Goal: Task Accomplishment & Management: Complete application form

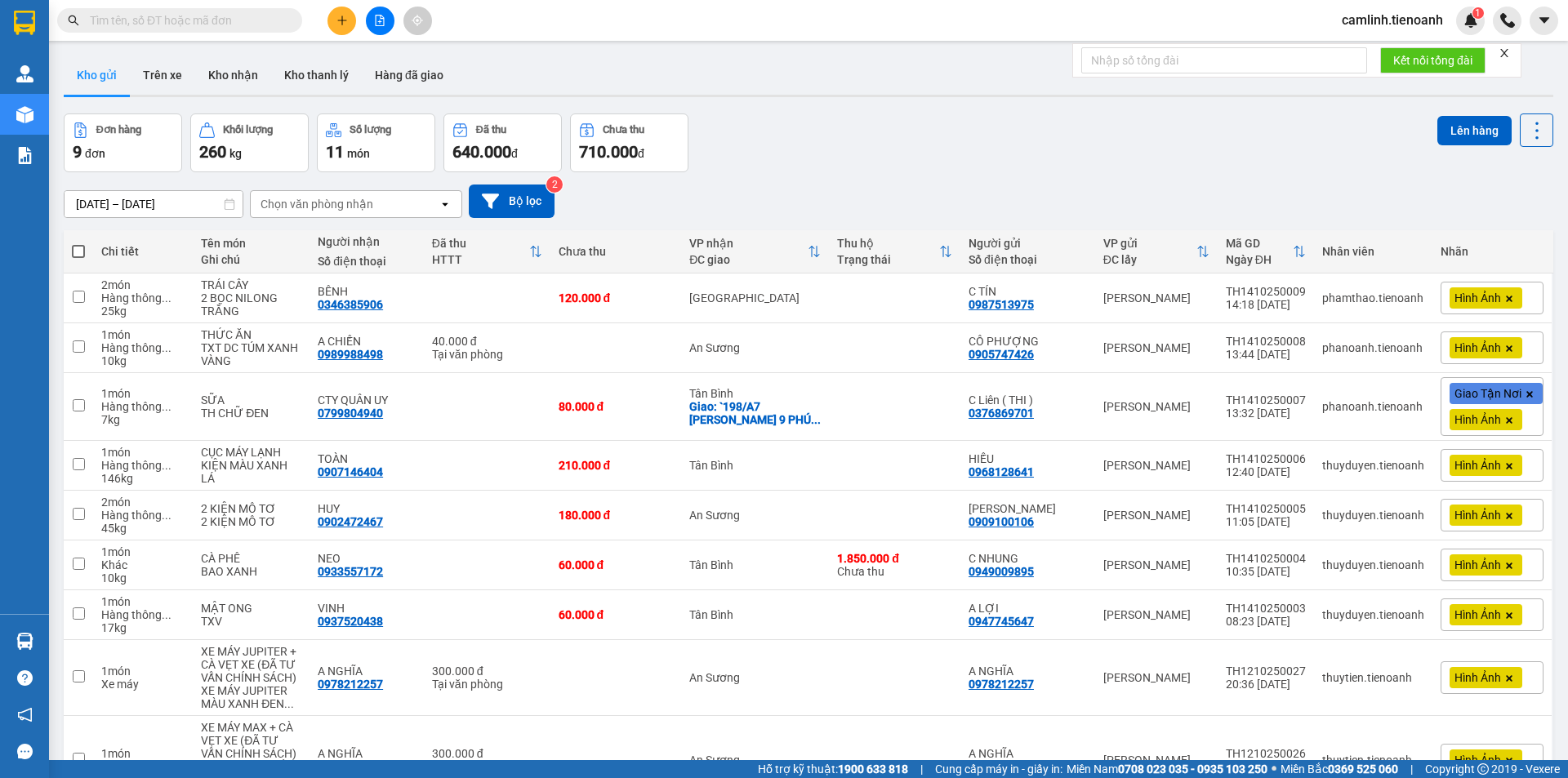
click at [1506, 52] on icon "close" at bounding box center [1505, 52] width 8 height 8
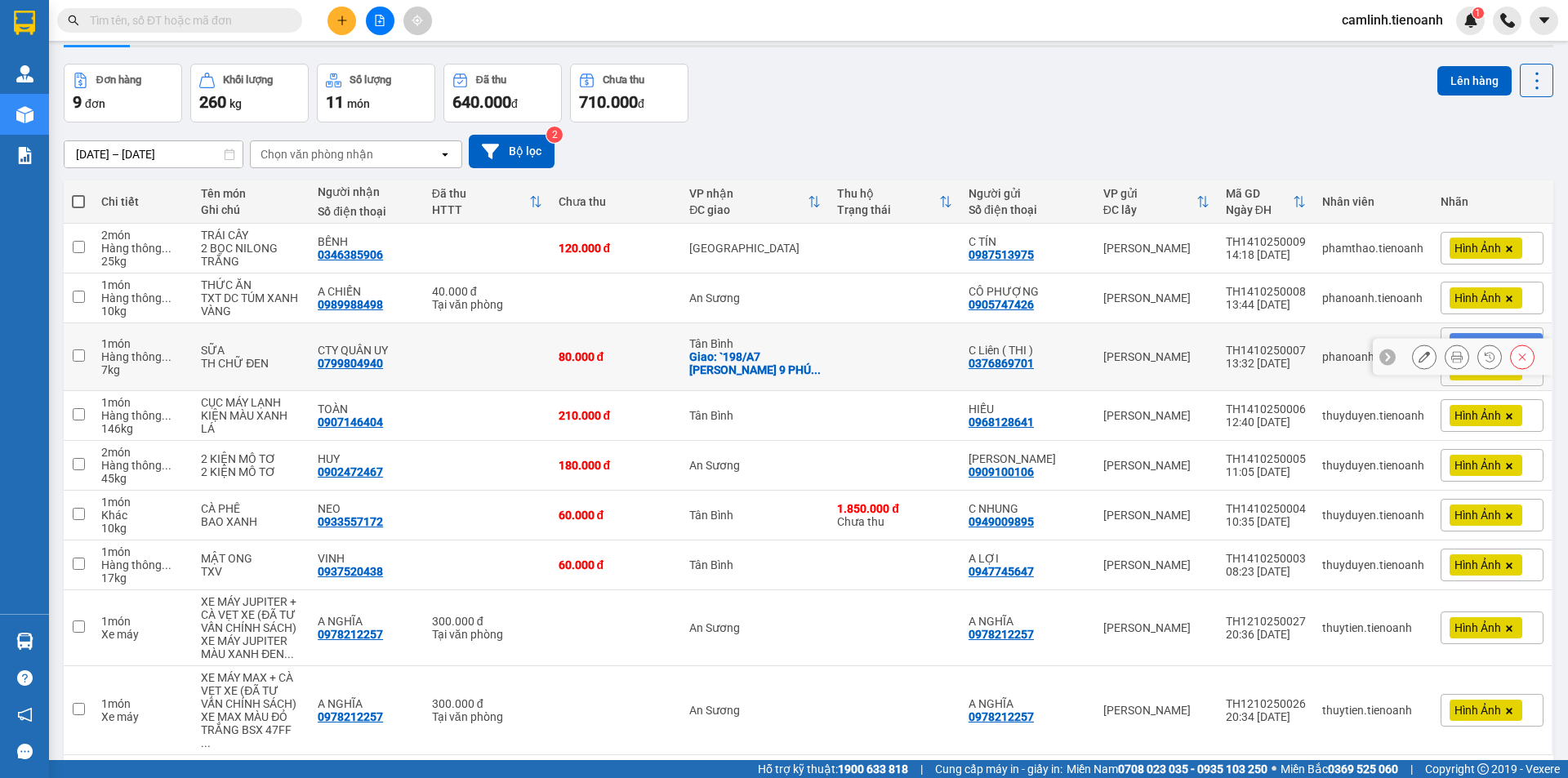
scroll to position [99, 0]
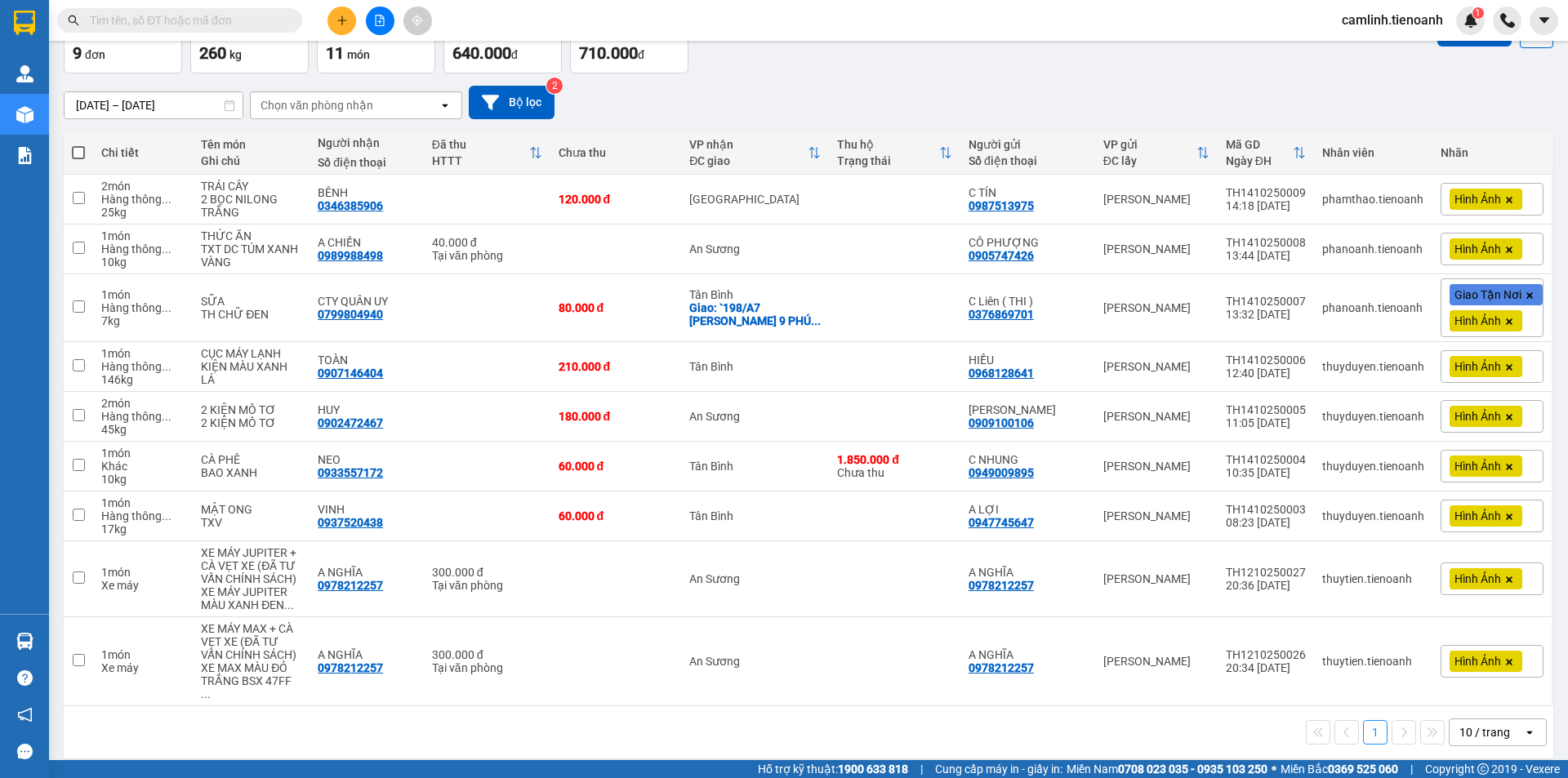
click at [1462, 724] on div "10 / trang" at bounding box center [1484, 732] width 50 height 17
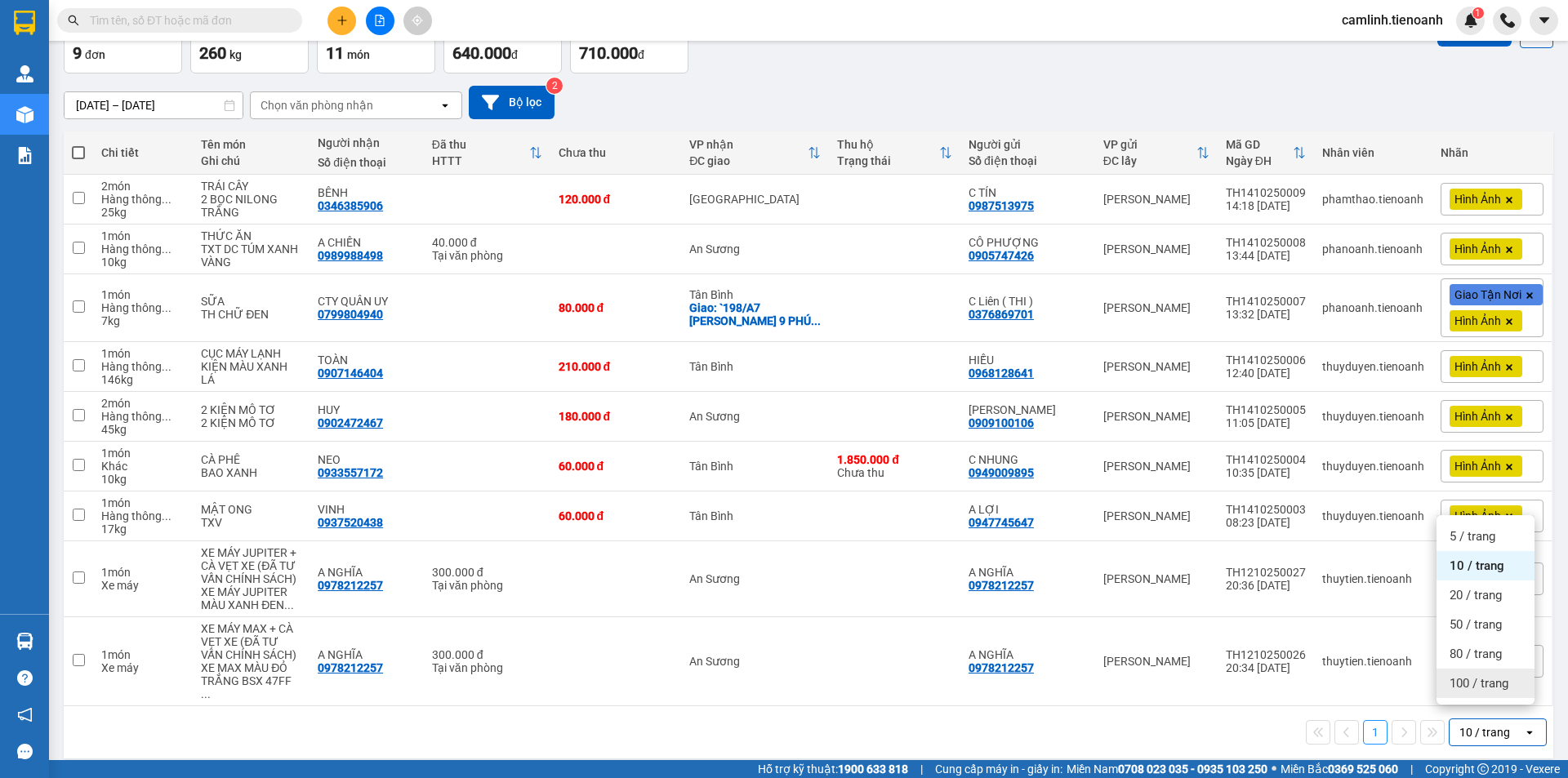
click at [1458, 684] on span "100 / trang" at bounding box center [1479, 684] width 59 height 17
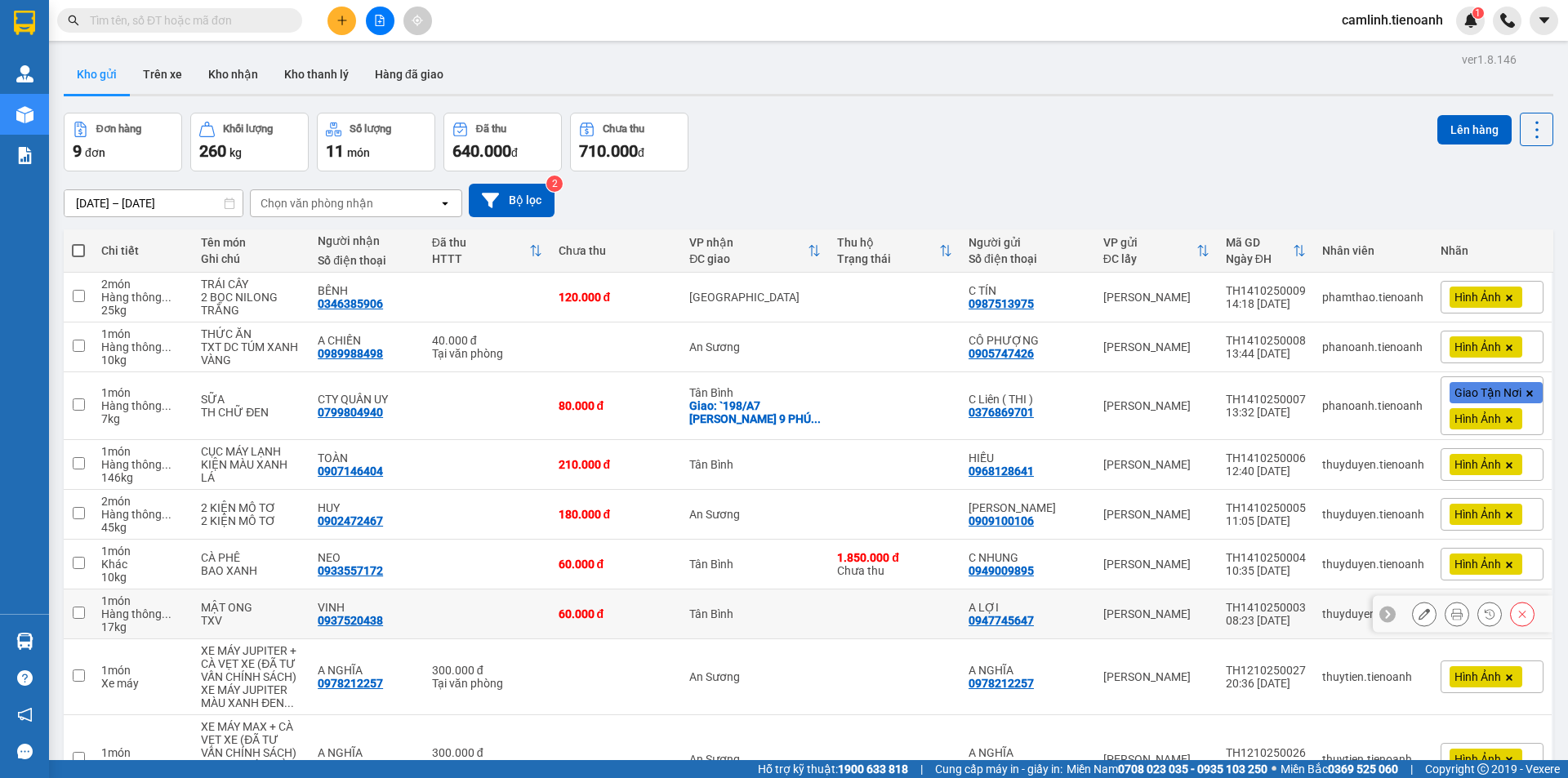
scroll to position [0, 0]
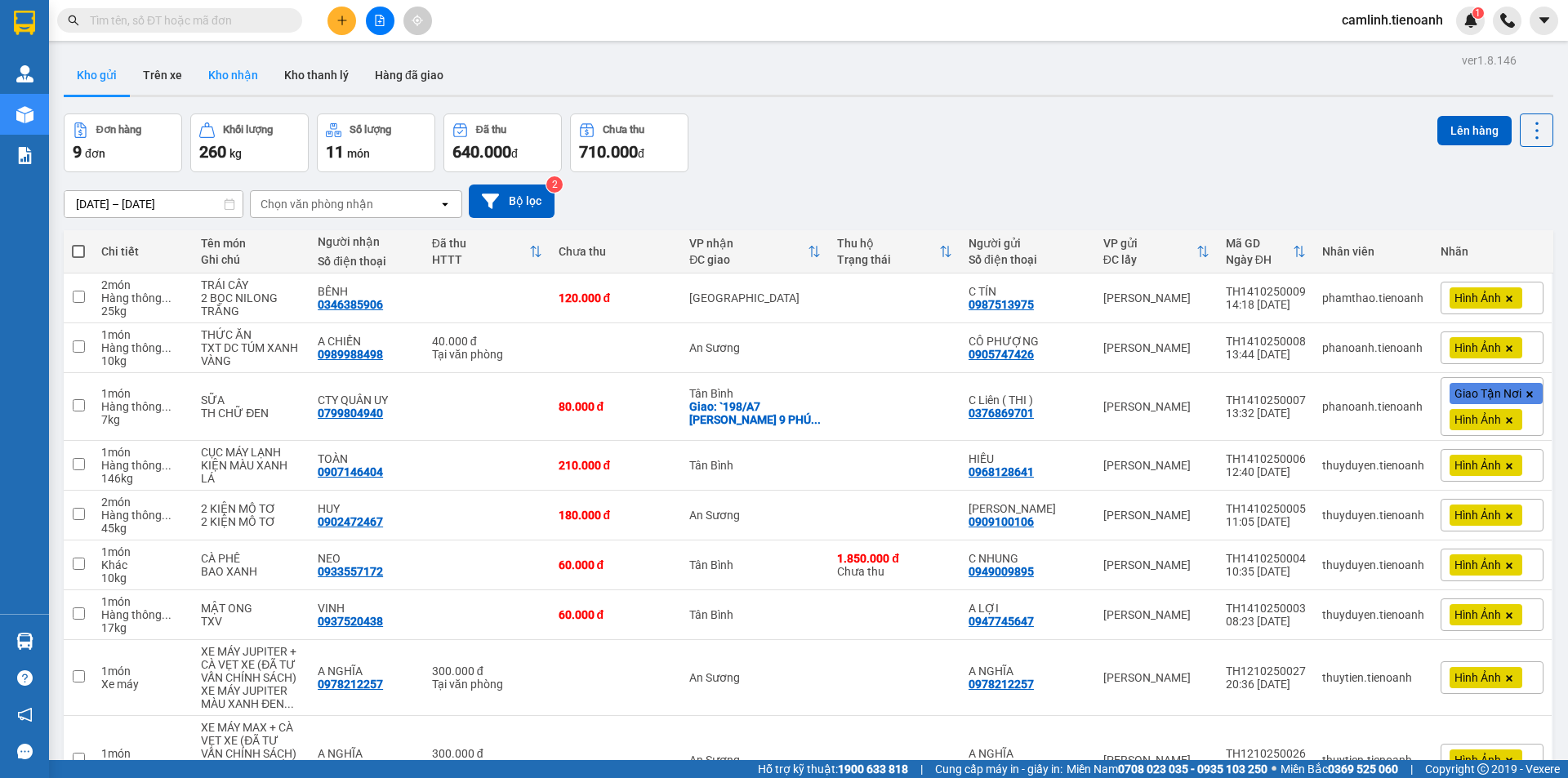
click at [257, 74] on button "Kho nhận" at bounding box center [233, 75] width 76 height 39
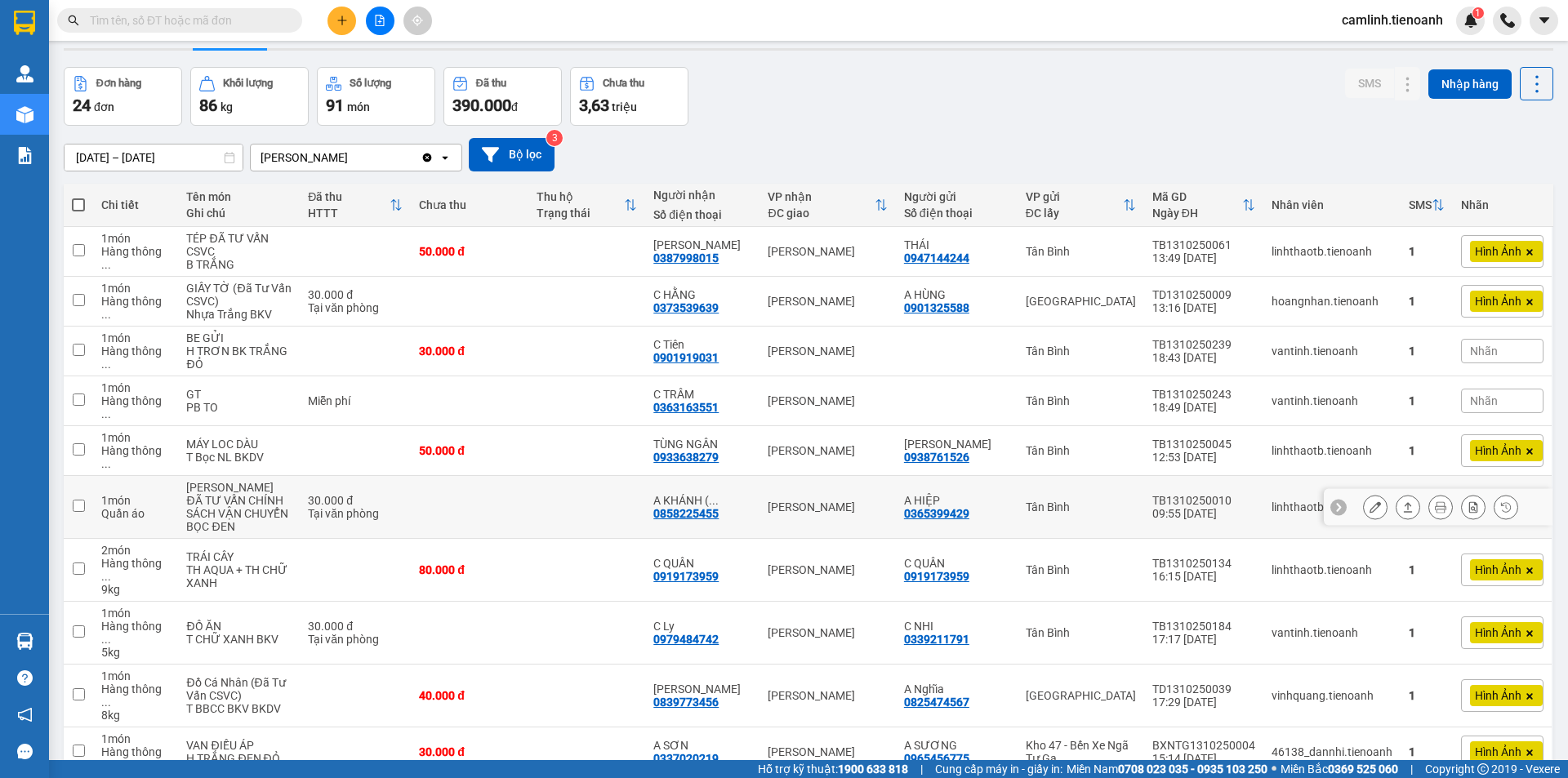
scroll to position [83, 0]
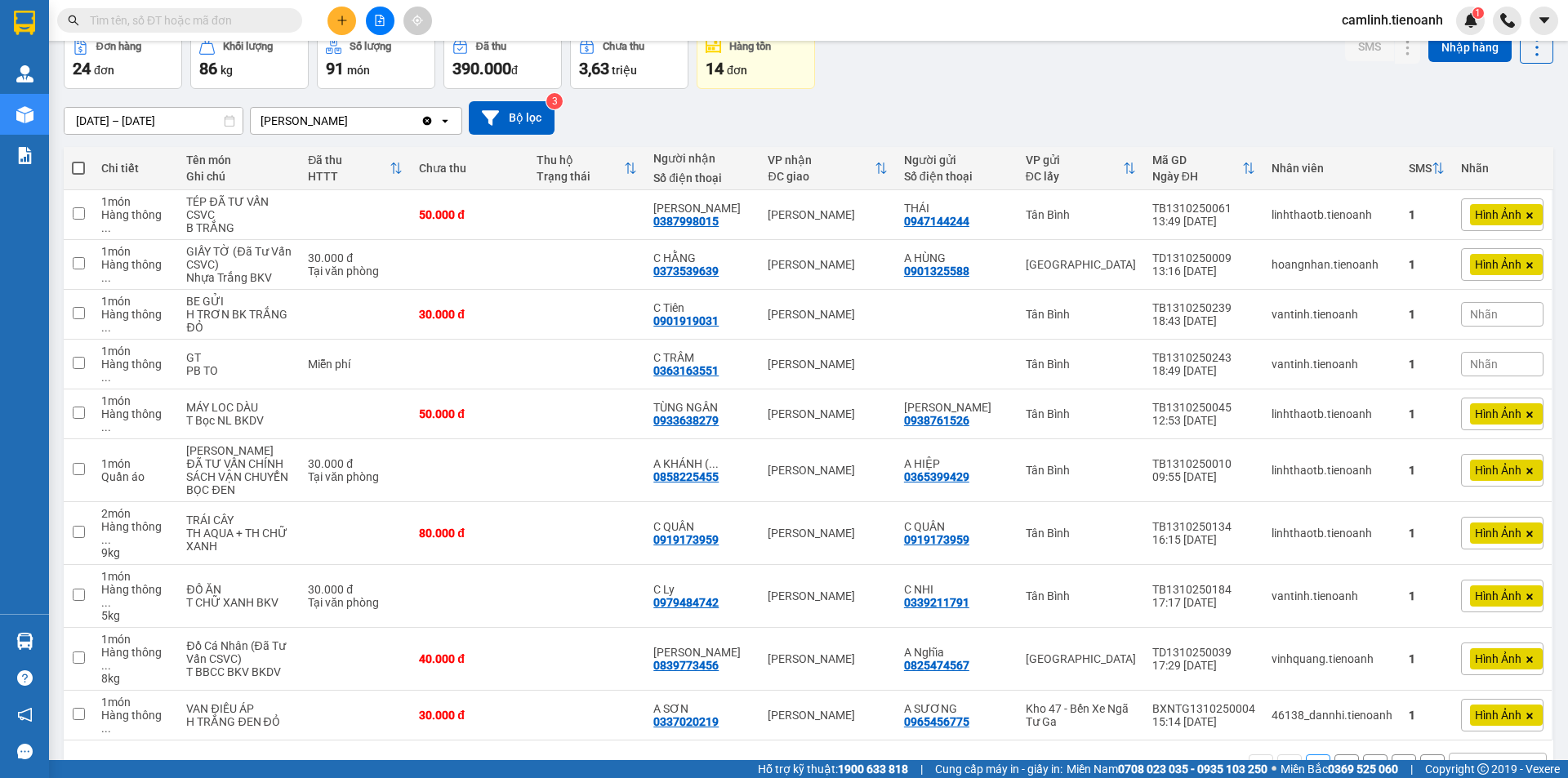
click at [1485, 759] on div "10 / trang" at bounding box center [1484, 767] width 50 height 17
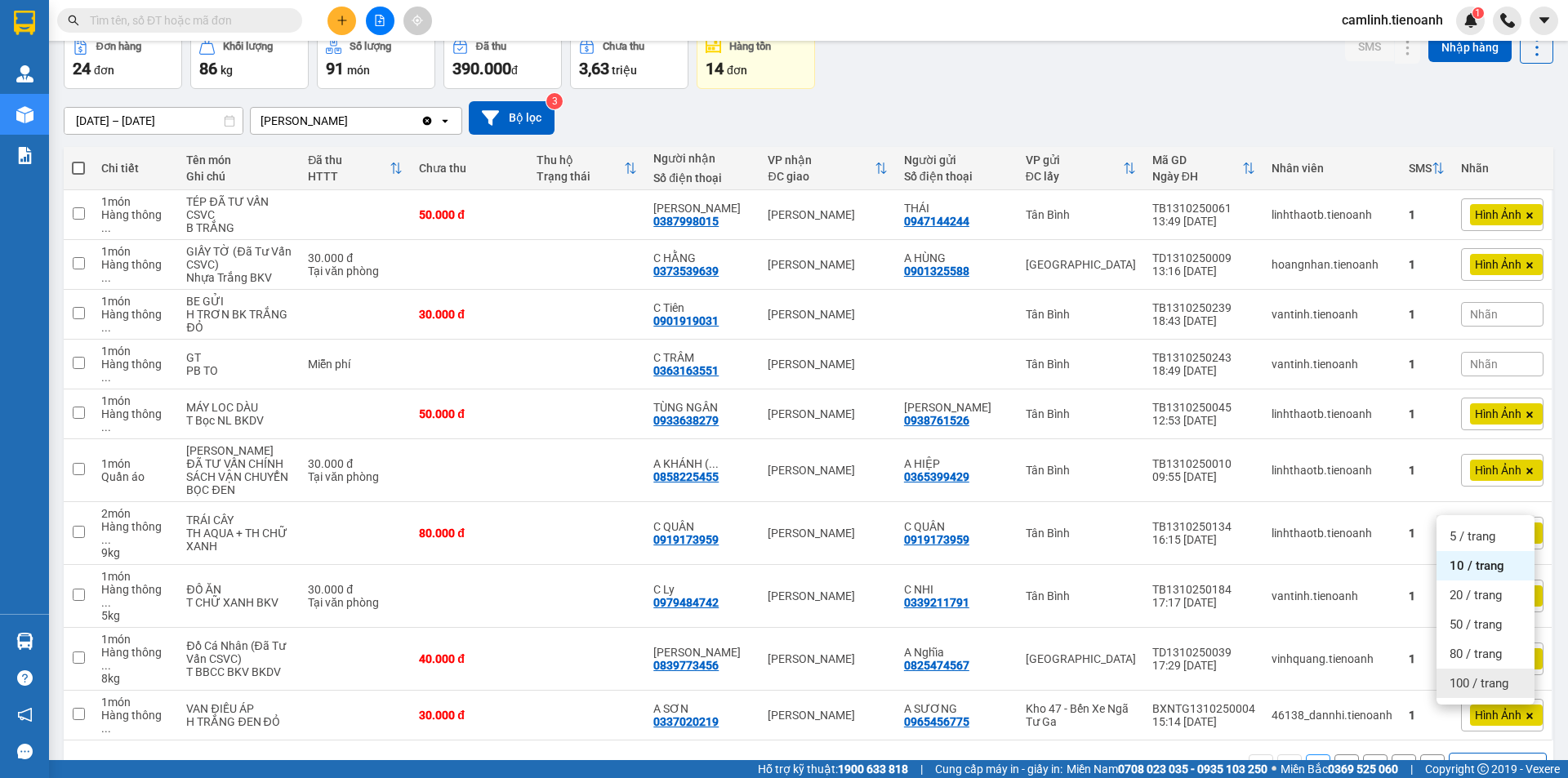
click at [1486, 684] on span "100 / trang" at bounding box center [1479, 684] width 59 height 17
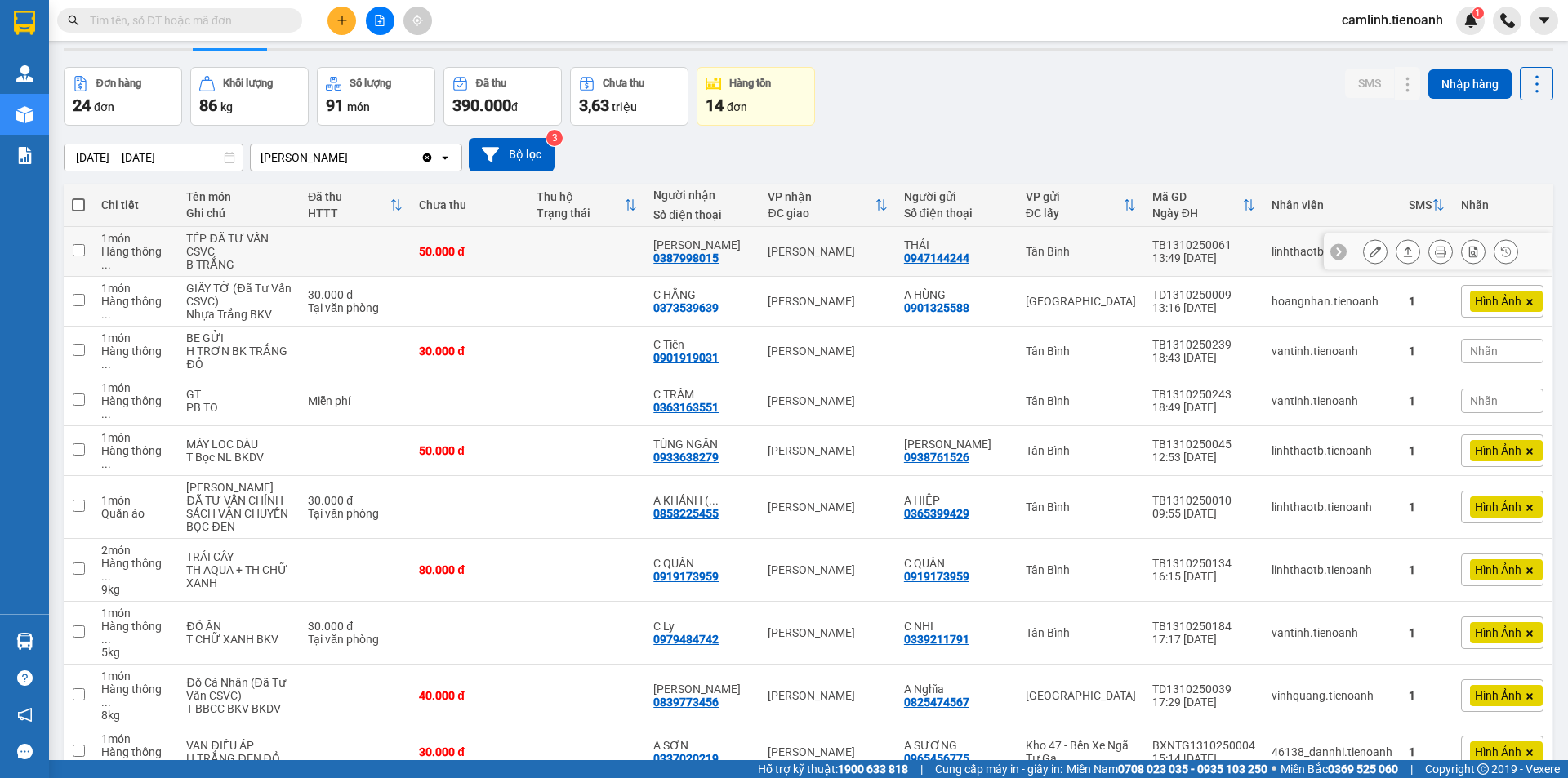
scroll to position [0, 0]
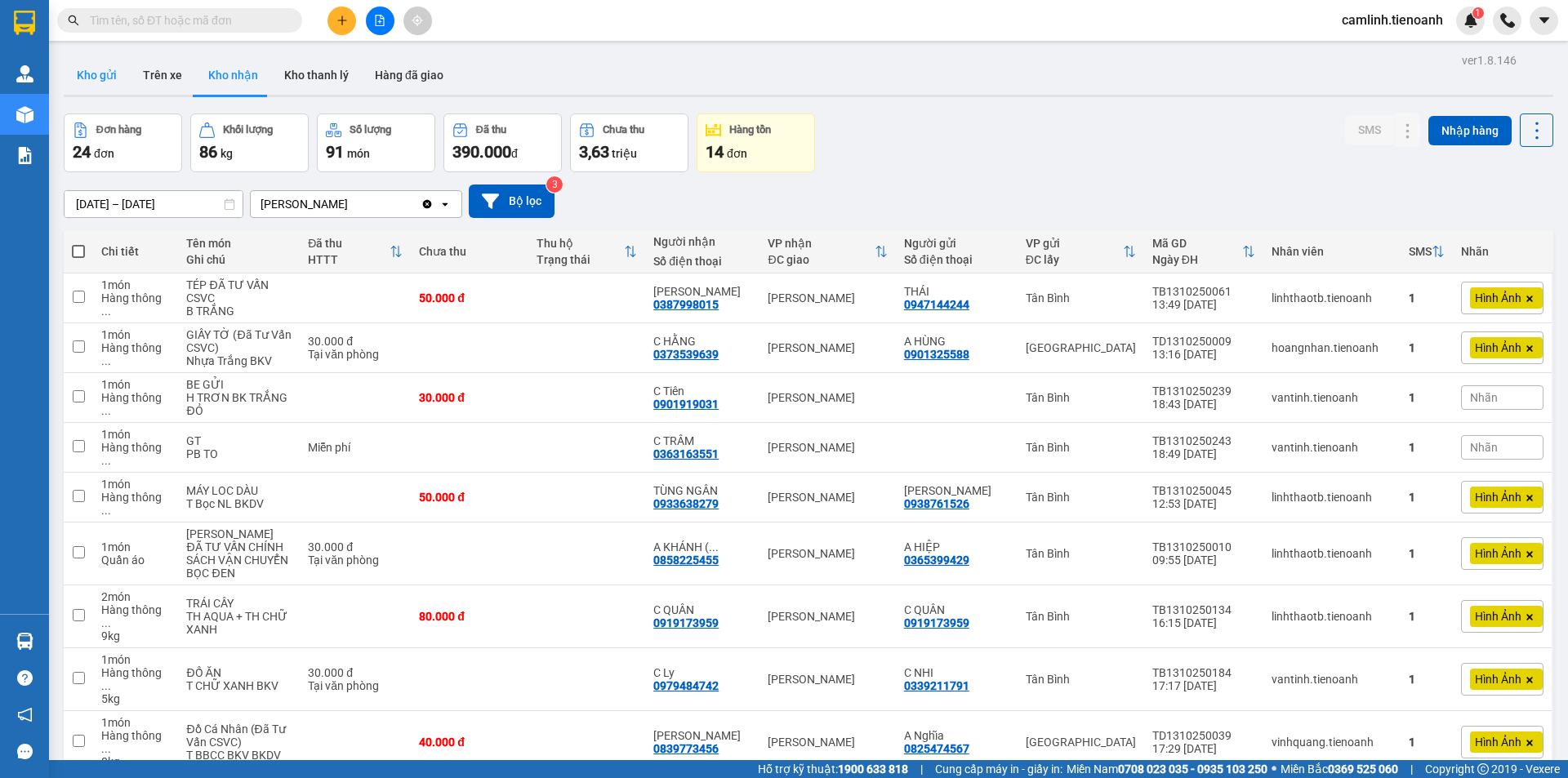
click at [93, 80] on button "Kho gửi" at bounding box center [96, 75] width 66 height 39
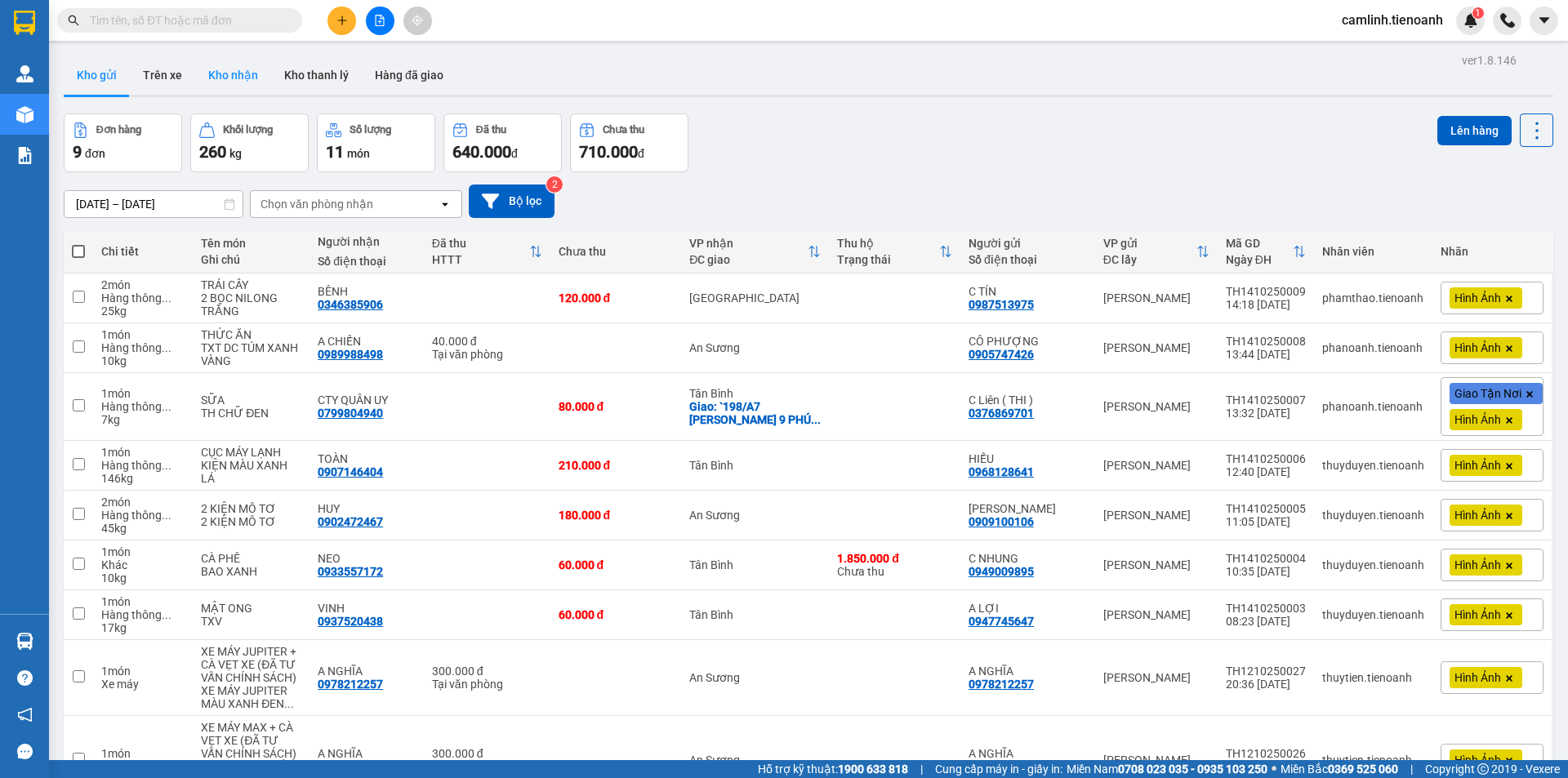
click at [225, 77] on button "Kho nhận" at bounding box center [233, 75] width 76 height 39
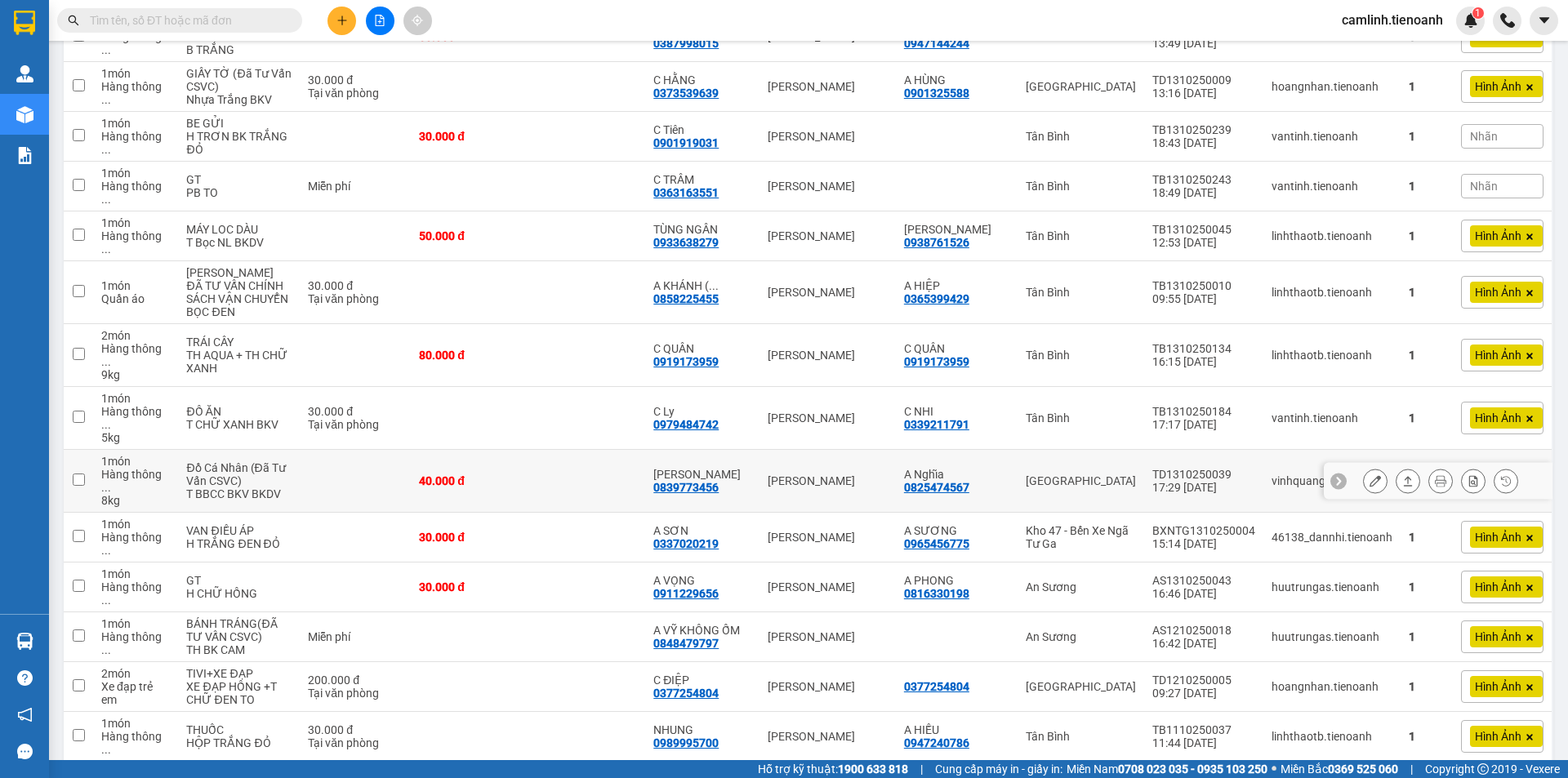
scroll to position [163, 0]
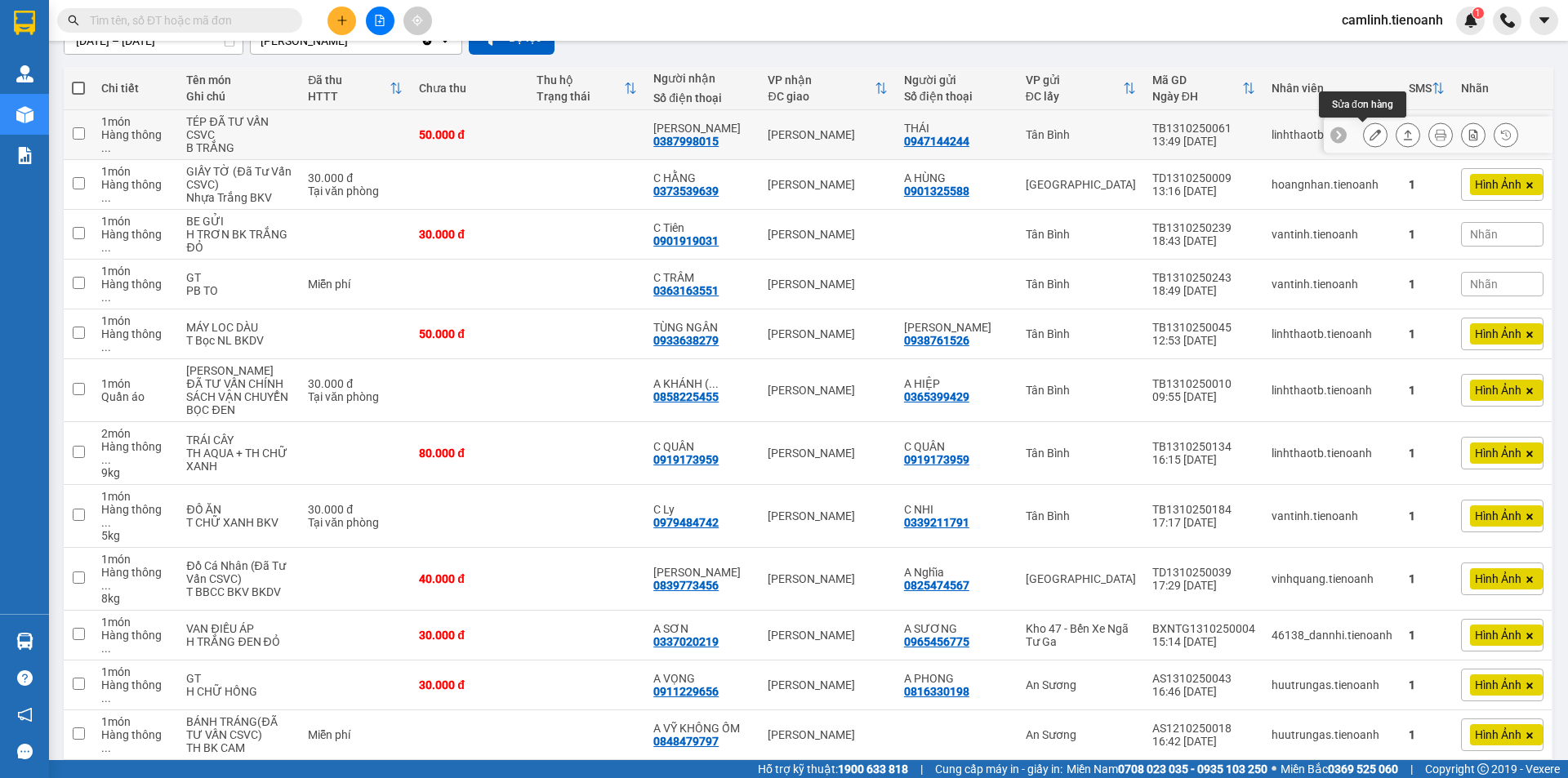
click at [1370, 134] on icon at bounding box center [1375, 135] width 11 height 11
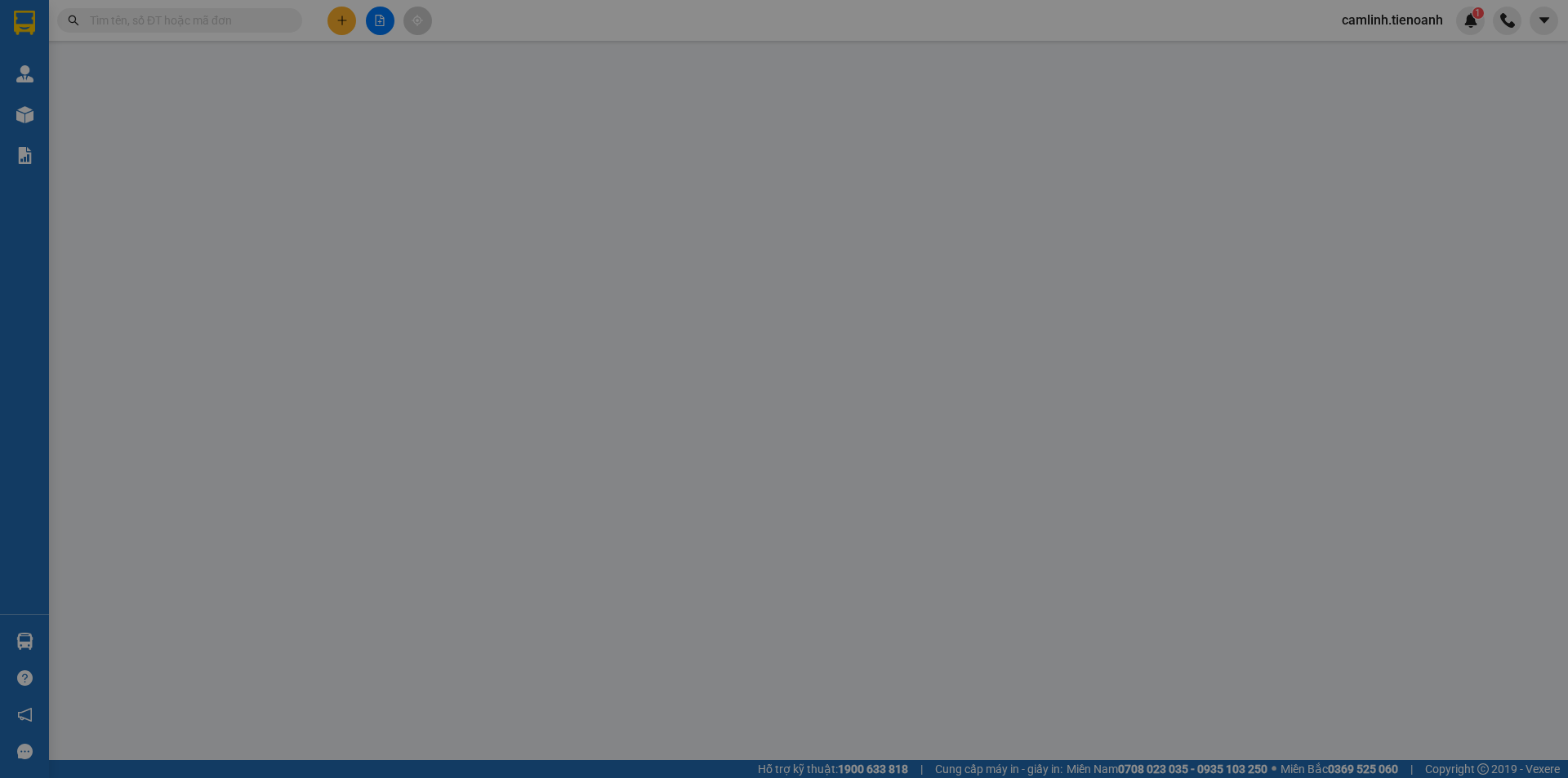
type input "0387998015"
type input "HOÀNG TRUNG"
type input "123456789"
type input "0947144244"
type input "THÁI"
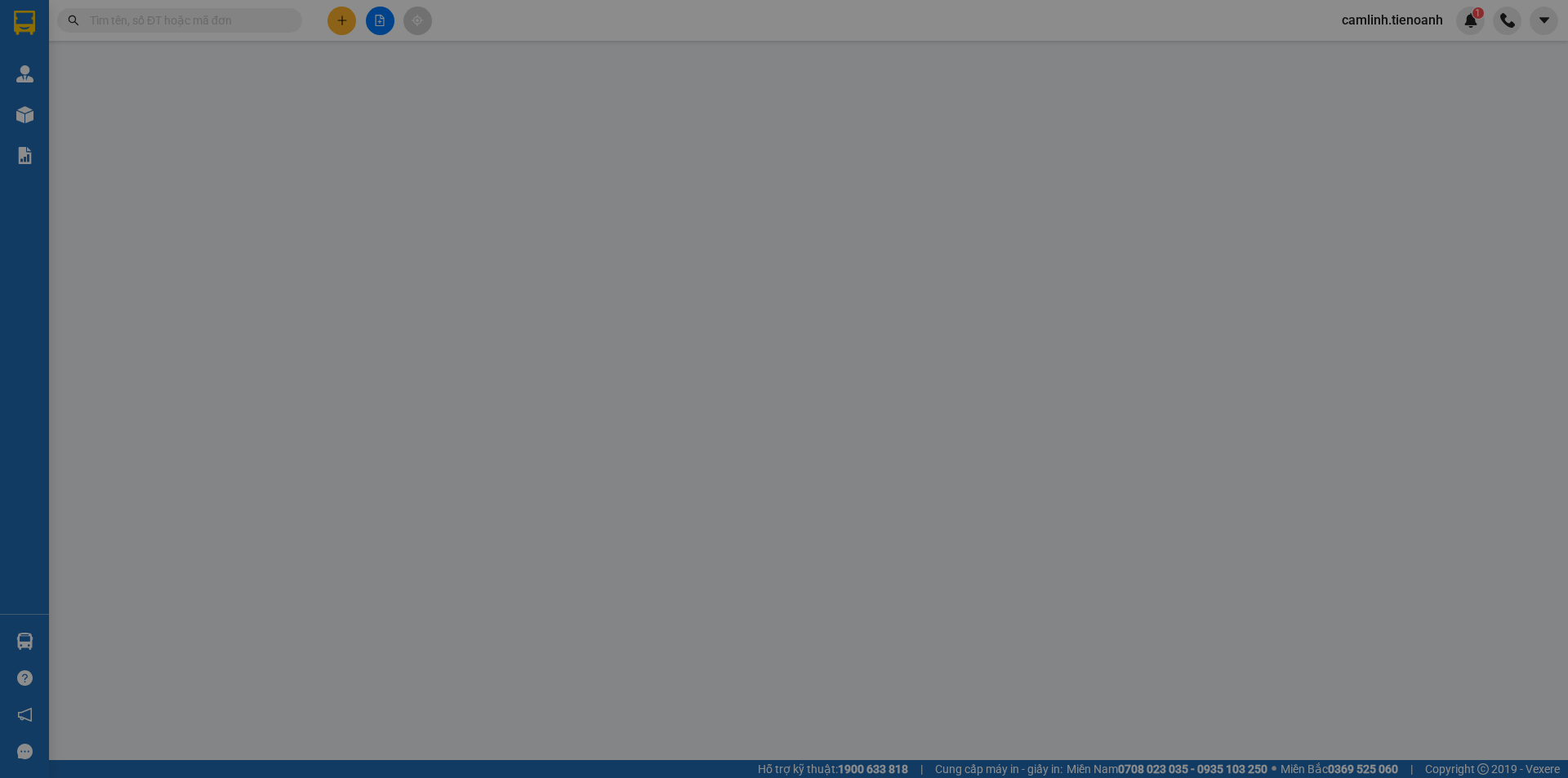
type input "0"
type input "50.000"
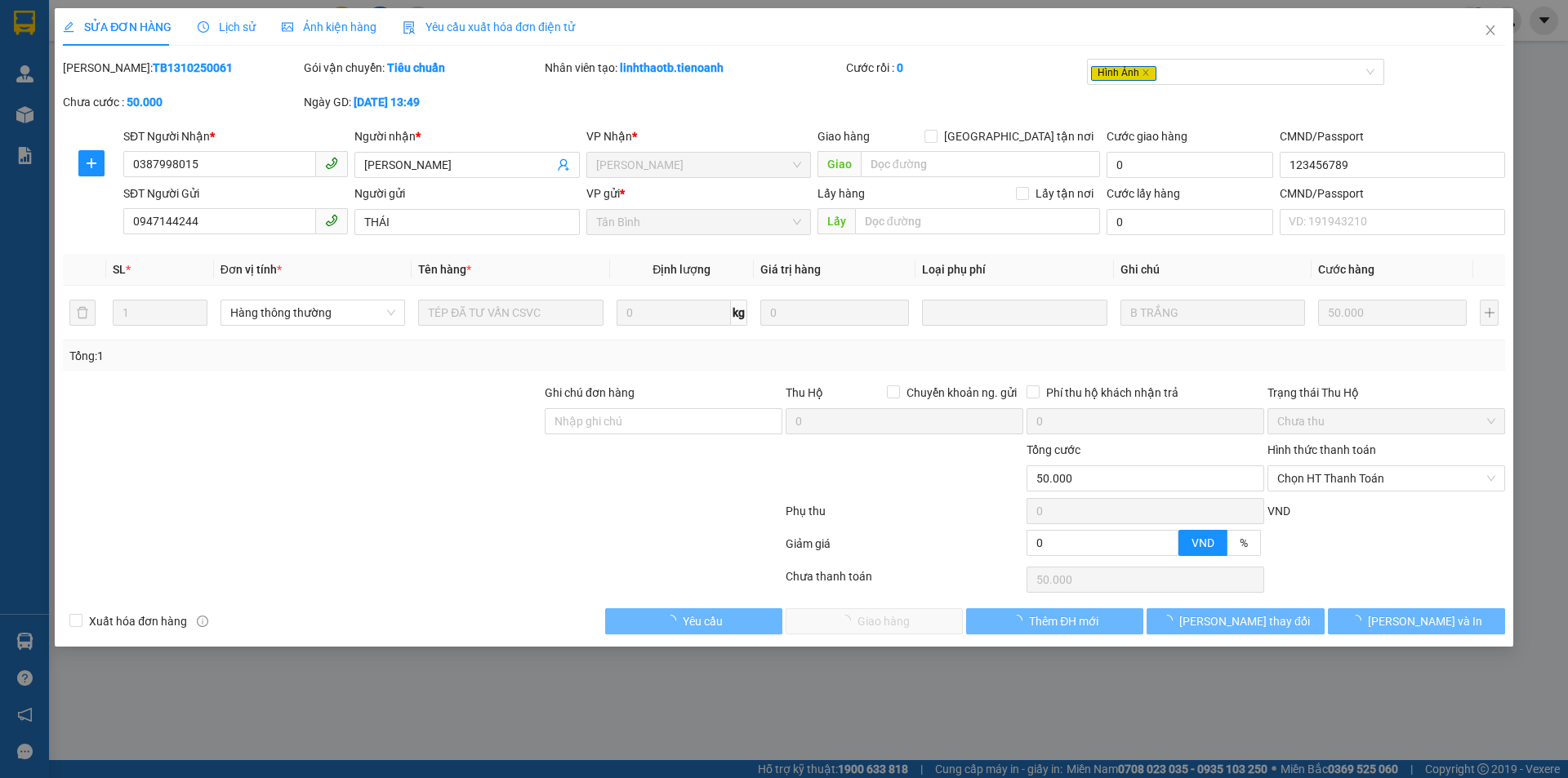
click at [348, 20] on span "Ảnh kiện hàng" at bounding box center [329, 27] width 95 height 13
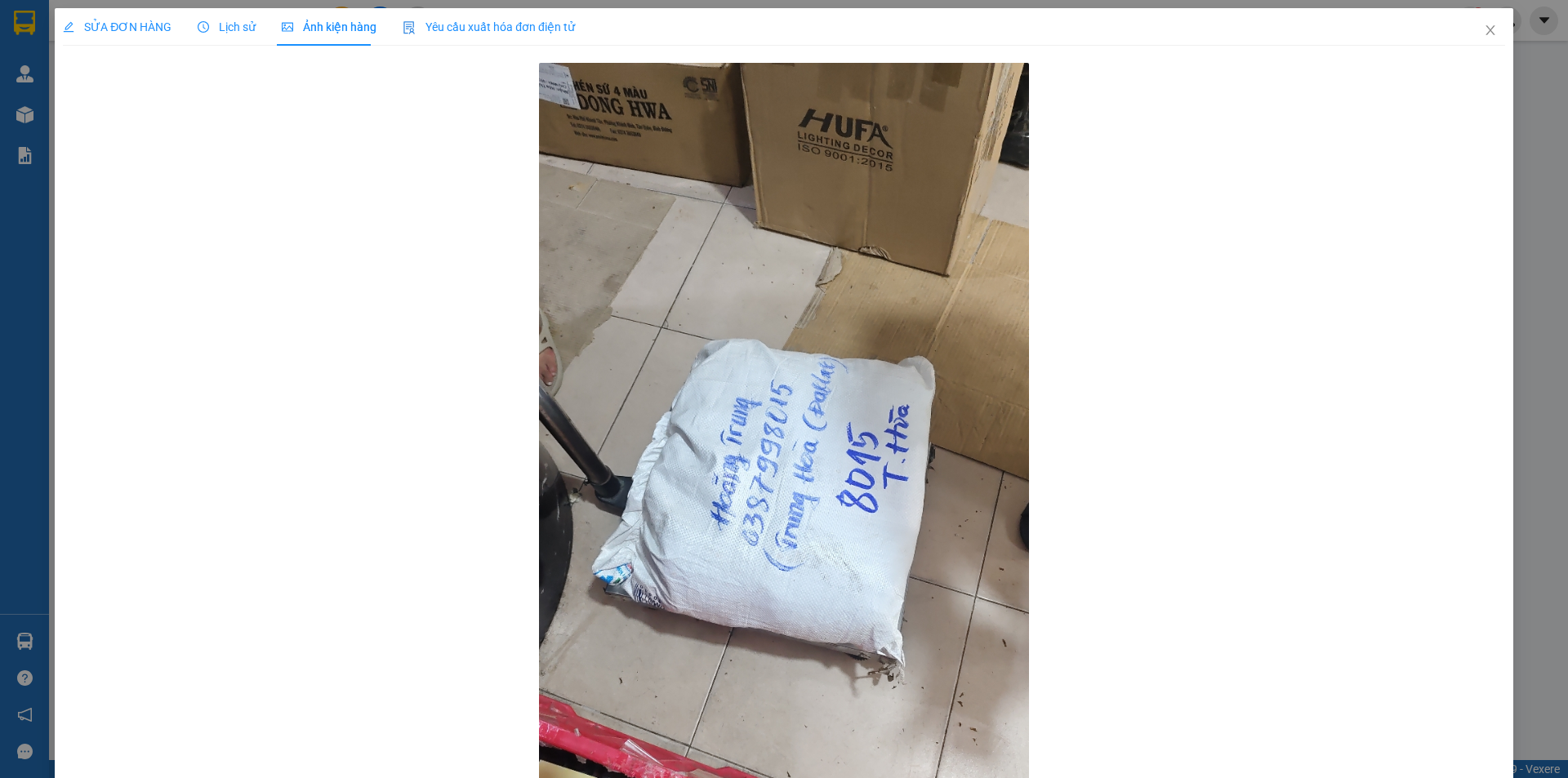
click at [129, 27] on span "SỬA ĐƠN HÀNG" at bounding box center [118, 27] width 108 height 13
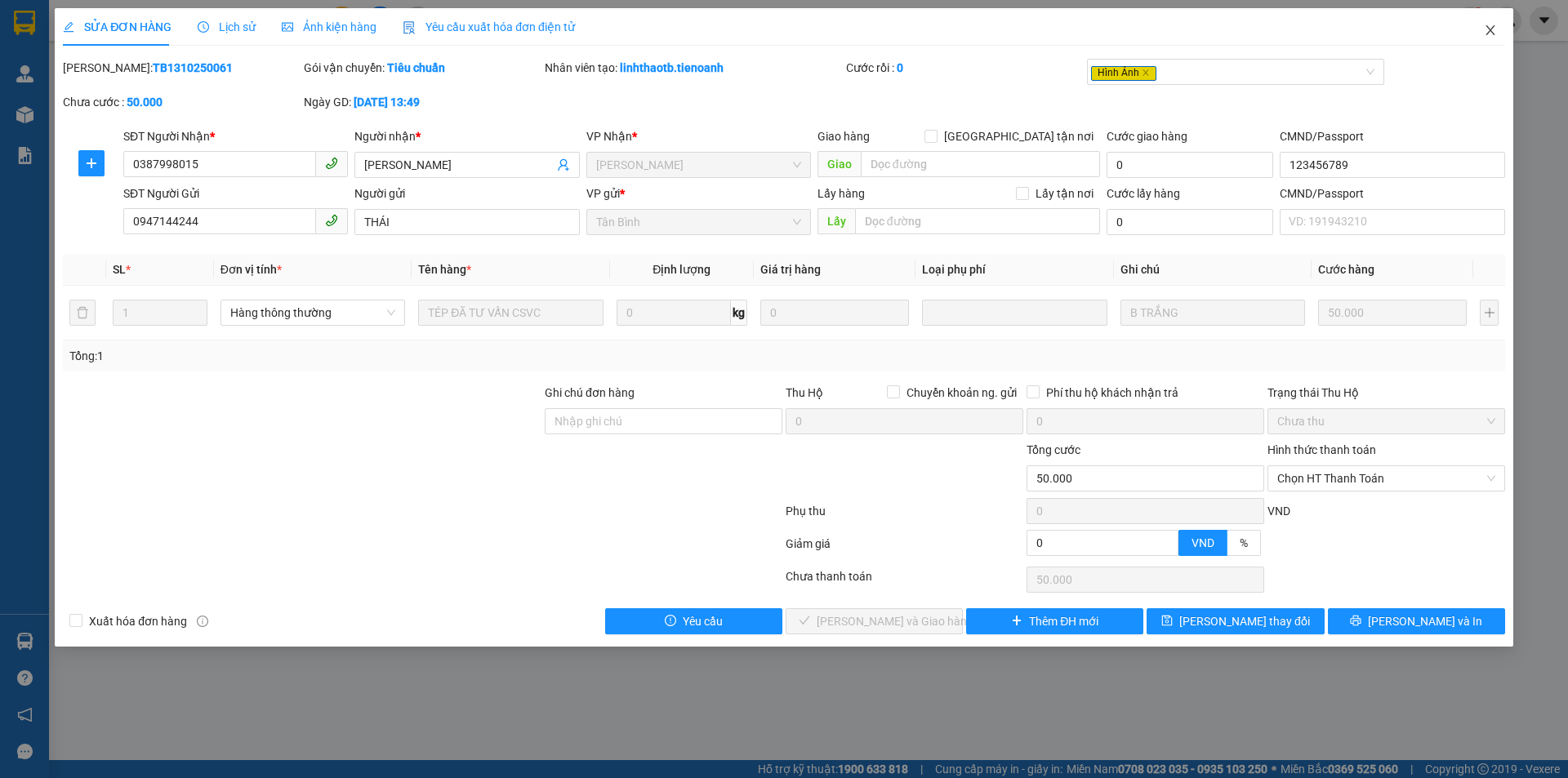
click at [1484, 29] on icon "close" at bounding box center [1491, 30] width 13 height 13
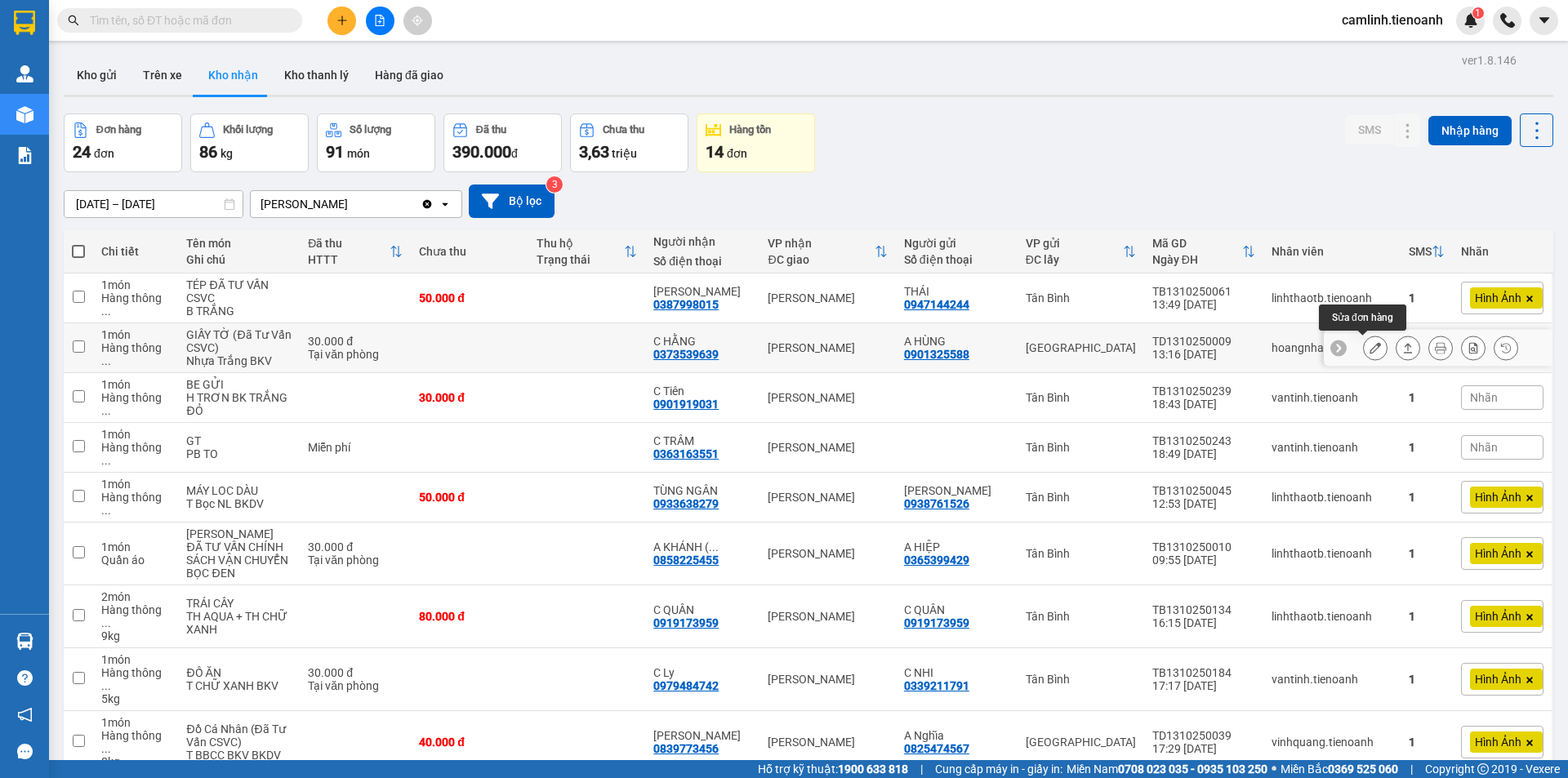
click at [1371, 344] on button at bounding box center [1375, 348] width 23 height 28
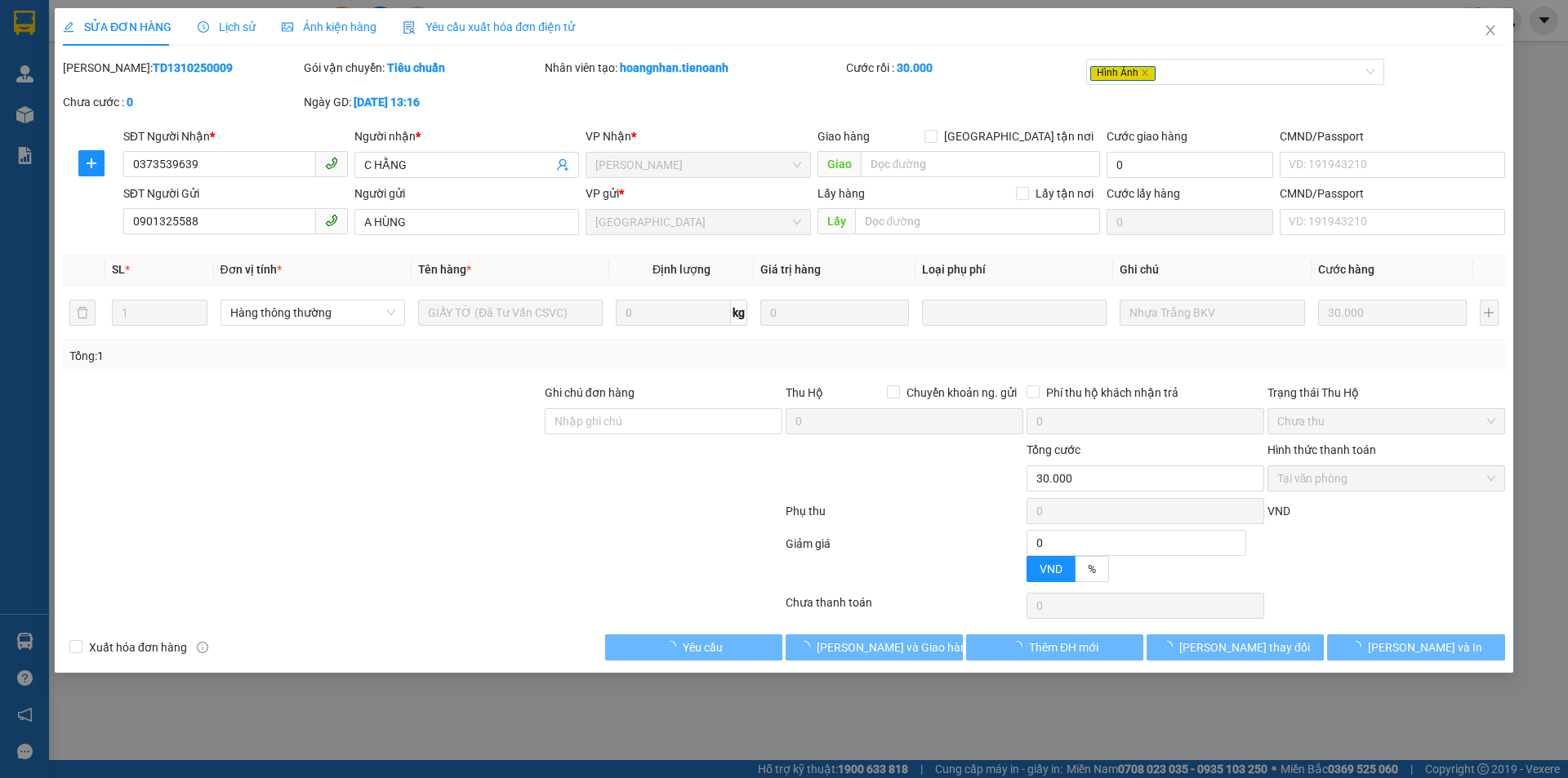
type input "0373539639"
type input "C HẰNG"
type input "0901325588"
type input "A HÙNG"
type input "0"
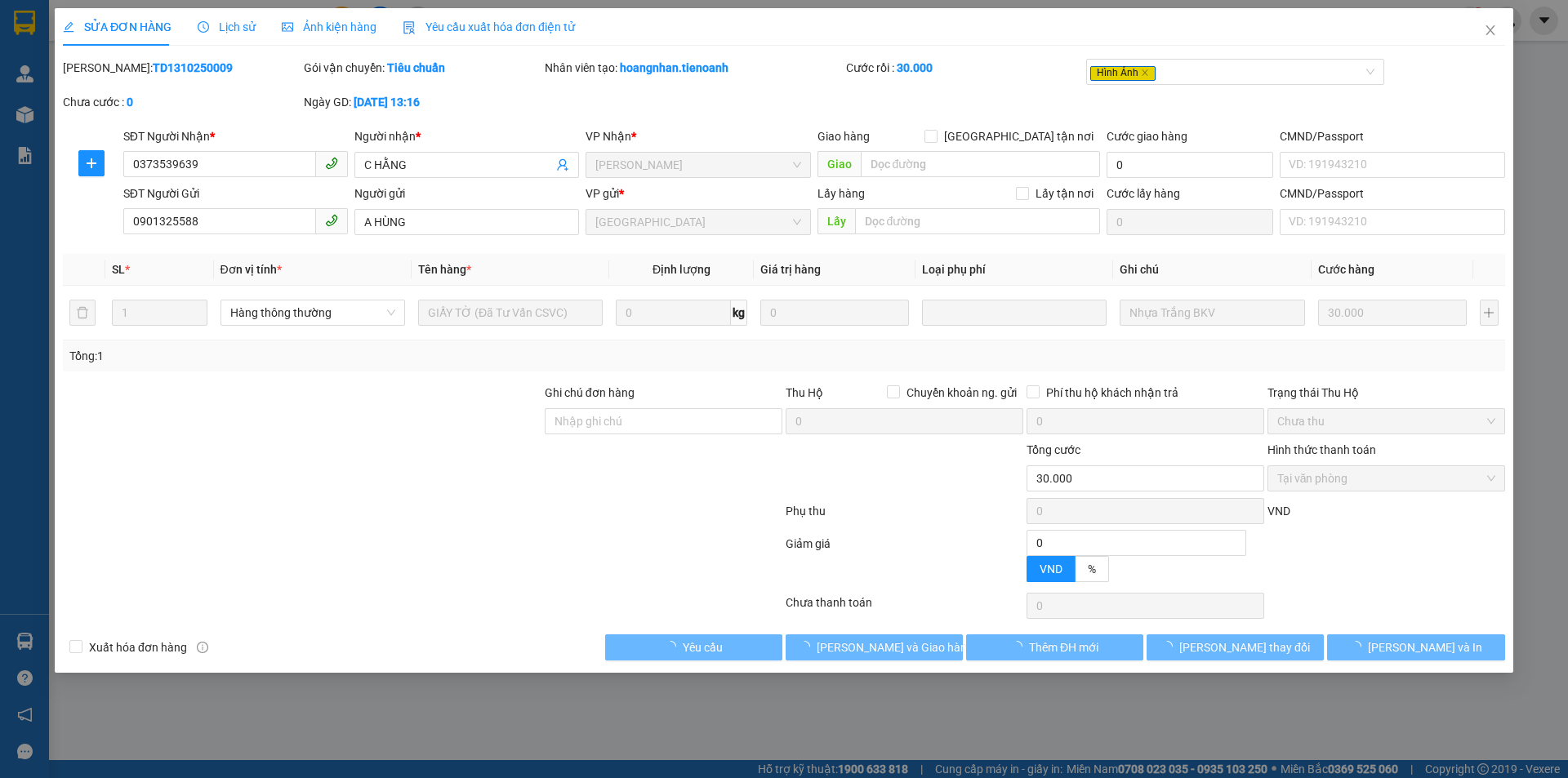
type input "30.000"
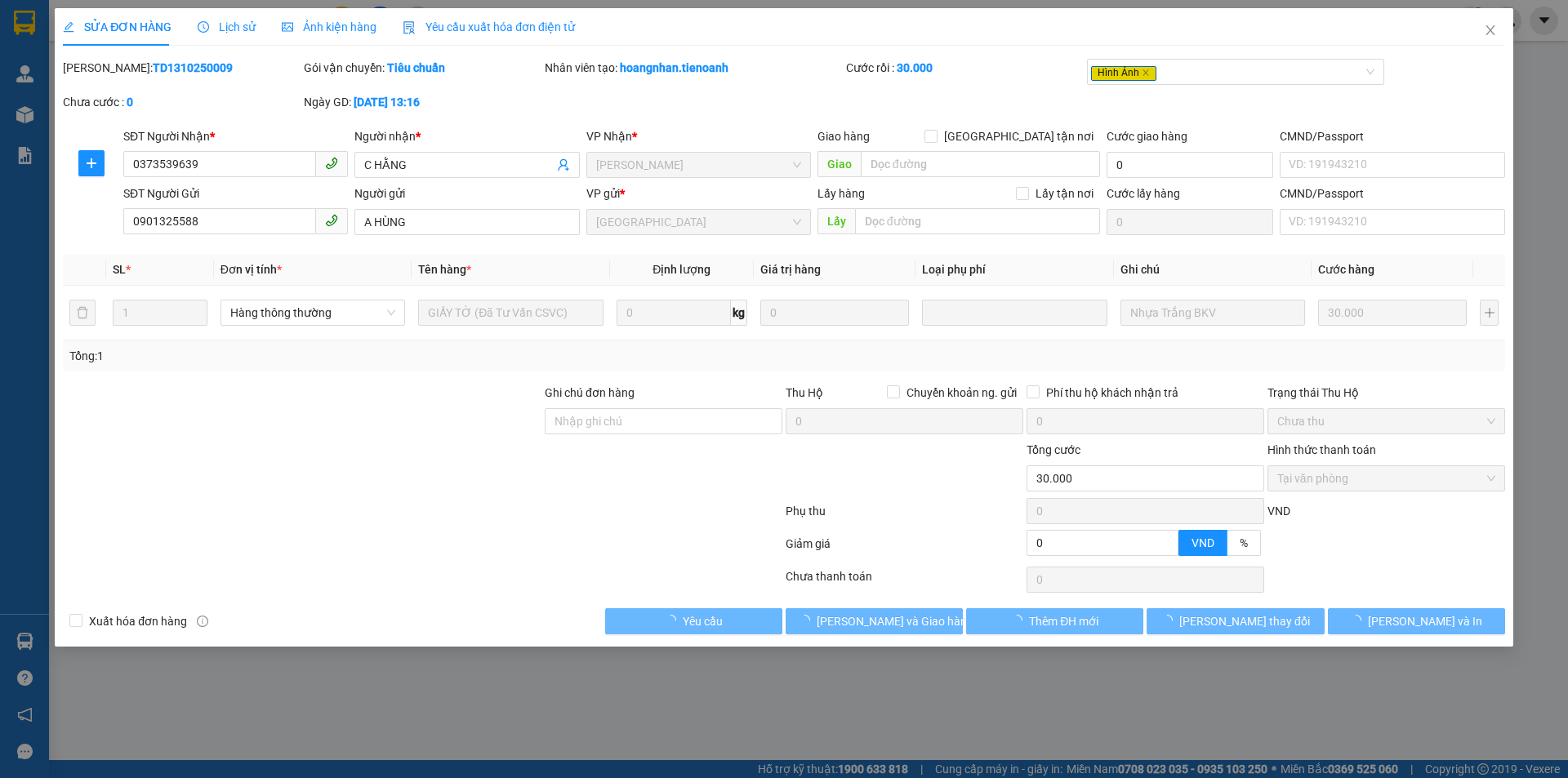
click at [353, 26] on span "Ảnh kiện hàng" at bounding box center [329, 27] width 95 height 13
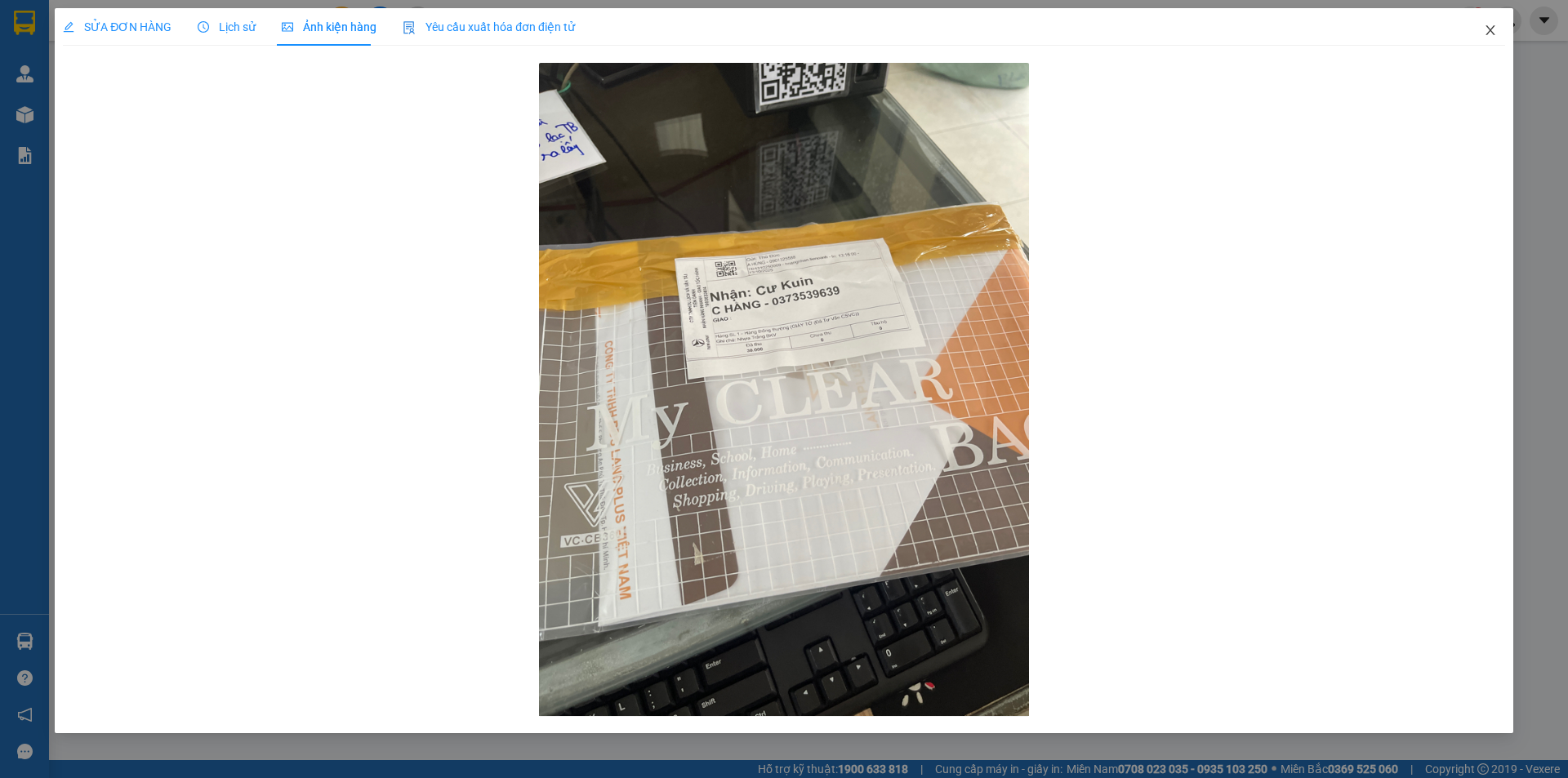
click at [1495, 32] on icon "close" at bounding box center [1491, 30] width 13 height 13
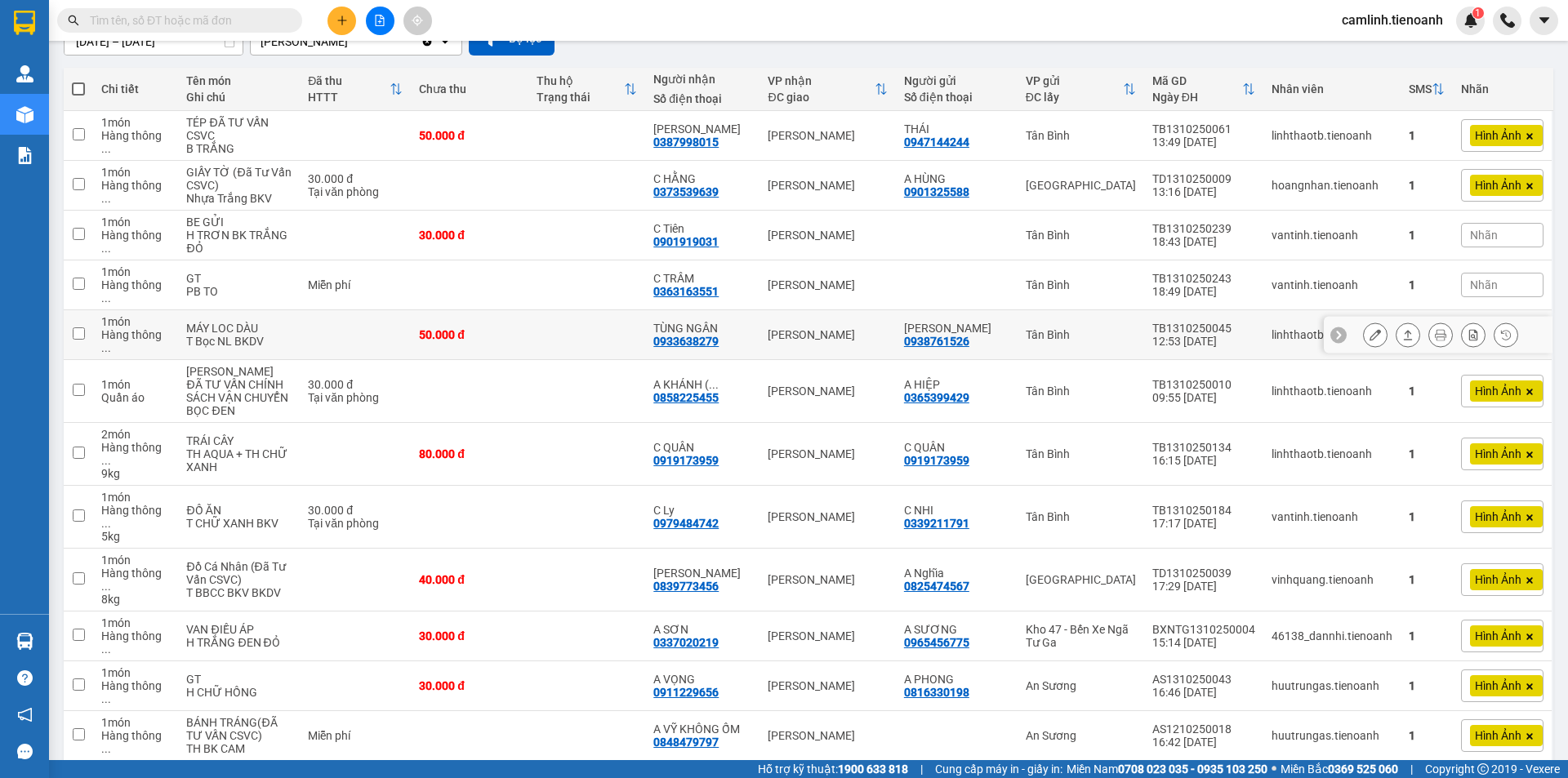
scroll to position [163, 0]
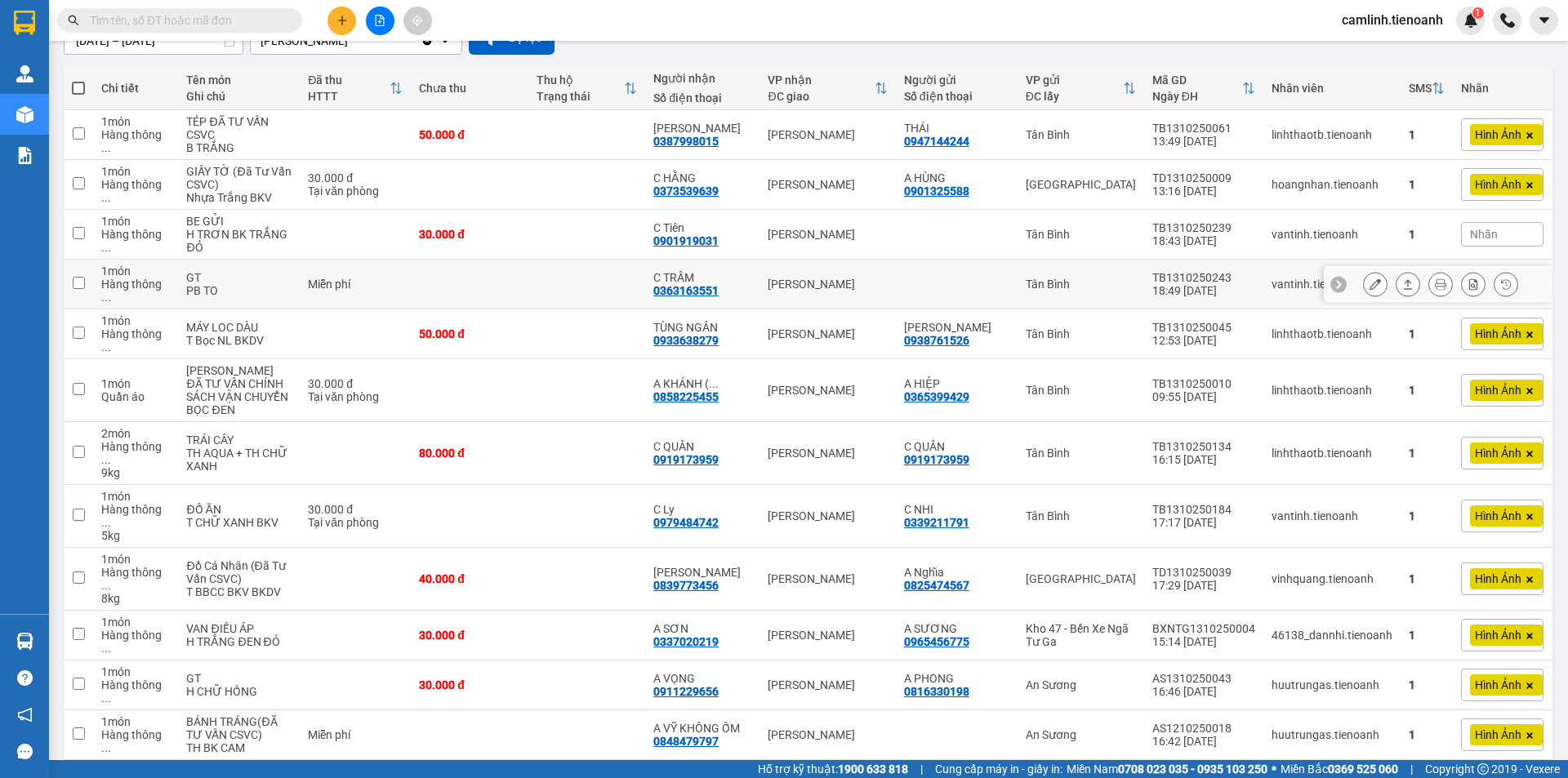
click at [1370, 278] on icon at bounding box center [1375, 283] width 11 height 11
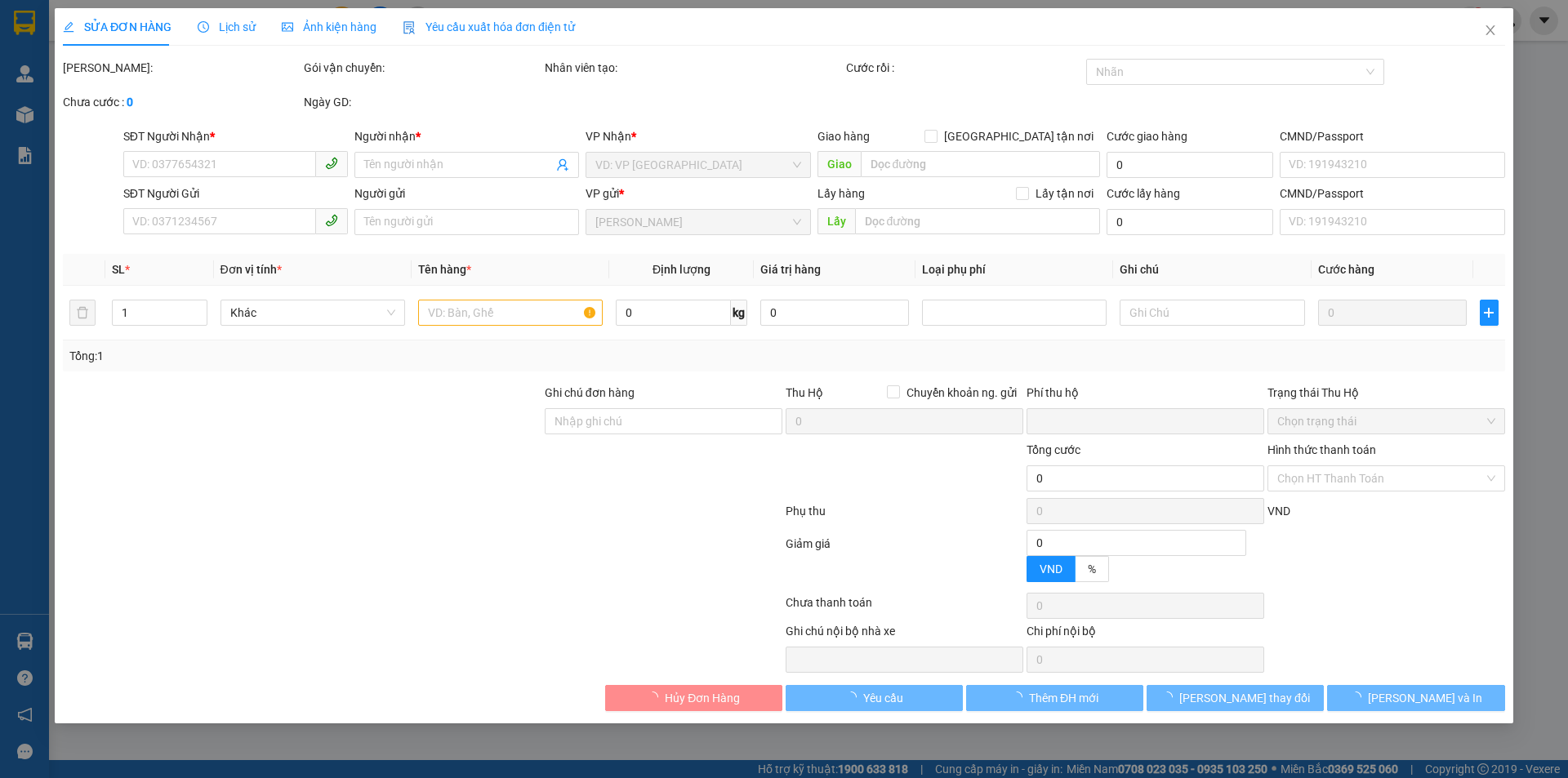
type input "0363163551"
type input "C TRÂM"
type input "Thảo Tèo"
type input "0"
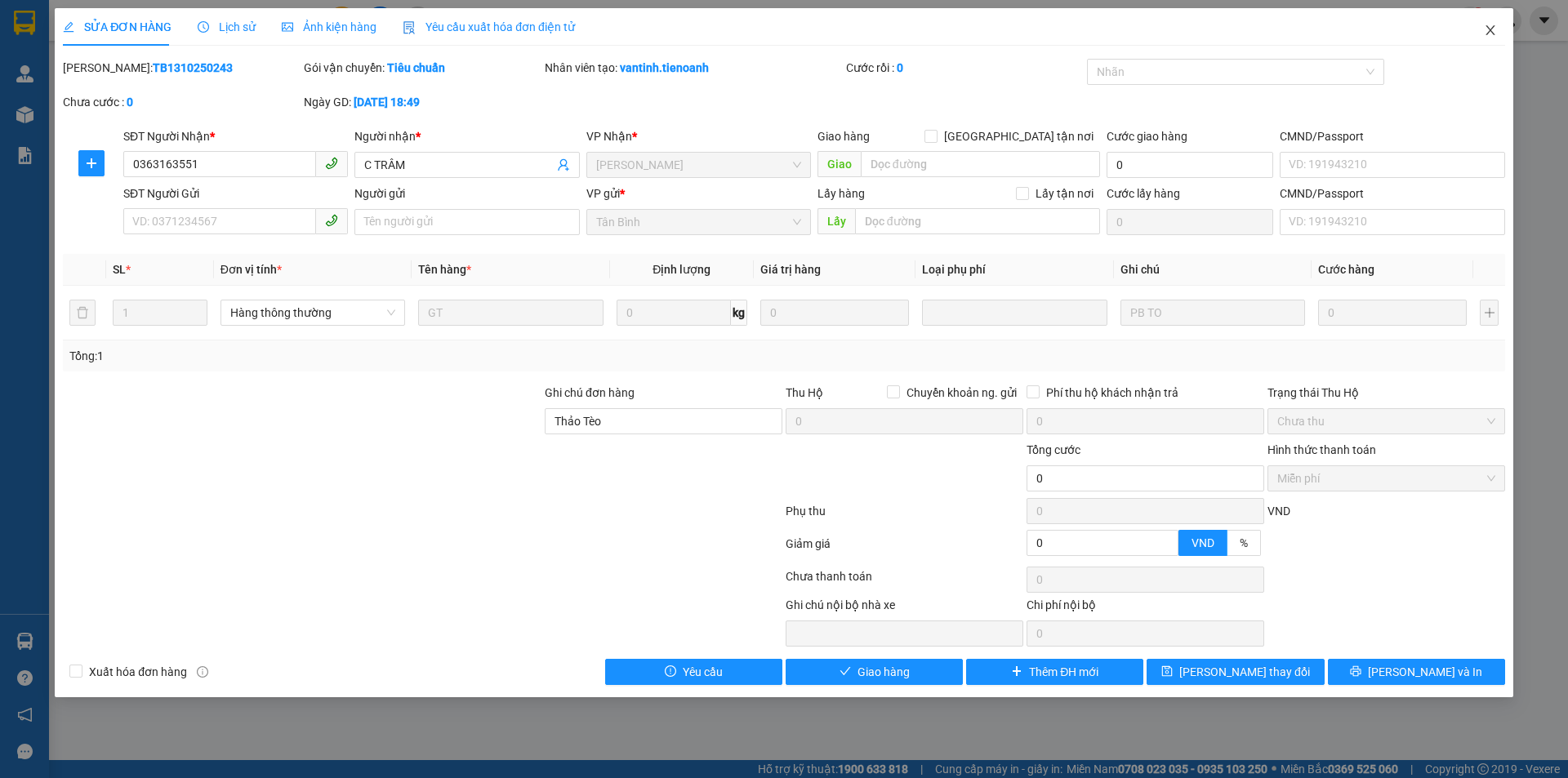
click at [1494, 36] on icon "close" at bounding box center [1491, 30] width 13 height 13
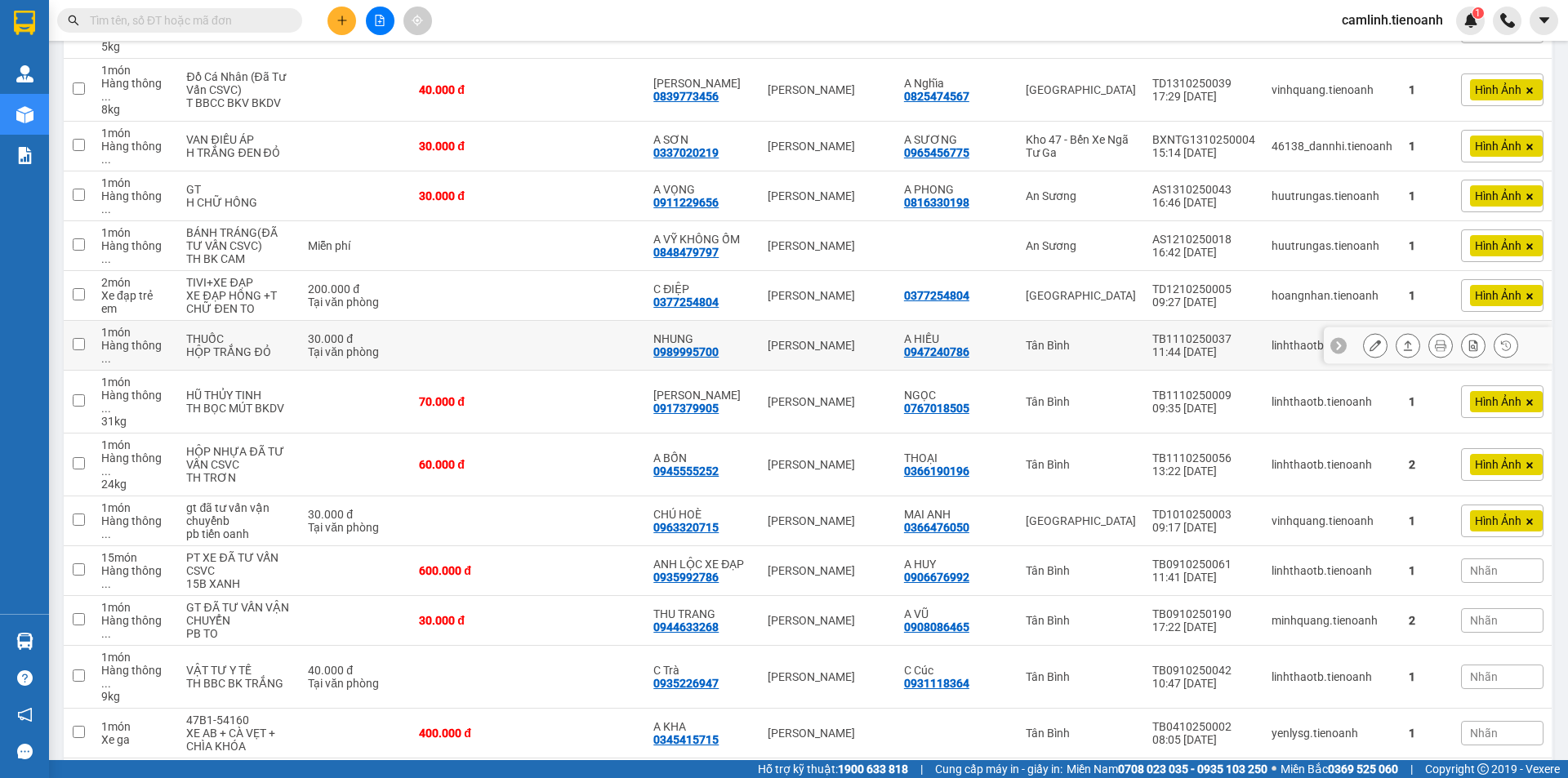
scroll to position [653, 0]
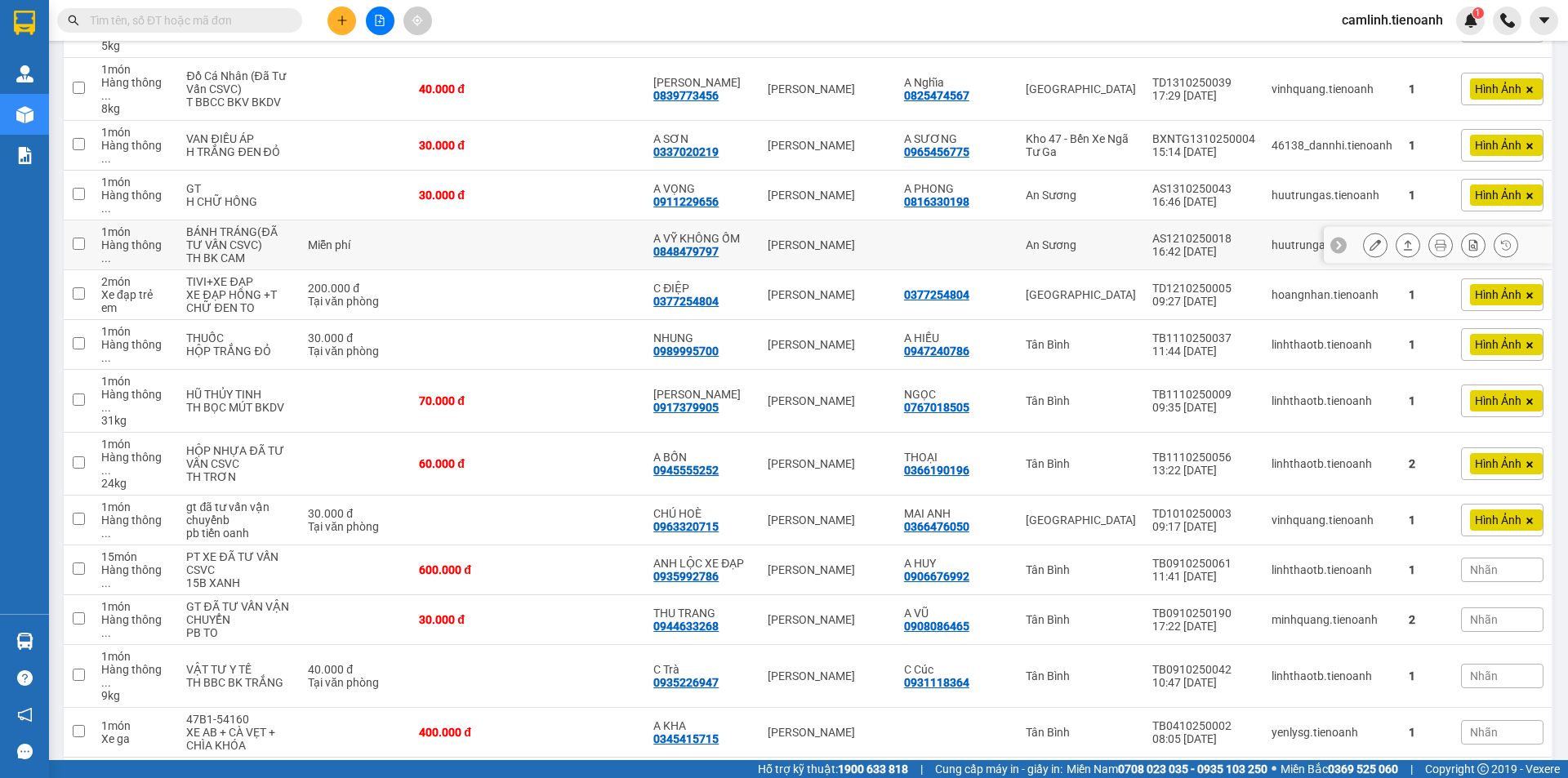
click at [1364, 231] on button at bounding box center [1375, 245] width 23 height 28
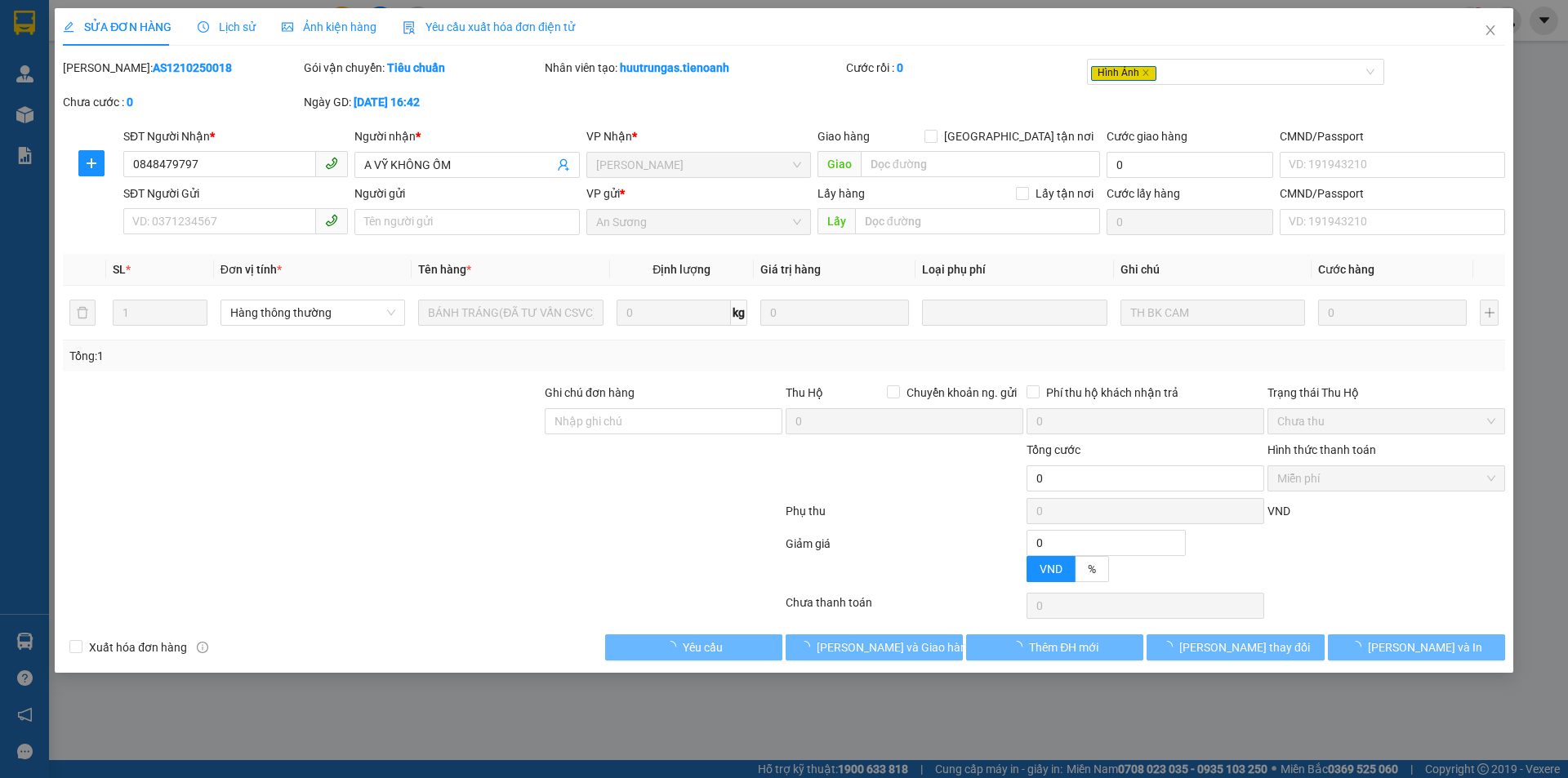
type input "0848479797"
type input "A VỸ KHÔNG ỐM"
type input "0"
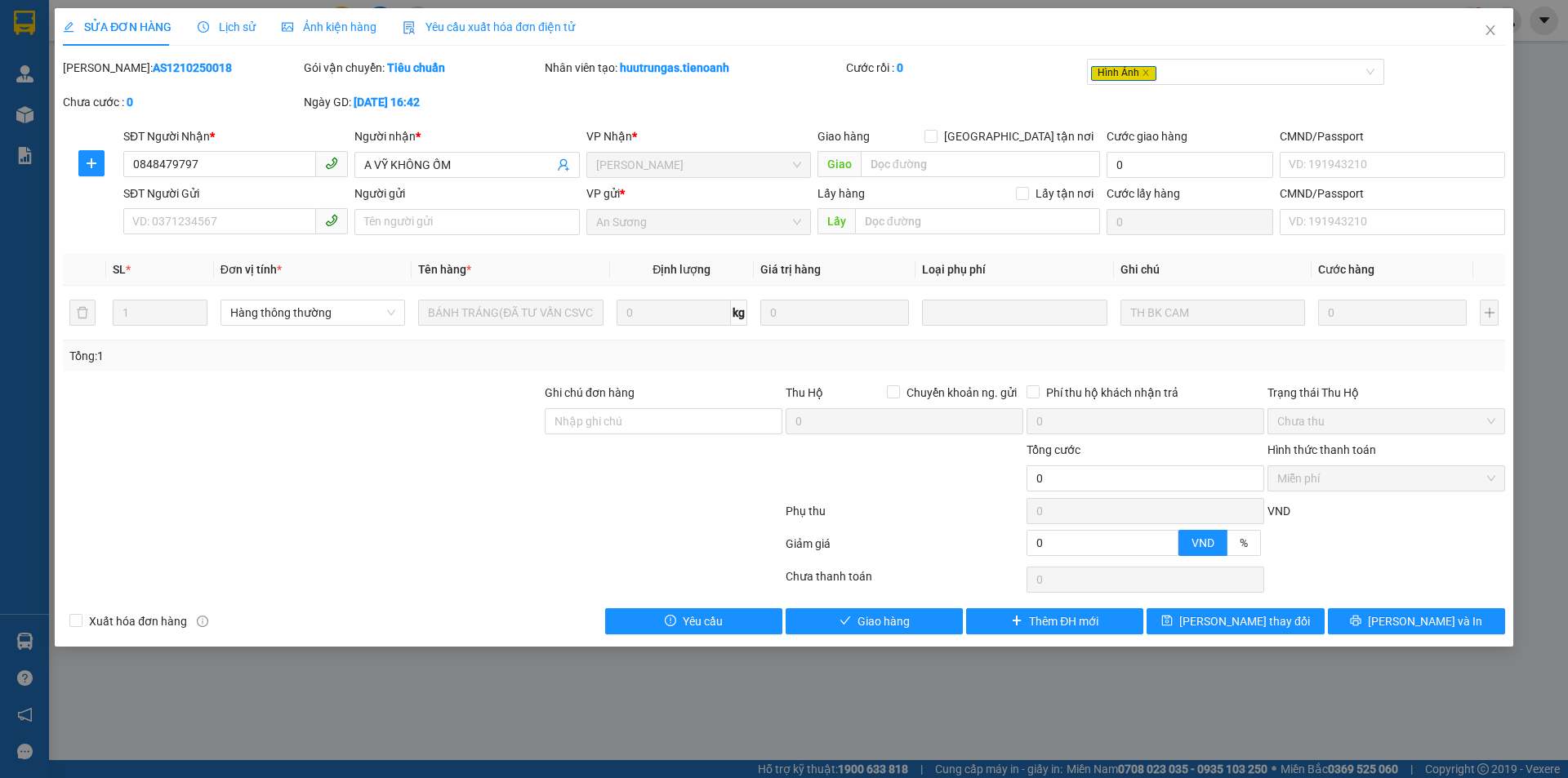
click at [300, 33] on div "Ảnh kiện hàng" at bounding box center [329, 28] width 95 height 18
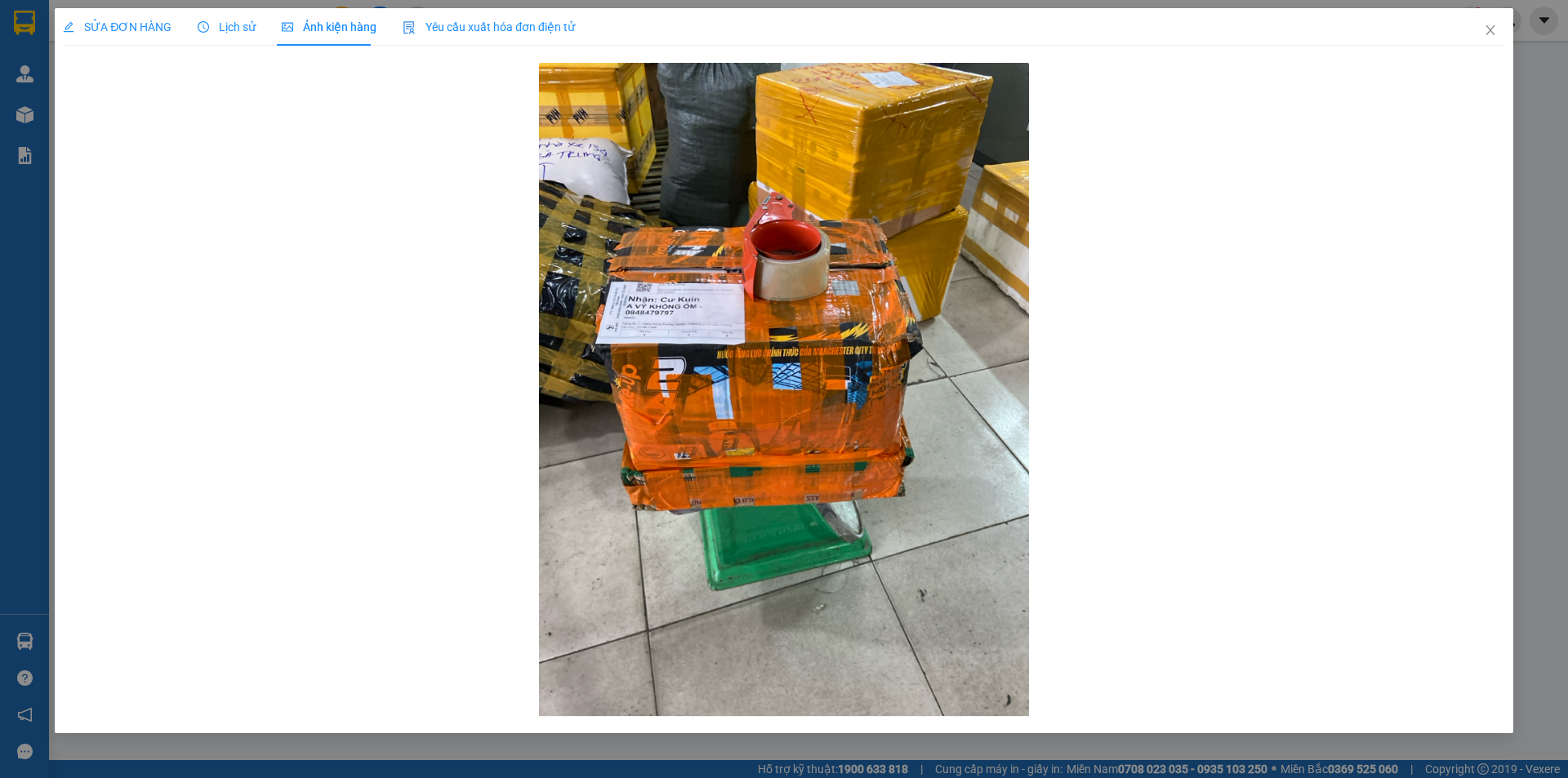
click at [82, 17] on div "SỬA ĐƠN HÀNG" at bounding box center [118, 27] width 108 height 38
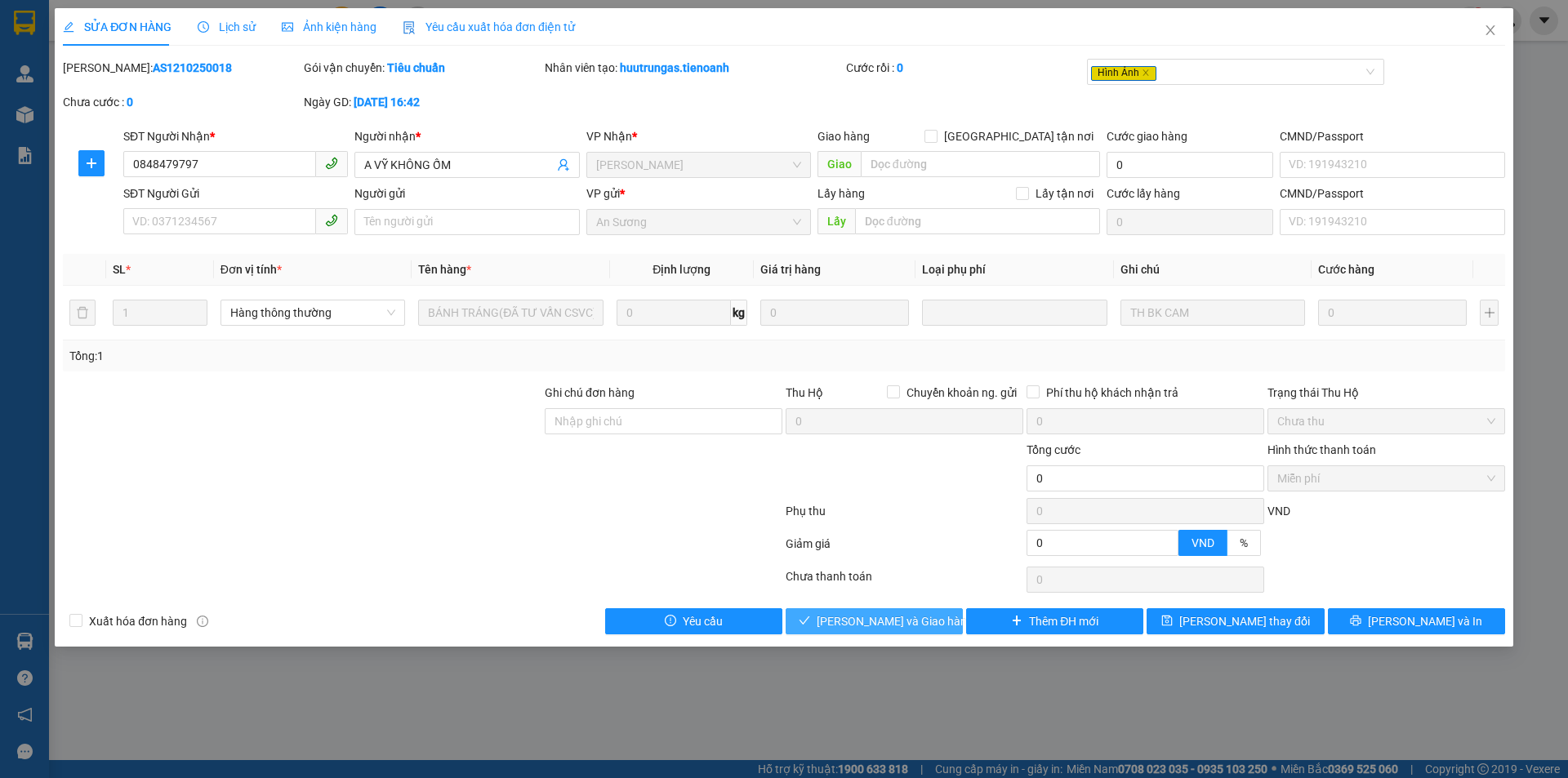
click at [852, 628] on span "Lưu và Giao hàng" at bounding box center [895, 621] width 157 height 18
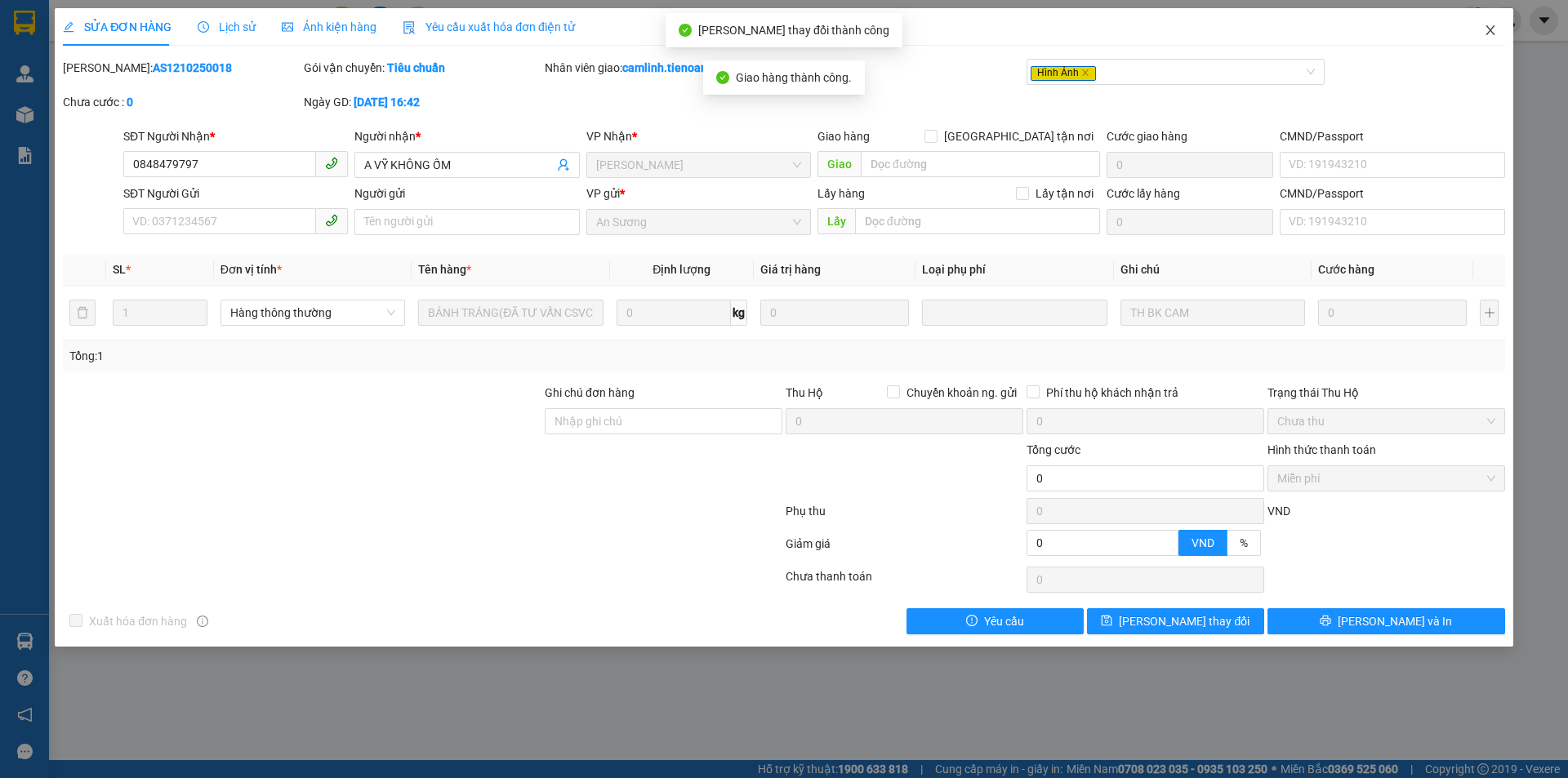
click at [1490, 31] on icon "close" at bounding box center [1491, 30] width 9 height 10
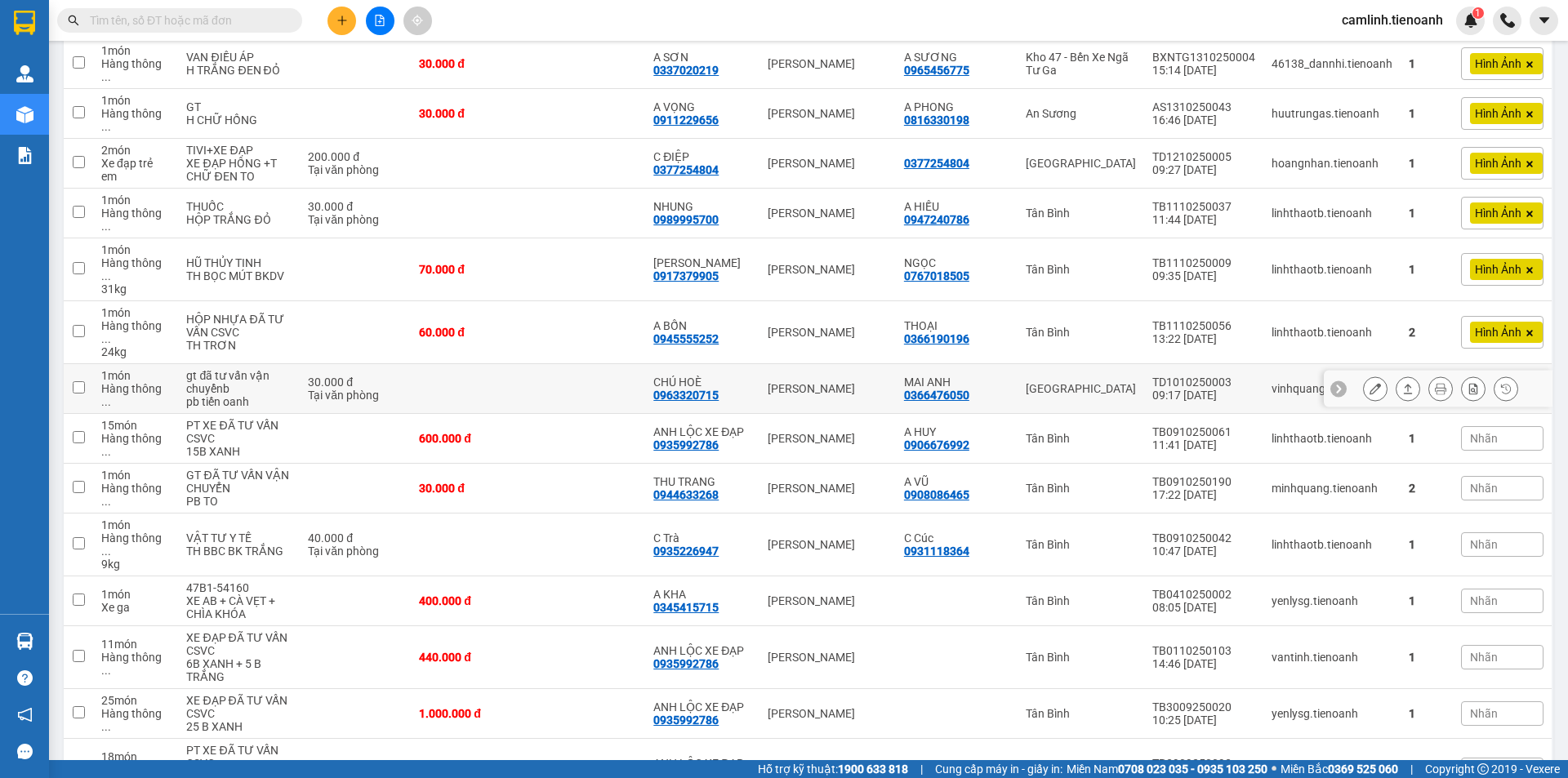
scroll to position [740, 0]
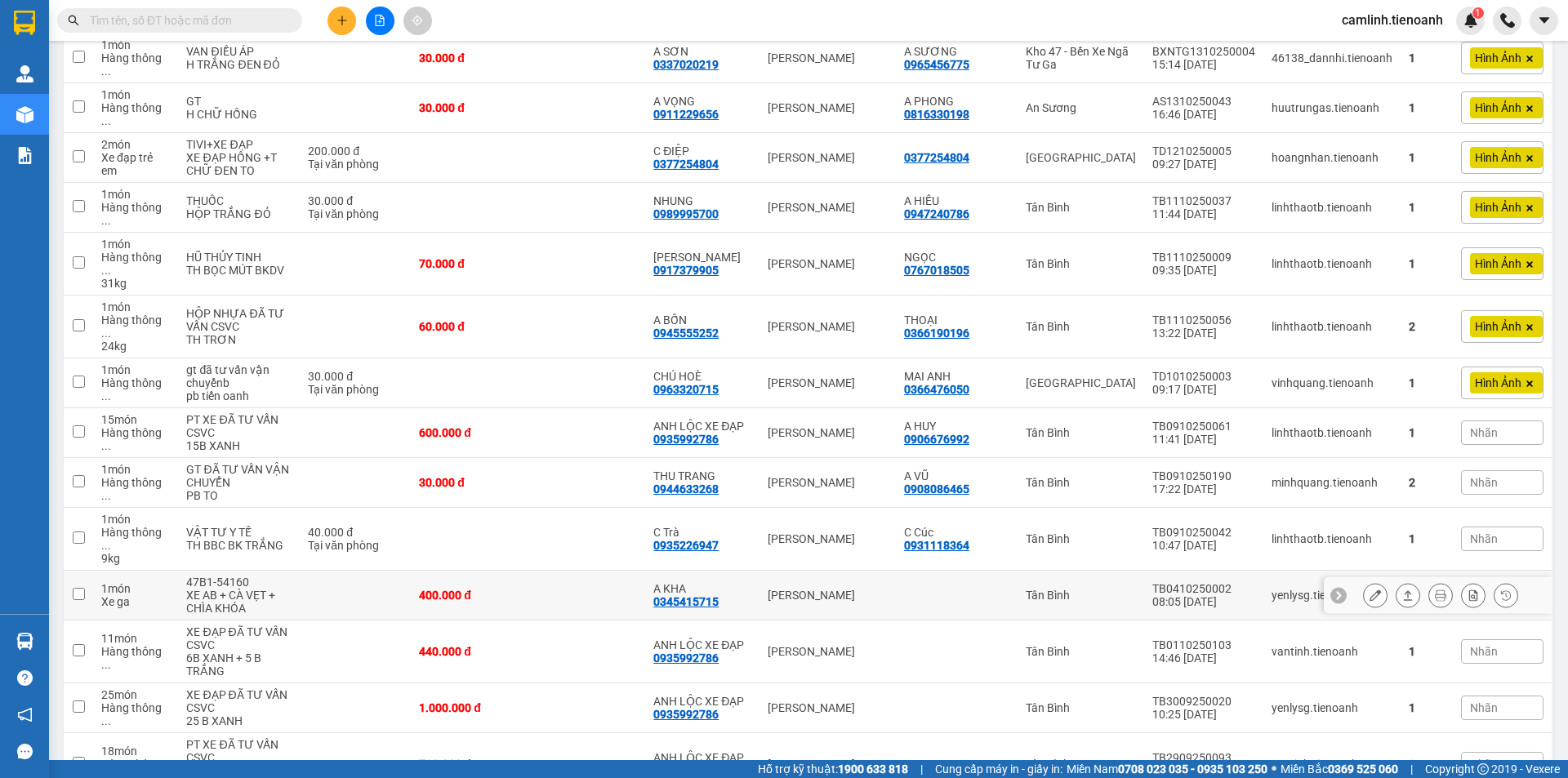
click at [1364, 582] on button at bounding box center [1375, 595] width 23 height 28
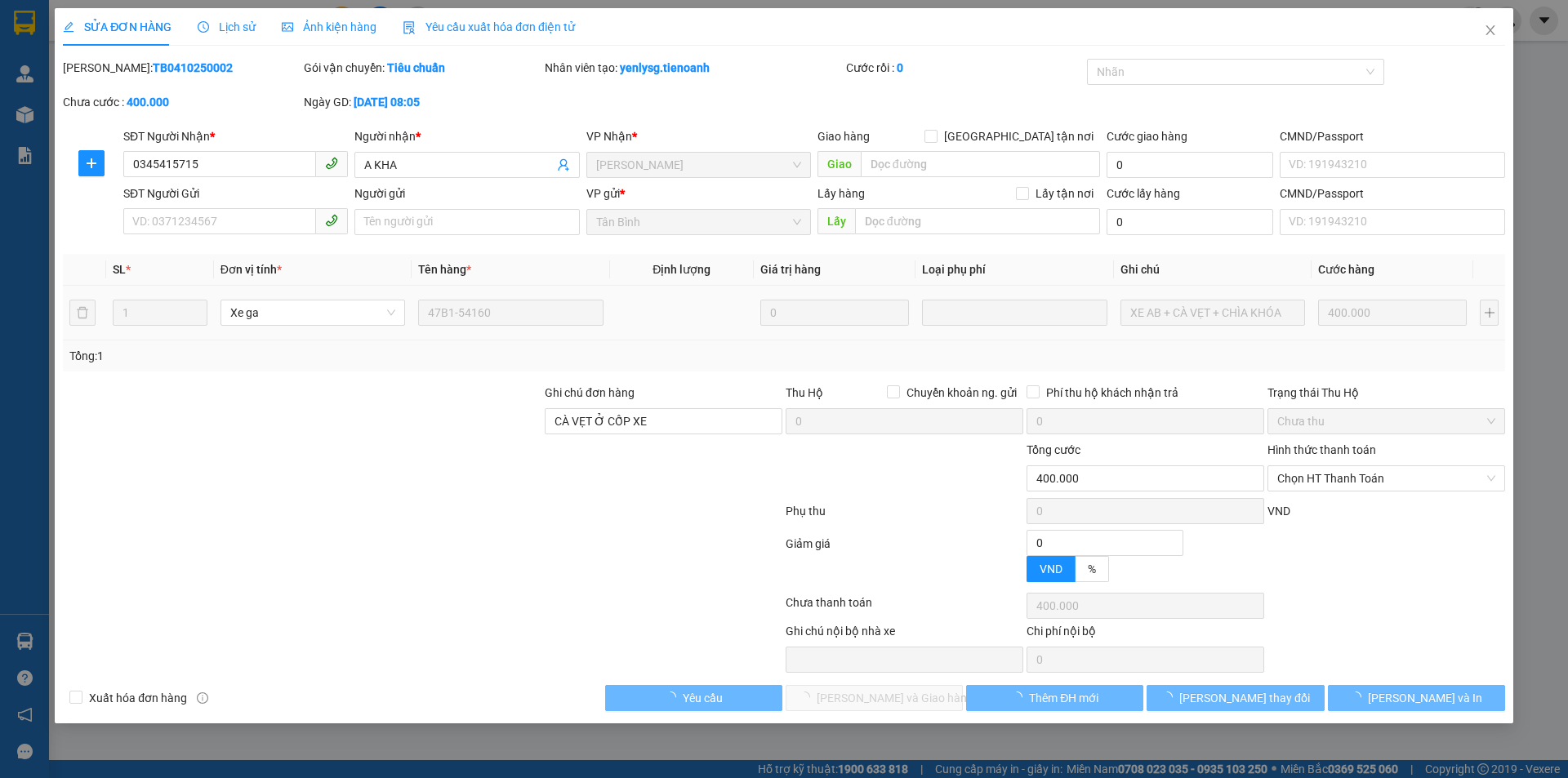
type input "0345415715"
type input "A KHA"
type input "CÀ VẸT Ở CỐP XE"
type input "0"
type input "400.000"
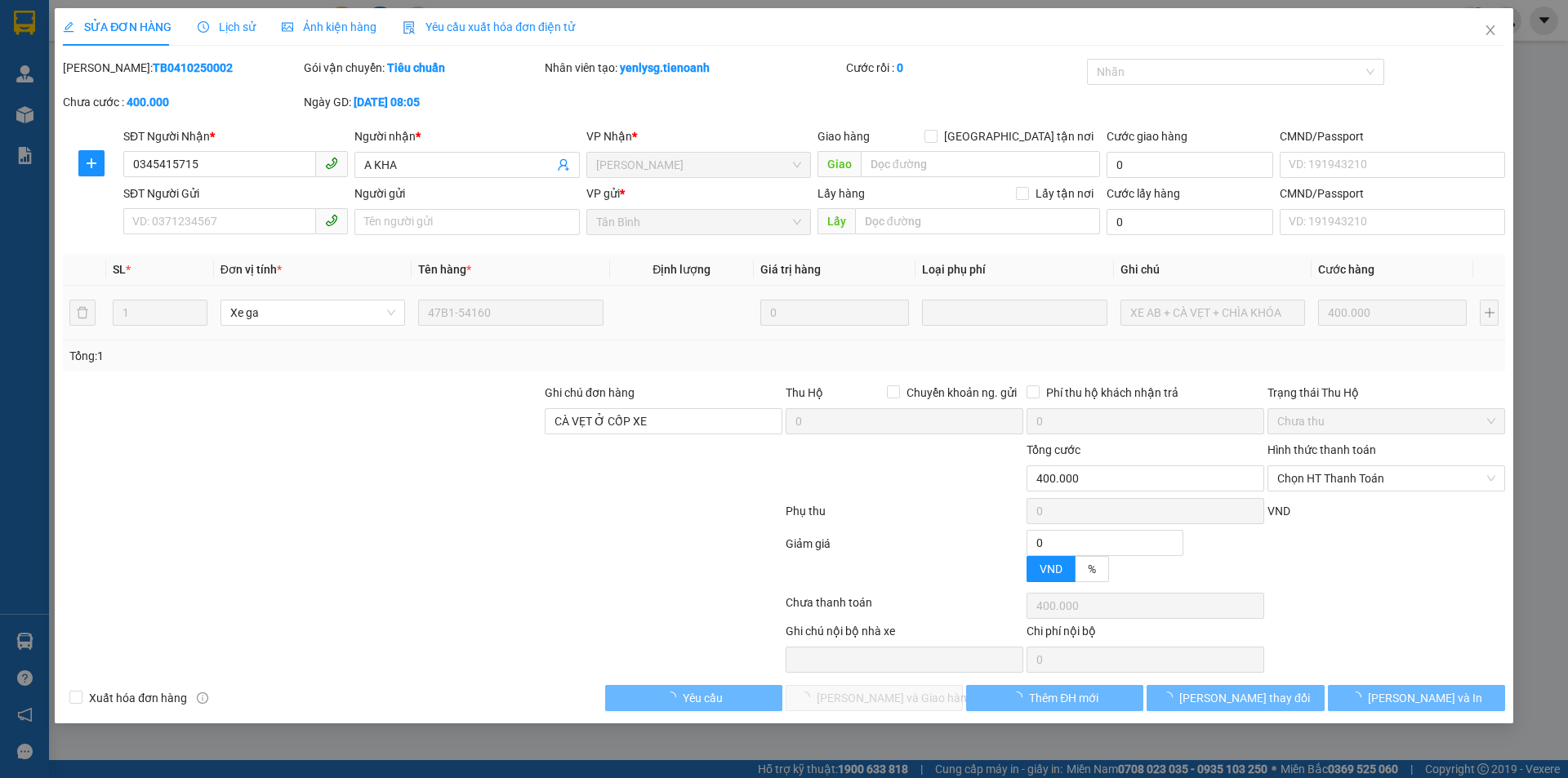
type input "400.000"
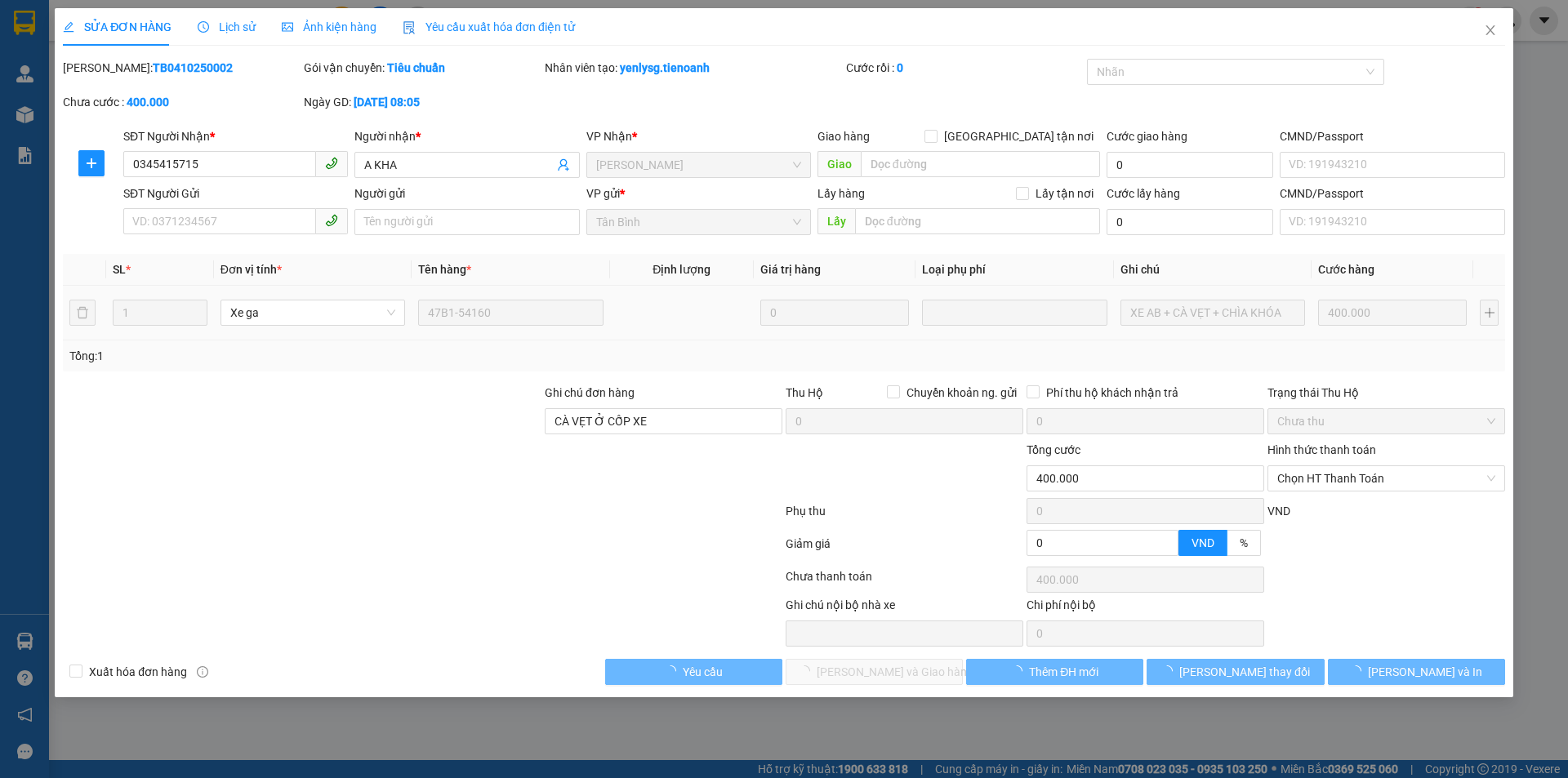
click at [318, 25] on span "Ảnh kiện hàng" at bounding box center [329, 27] width 95 height 13
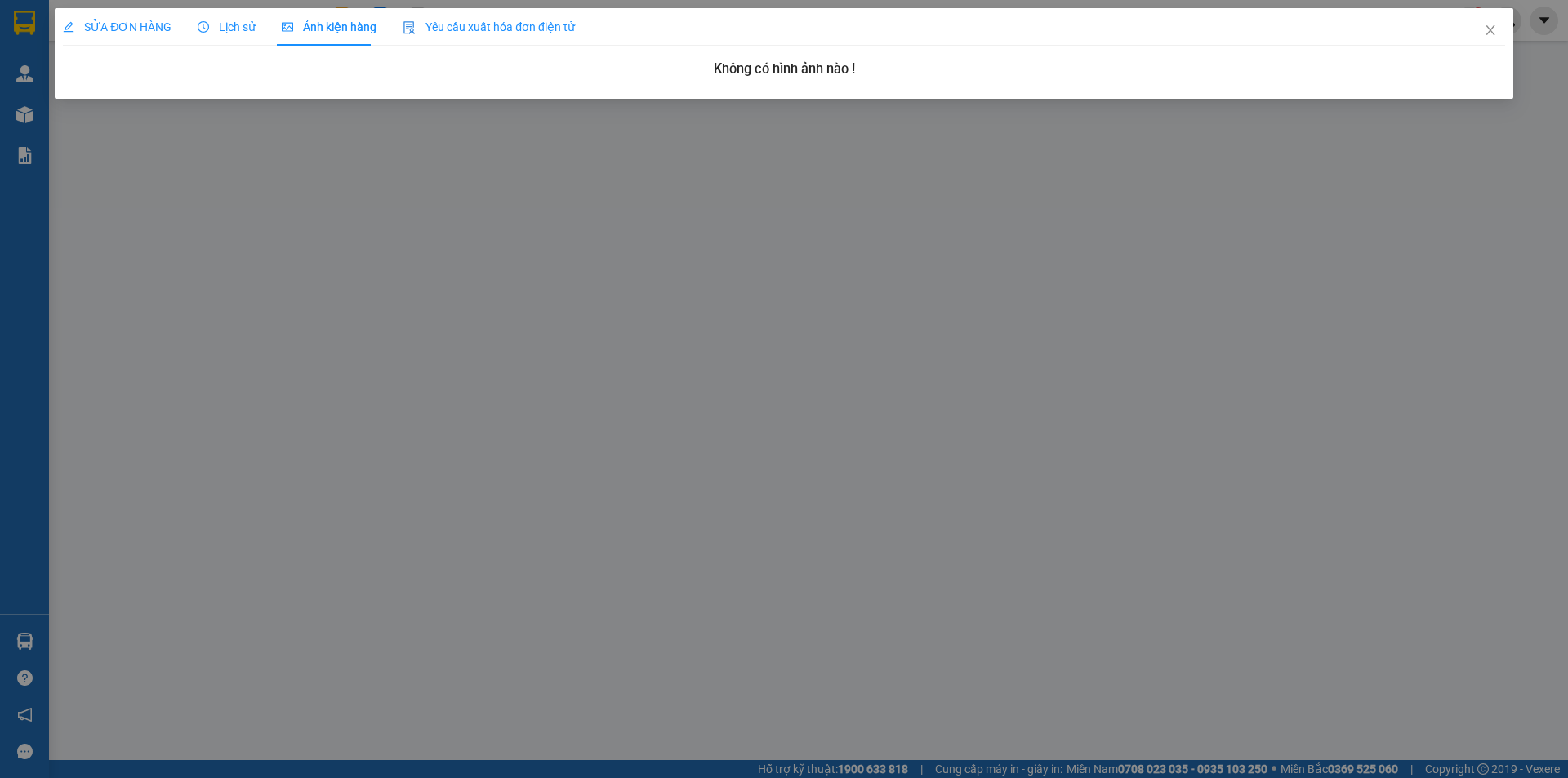
click at [144, 26] on span "SỬA ĐƠN HÀNG" at bounding box center [118, 27] width 108 height 13
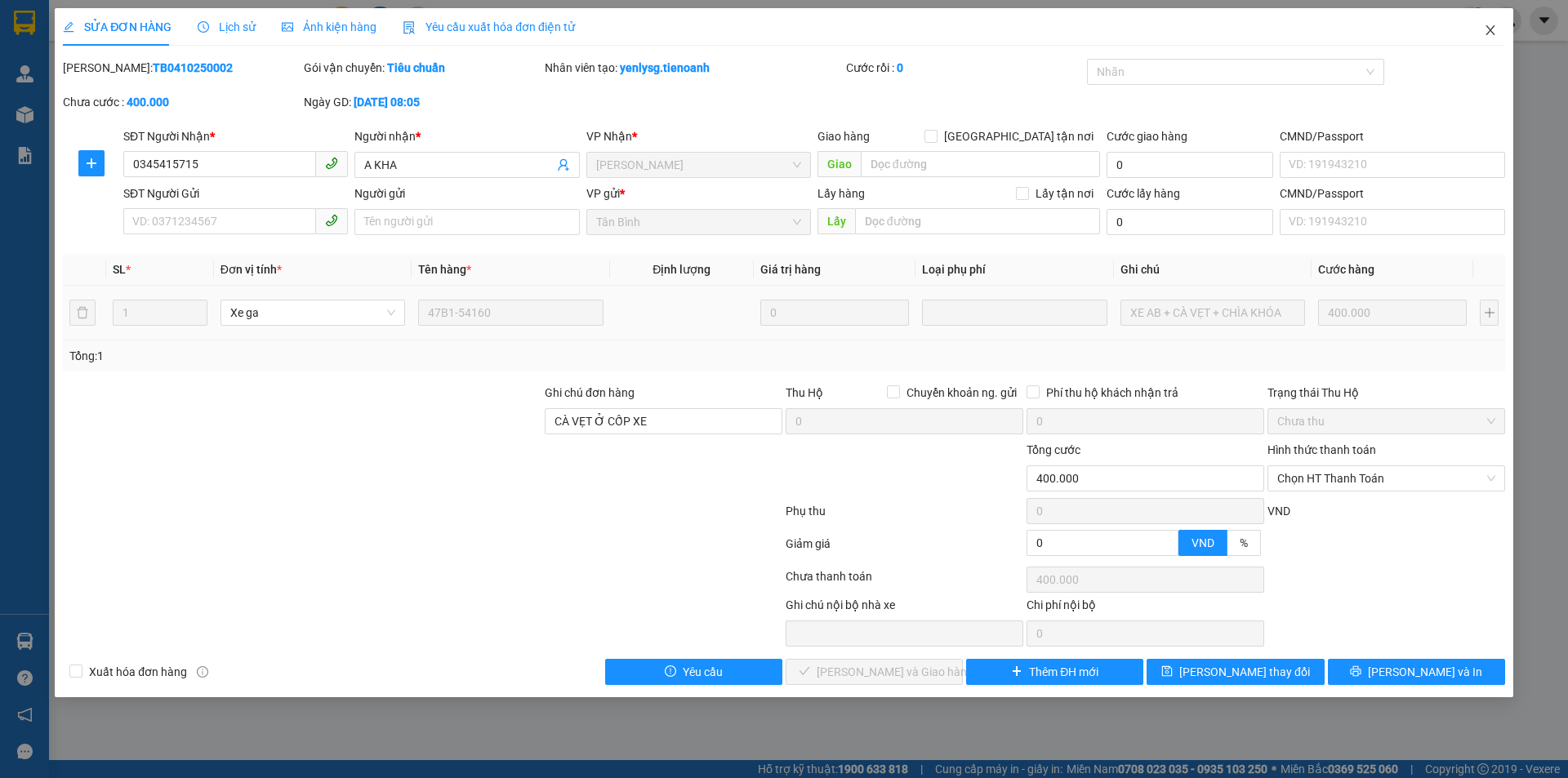
click at [1488, 28] on icon "close" at bounding box center [1491, 30] width 9 height 10
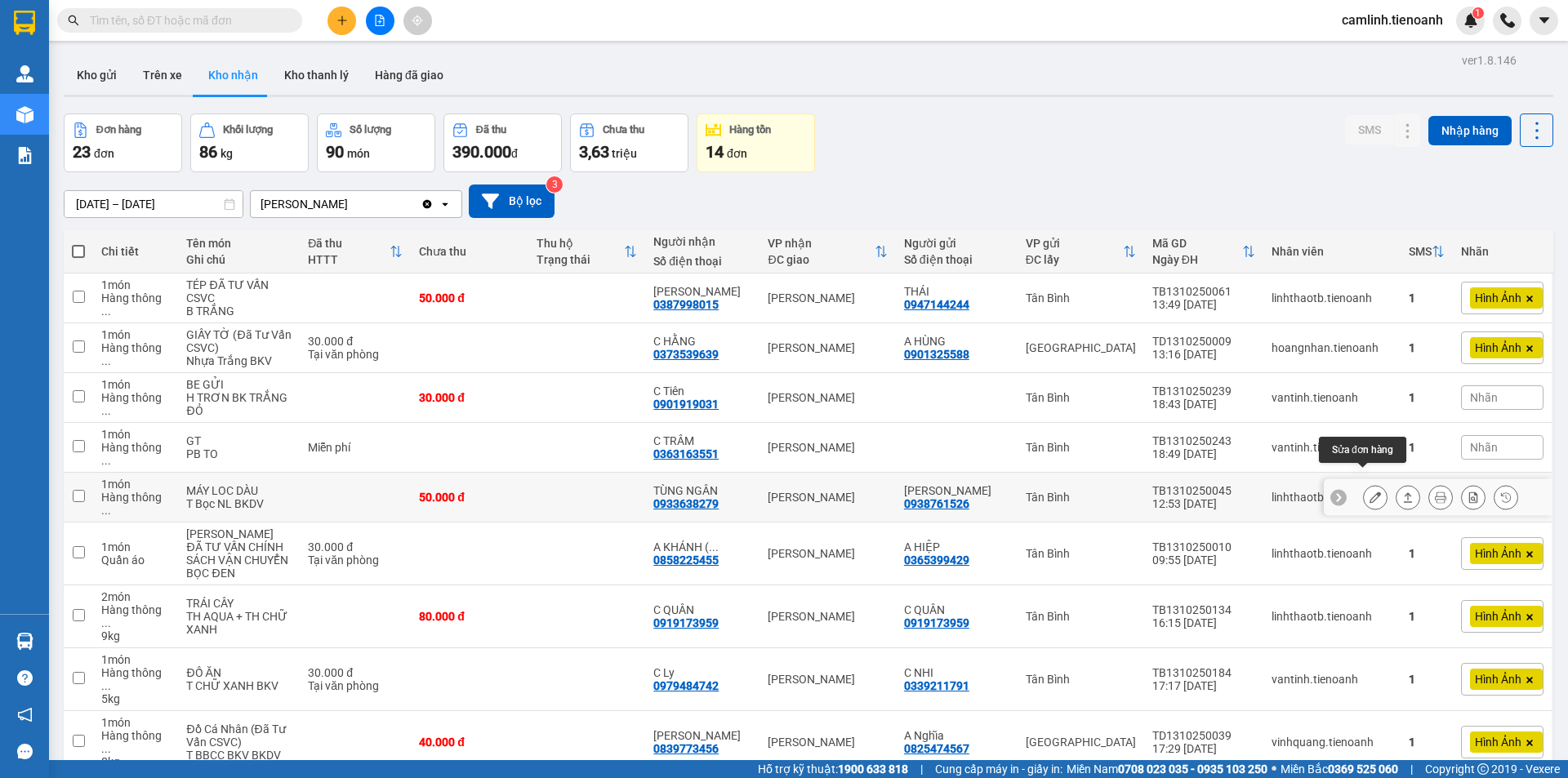
click at [1364, 484] on button at bounding box center [1375, 497] width 23 height 28
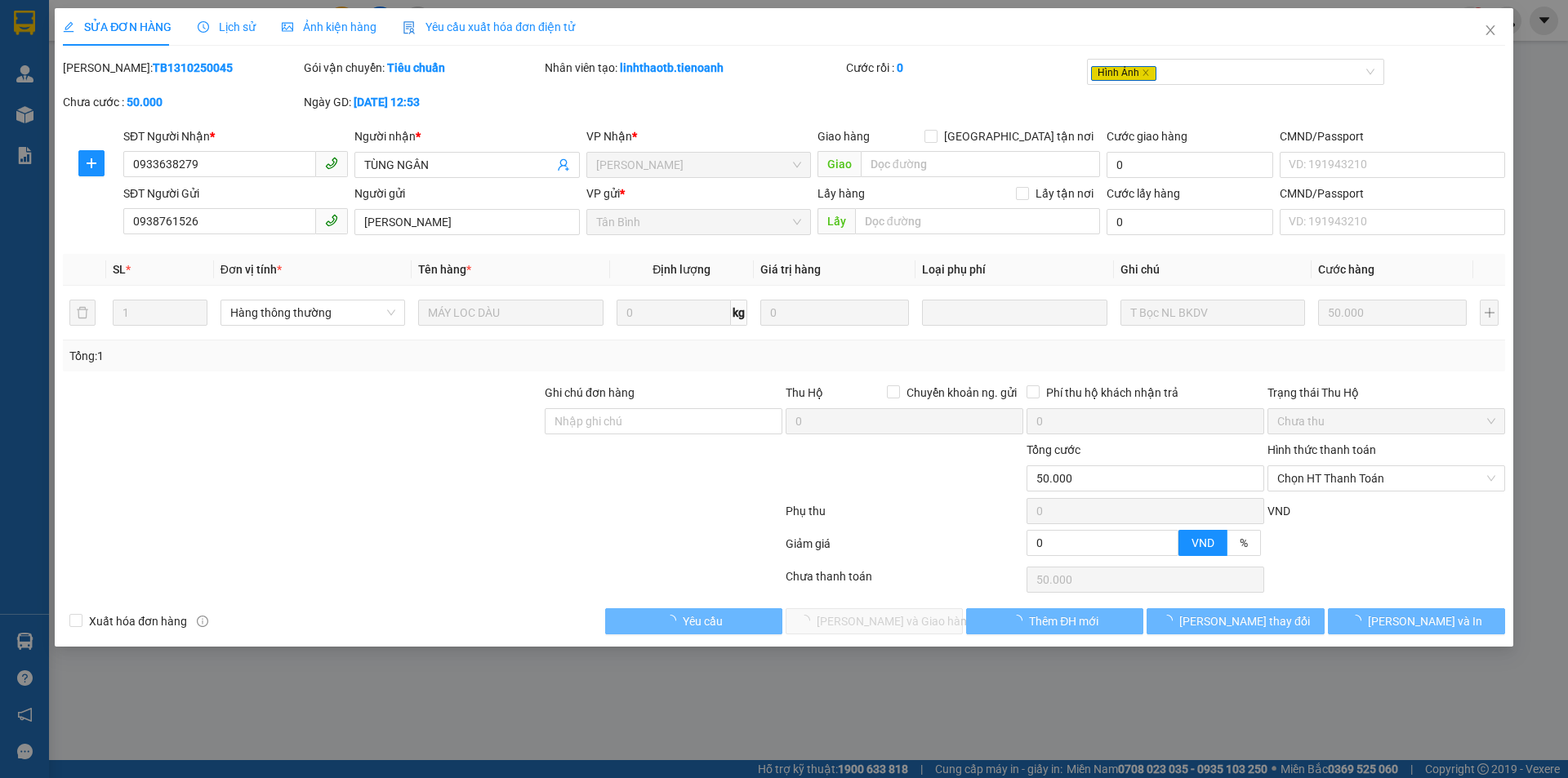
click at [341, 30] on span "Ảnh kiện hàng" at bounding box center [329, 27] width 95 height 13
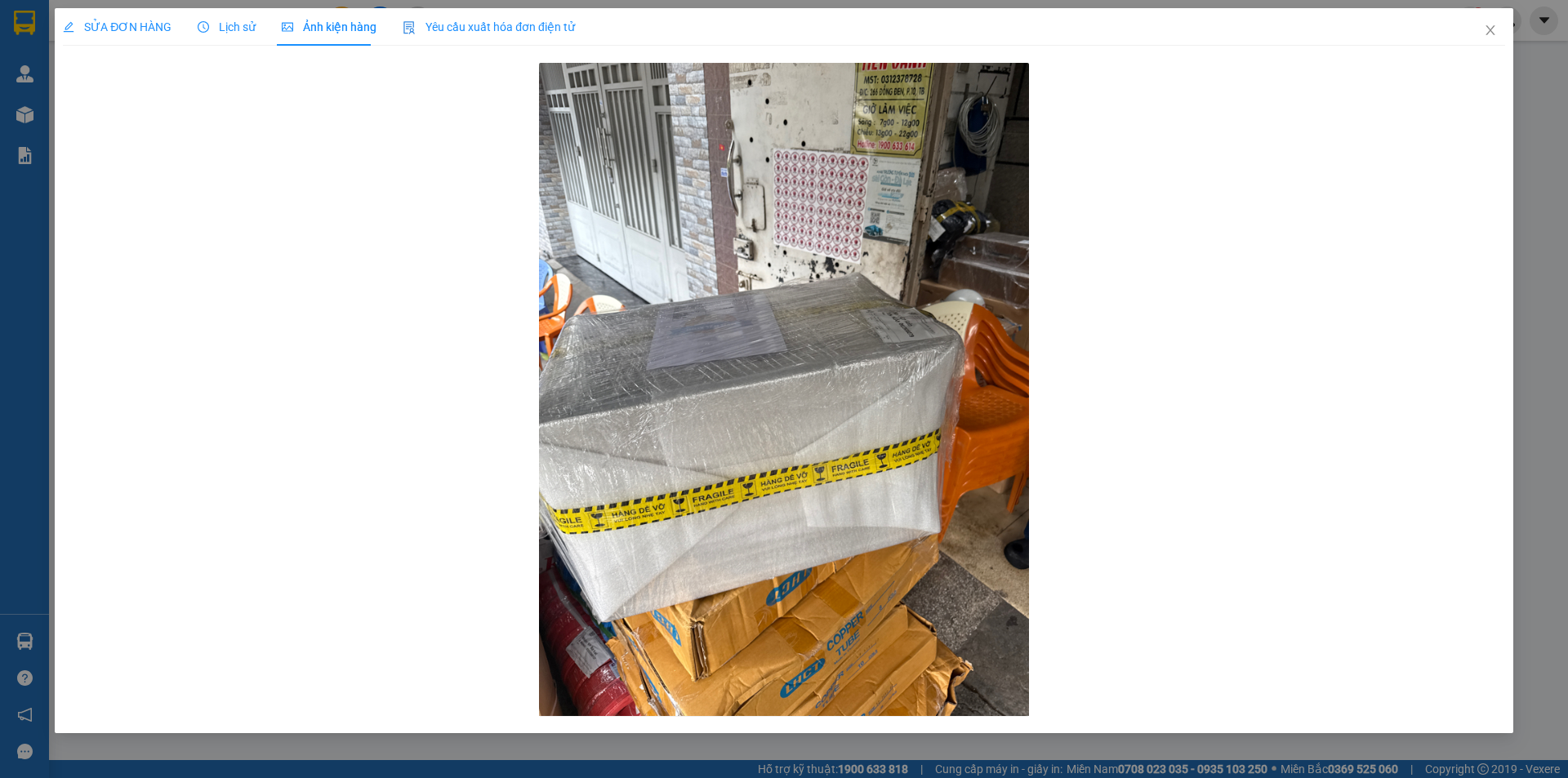
click at [120, 33] on span "SỬA ĐƠN HÀNG" at bounding box center [118, 27] width 108 height 13
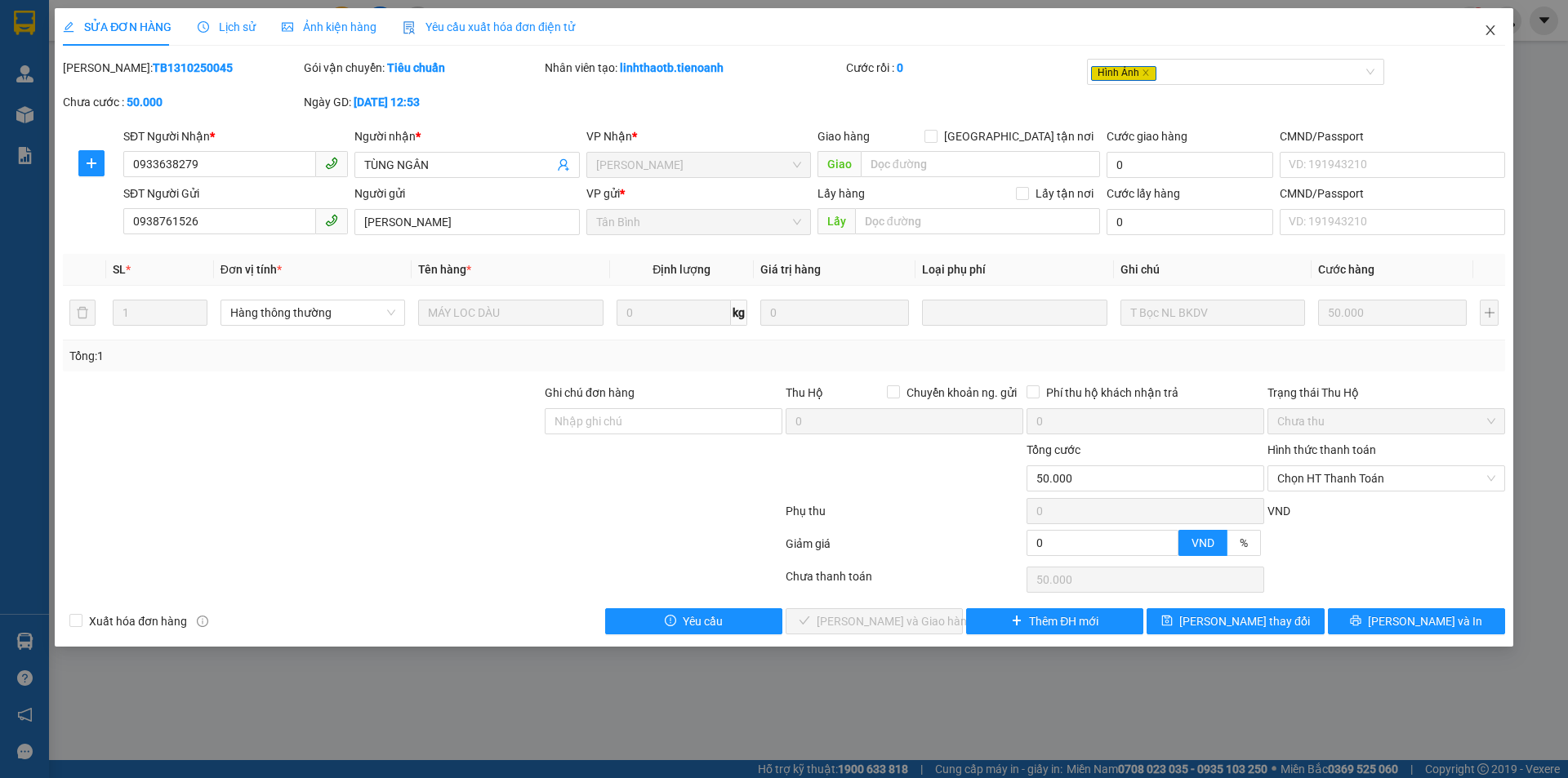
click at [1485, 28] on icon "close" at bounding box center [1491, 30] width 13 height 13
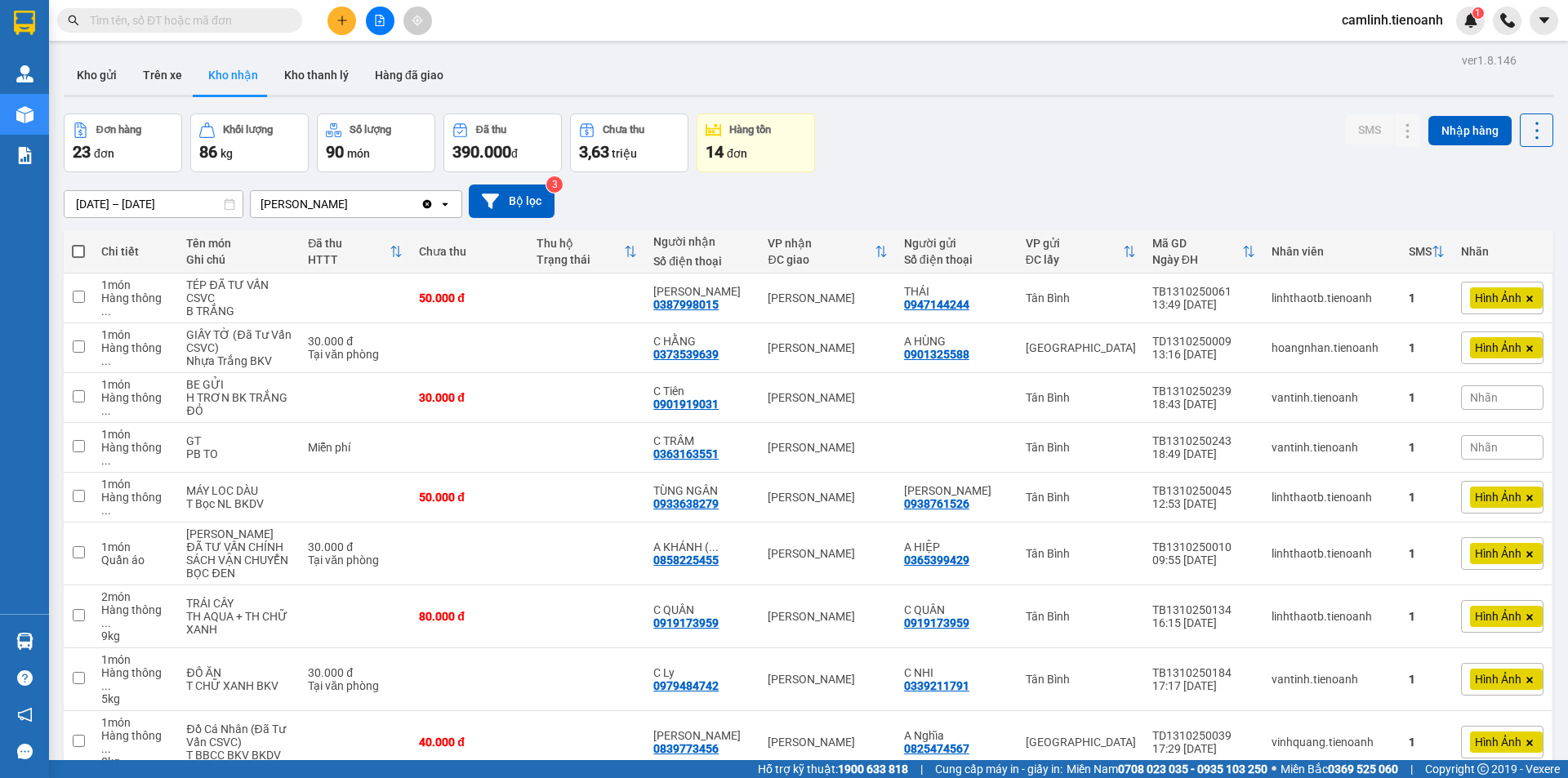
paste input "0869254683"
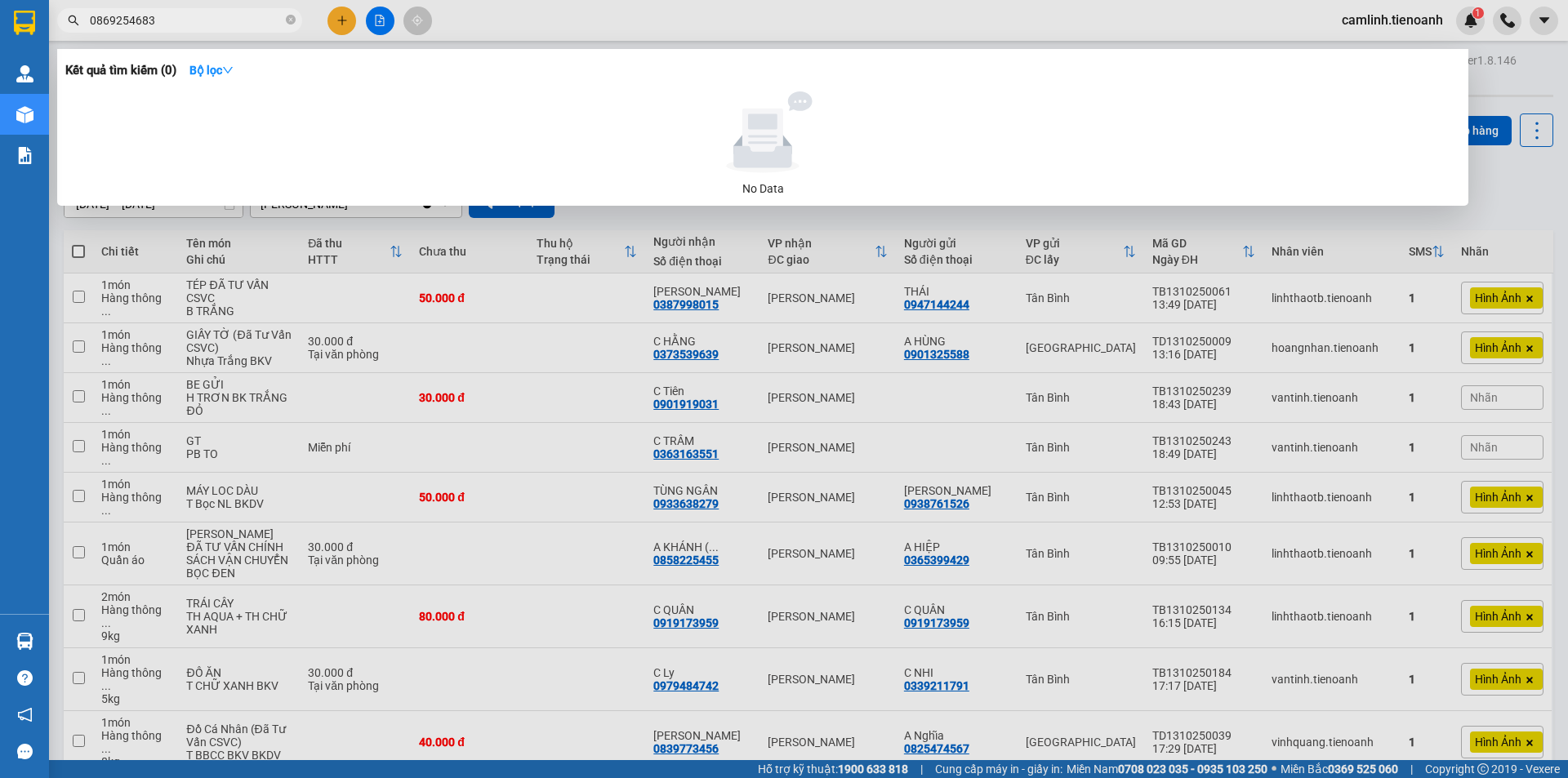
type input "0869254683"
click at [529, 25] on div at bounding box center [784, 389] width 1568 height 778
click at [287, 21] on icon "close-circle" at bounding box center [290, 19] width 10 height 10
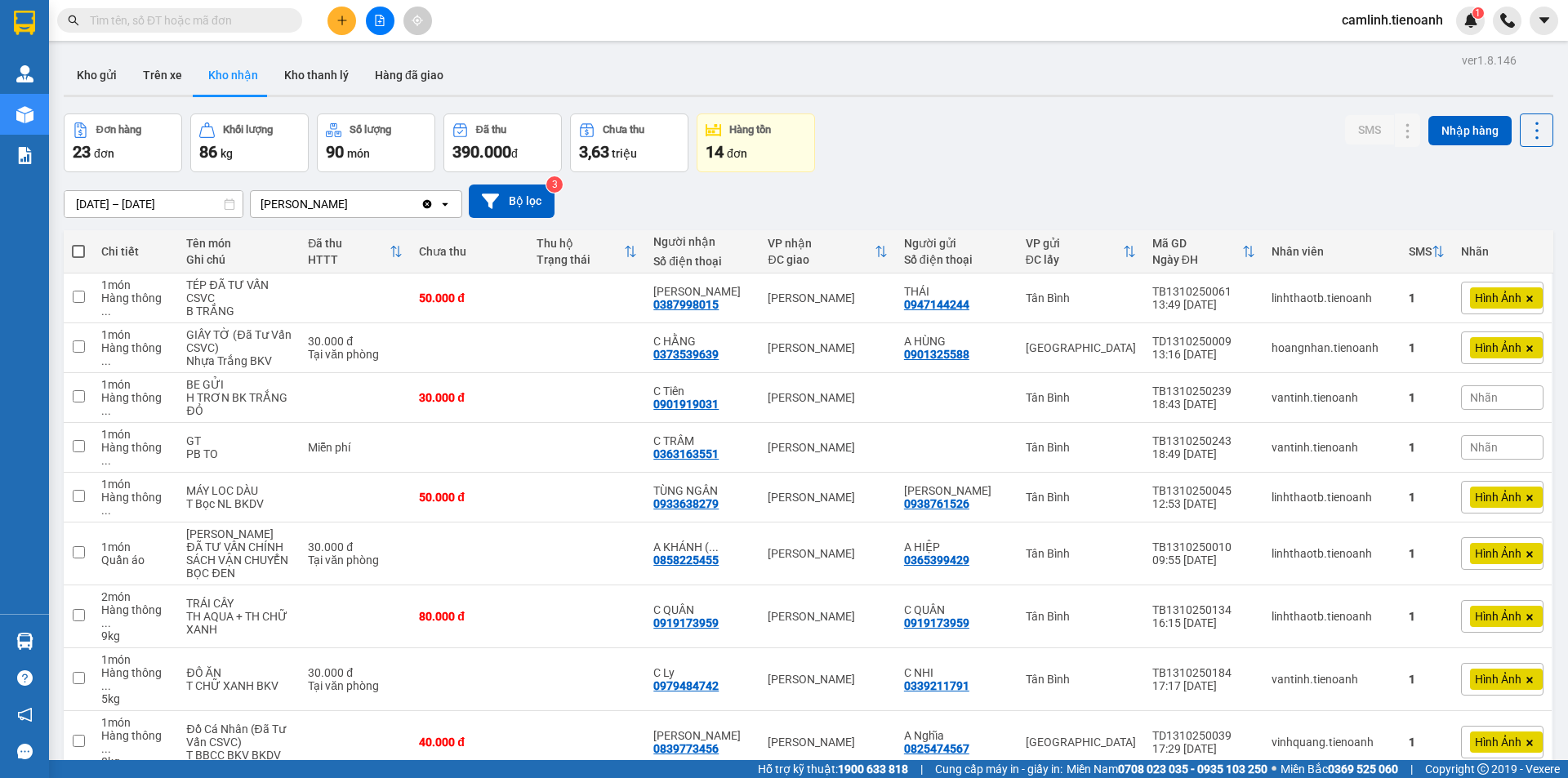
click at [332, 22] on button at bounding box center [342, 20] width 28 height 28
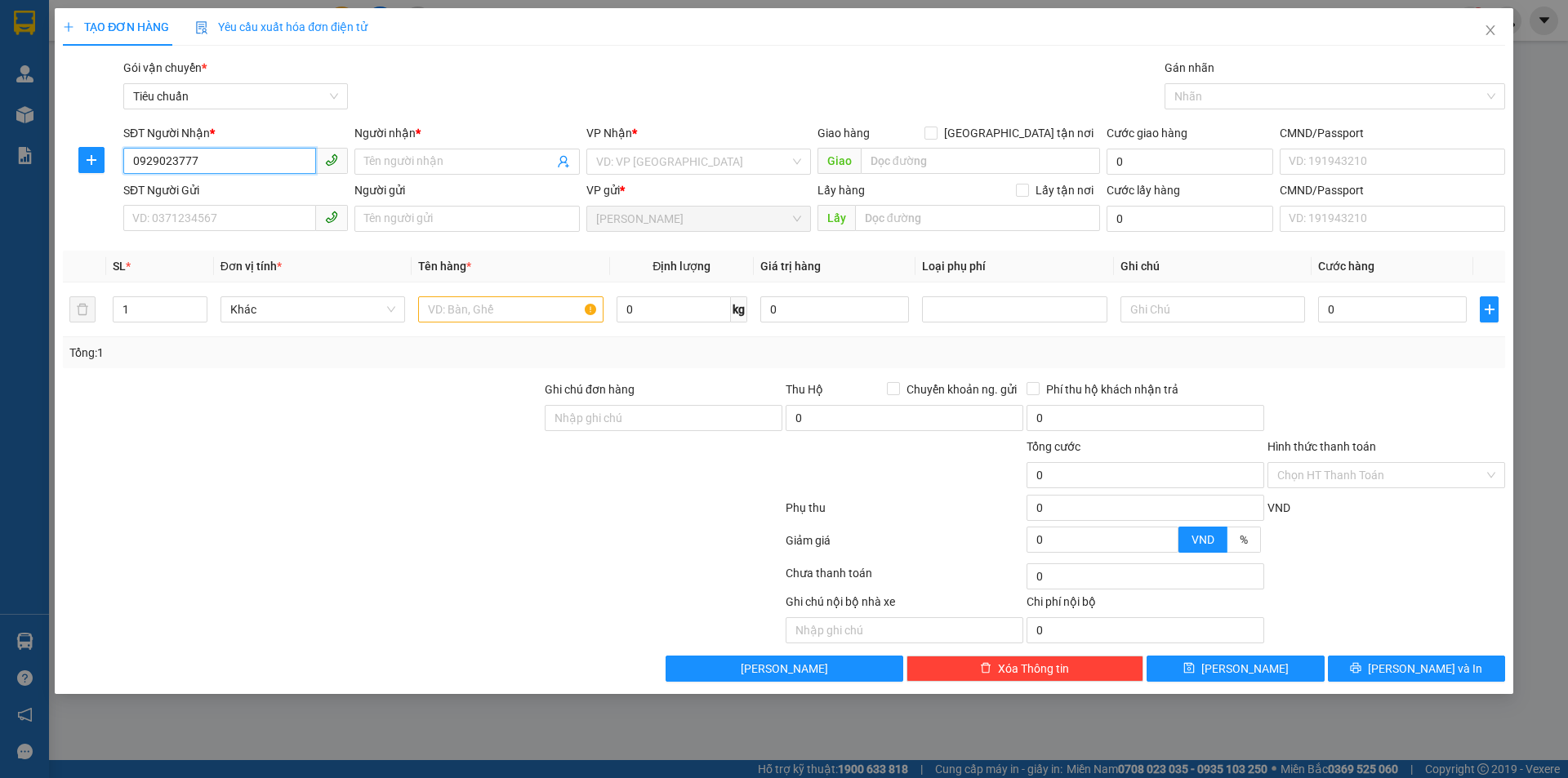
click at [155, 163] on input "0929023777" at bounding box center [219, 161] width 193 height 26
click at [158, 161] on input "0929023777" at bounding box center [219, 161] width 193 height 26
click at [169, 160] on input "0929023777" at bounding box center [219, 161] width 193 height 26
type input "0929023777"
click at [381, 166] on input "Người nhận *" at bounding box center [459, 161] width 189 height 18
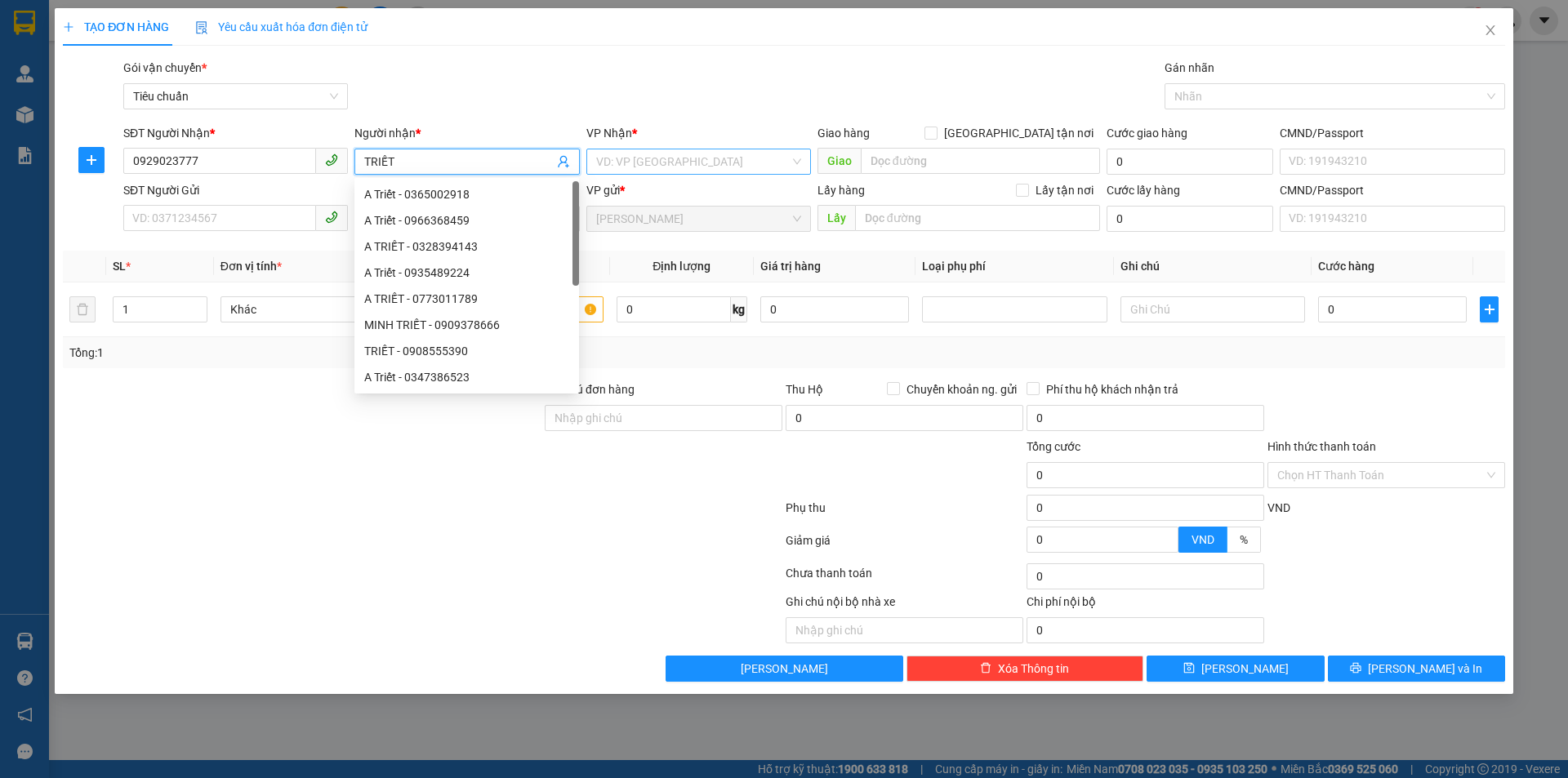
type input "TRIẾT"
click at [633, 160] on input "search" at bounding box center [693, 161] width 194 height 25
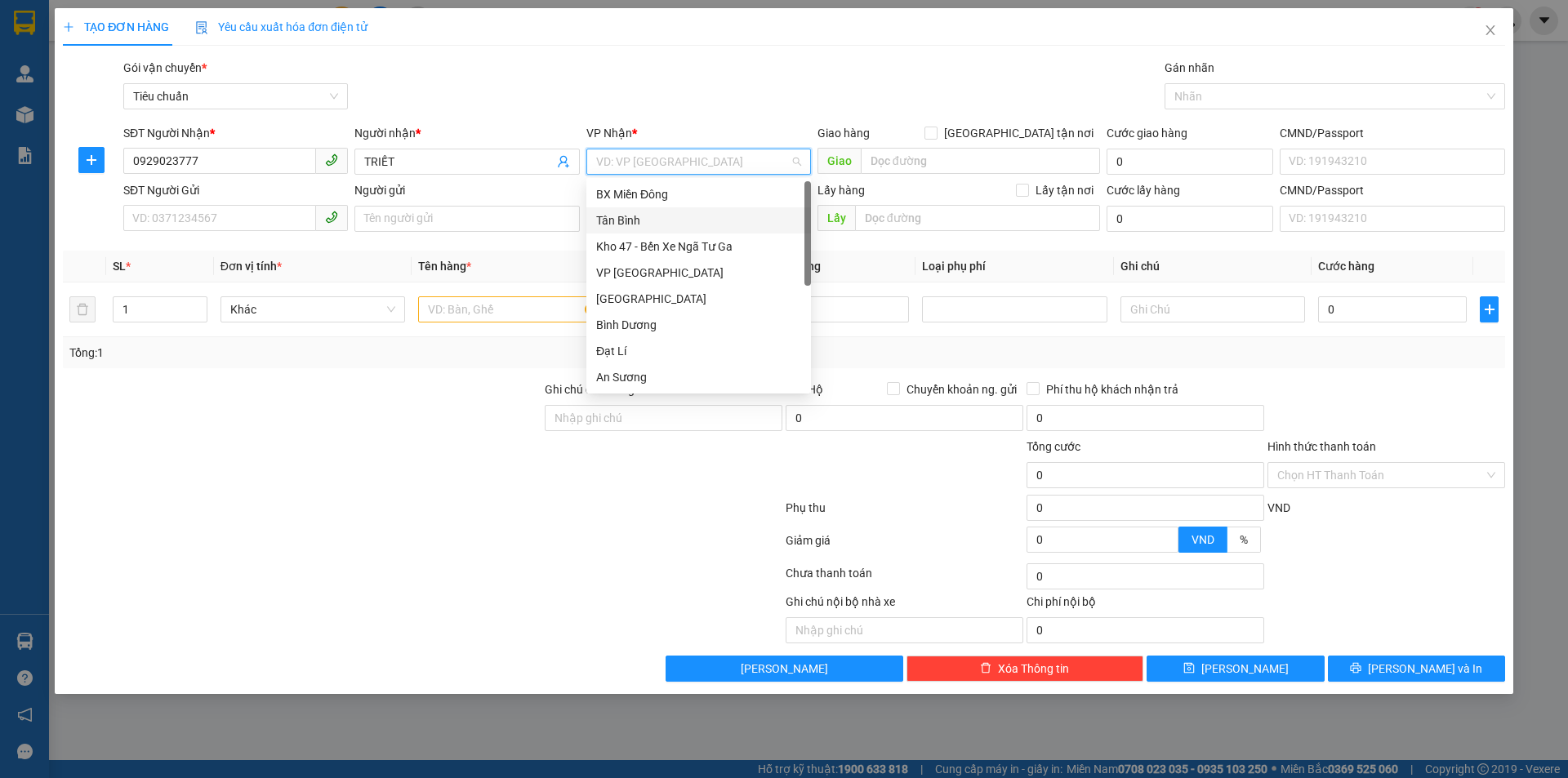
drag, startPoint x: 678, startPoint y: 219, endPoint x: 212, endPoint y: 233, distance: 466.2
click at [678, 220] on div "Tân Bình" at bounding box center [699, 220] width 205 height 18
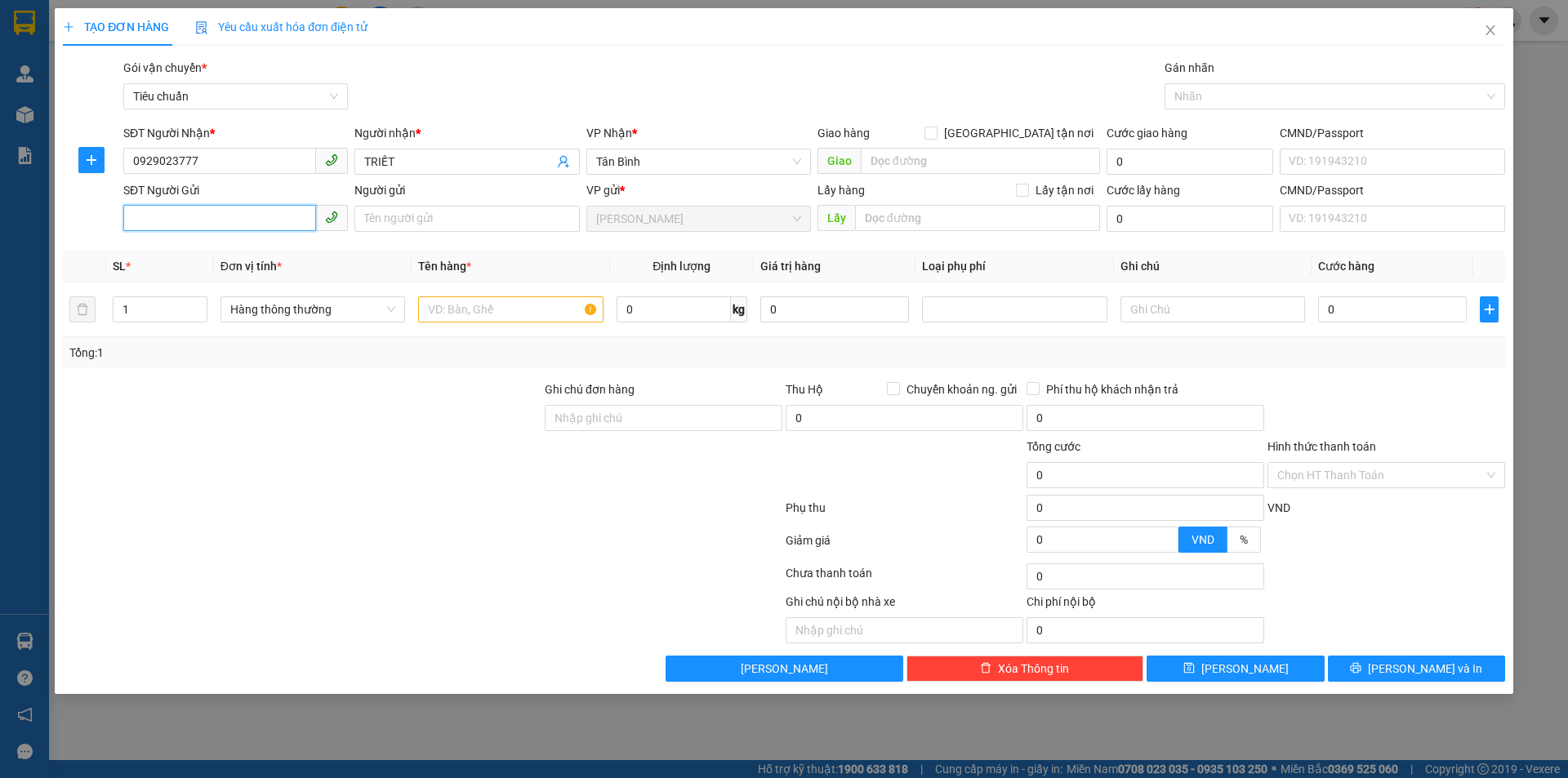
click at [224, 218] on input "SĐT Người Gửi" at bounding box center [219, 217] width 193 height 26
type input "0338302829"
click at [456, 217] on input "Người gửi" at bounding box center [466, 218] width 225 height 26
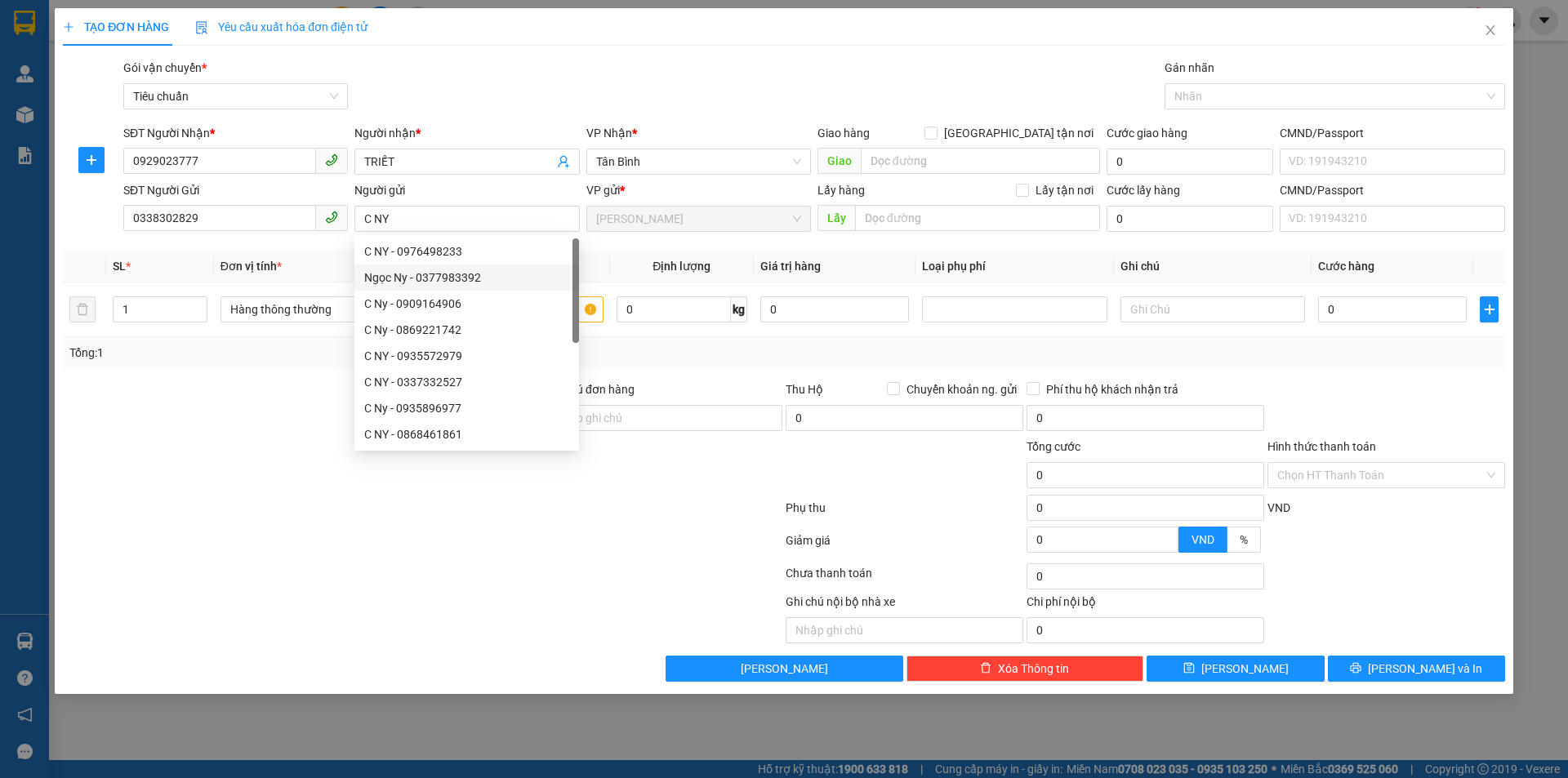
click at [162, 390] on div at bounding box center [302, 409] width 482 height 57
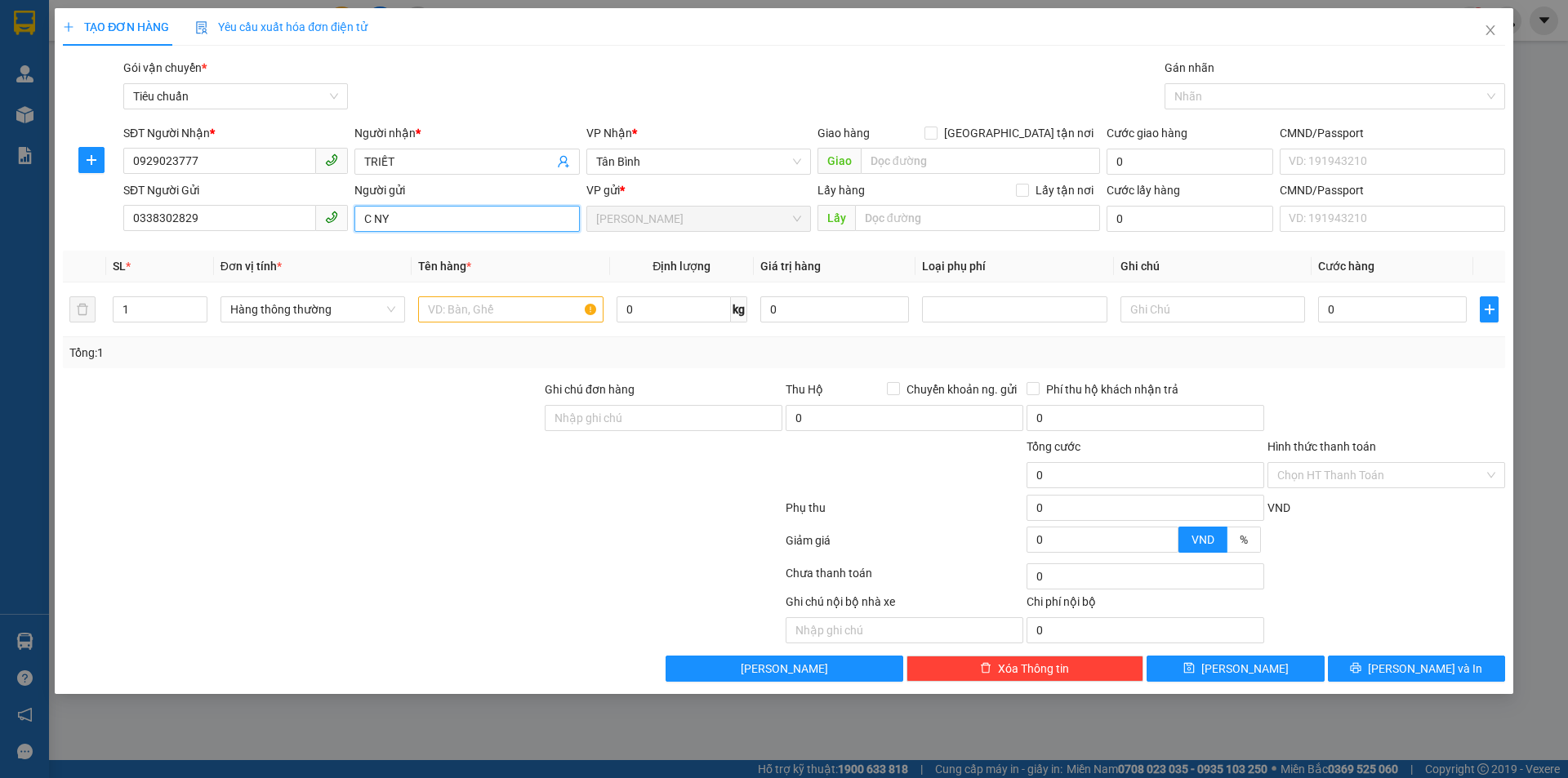
click at [465, 226] on input "C NY" at bounding box center [466, 218] width 225 height 26
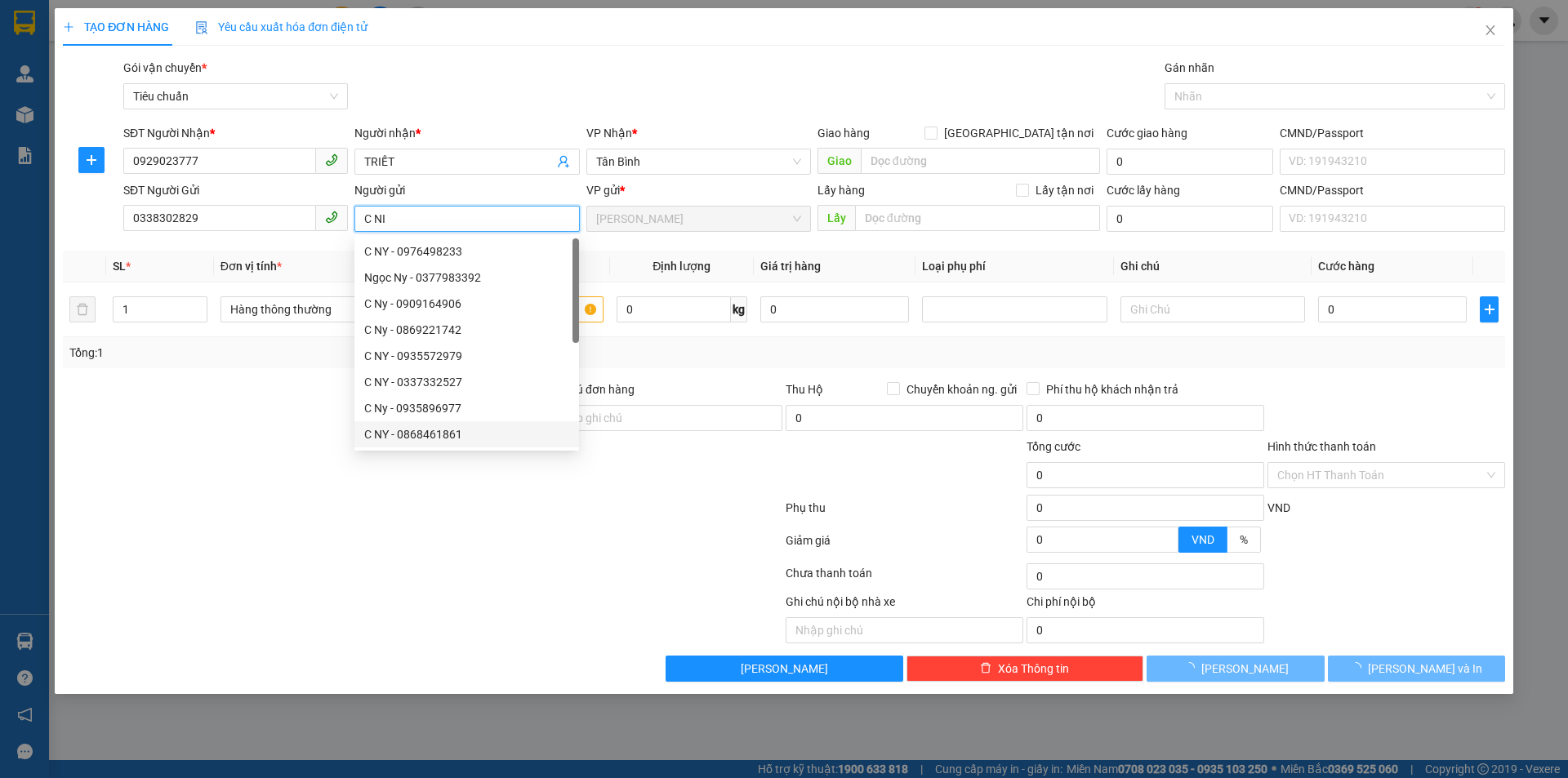
type input "C NI"
click at [330, 511] on div at bounding box center [422, 511] width 722 height 33
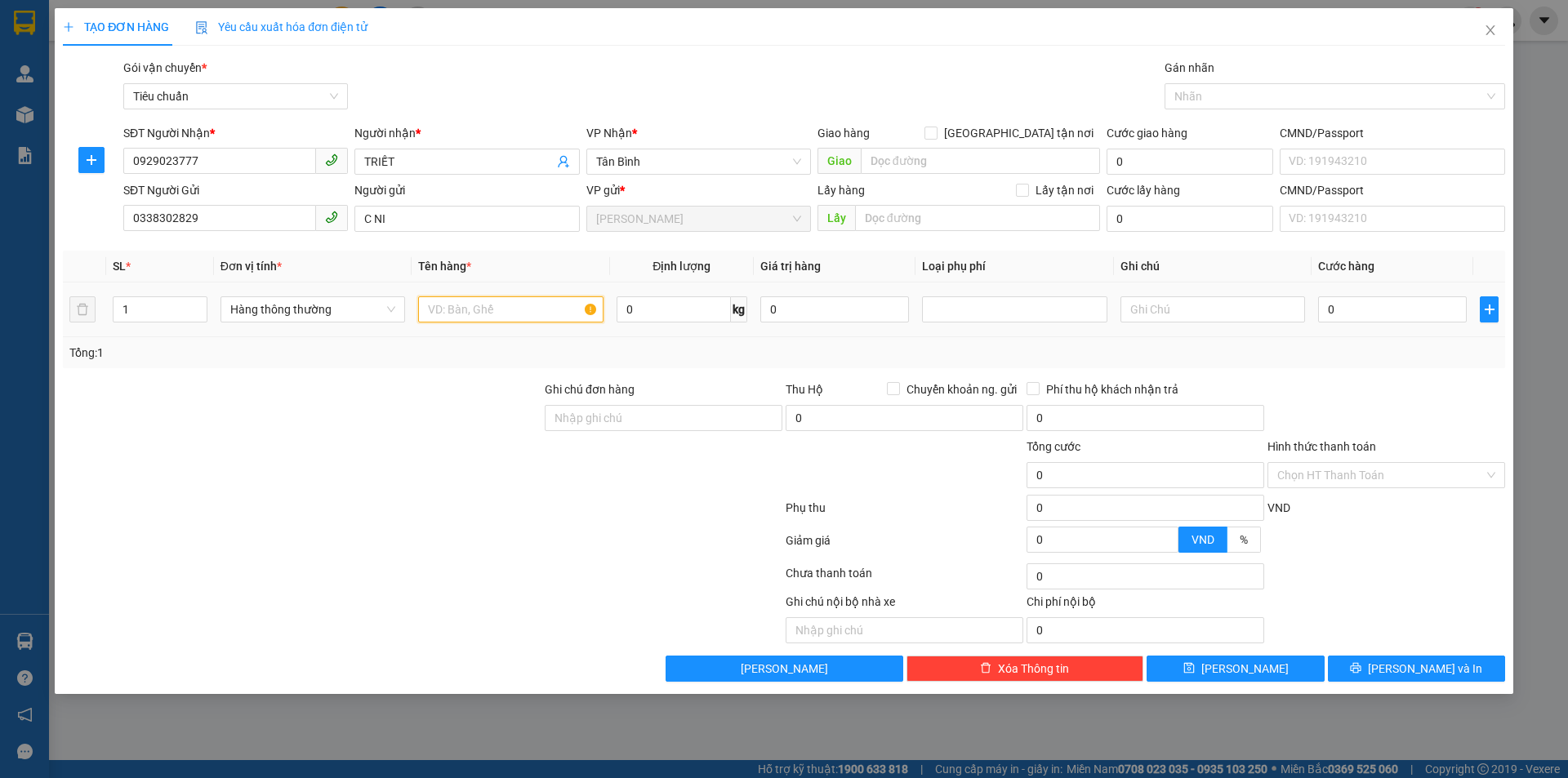
click at [554, 315] on input "text" at bounding box center [510, 309] width 185 height 26
click at [274, 305] on span "Hàng thông thường" at bounding box center [313, 309] width 165 height 25
type input "GIÀY"
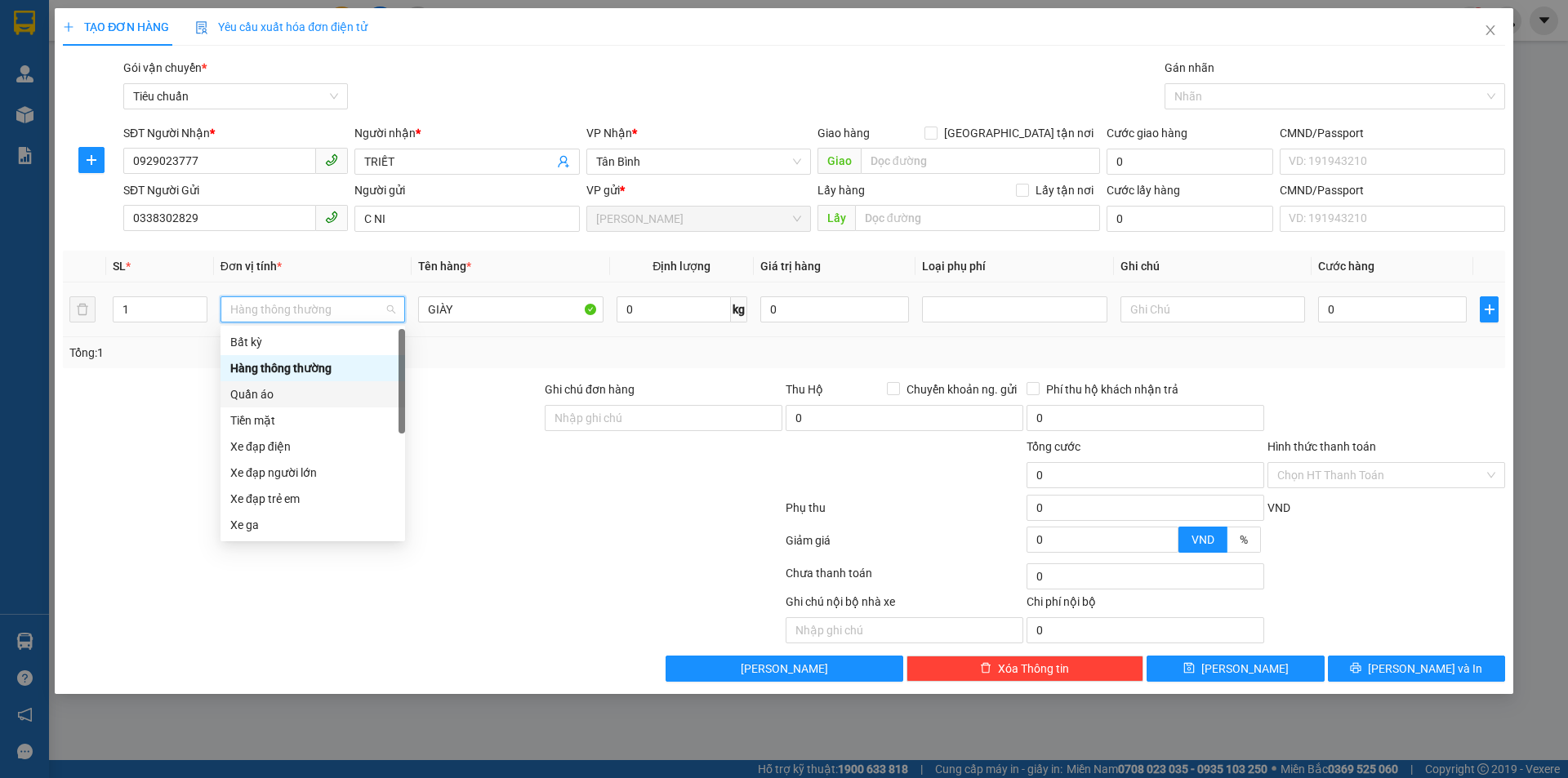
click at [286, 395] on div "Quần áo" at bounding box center [313, 395] width 165 height 18
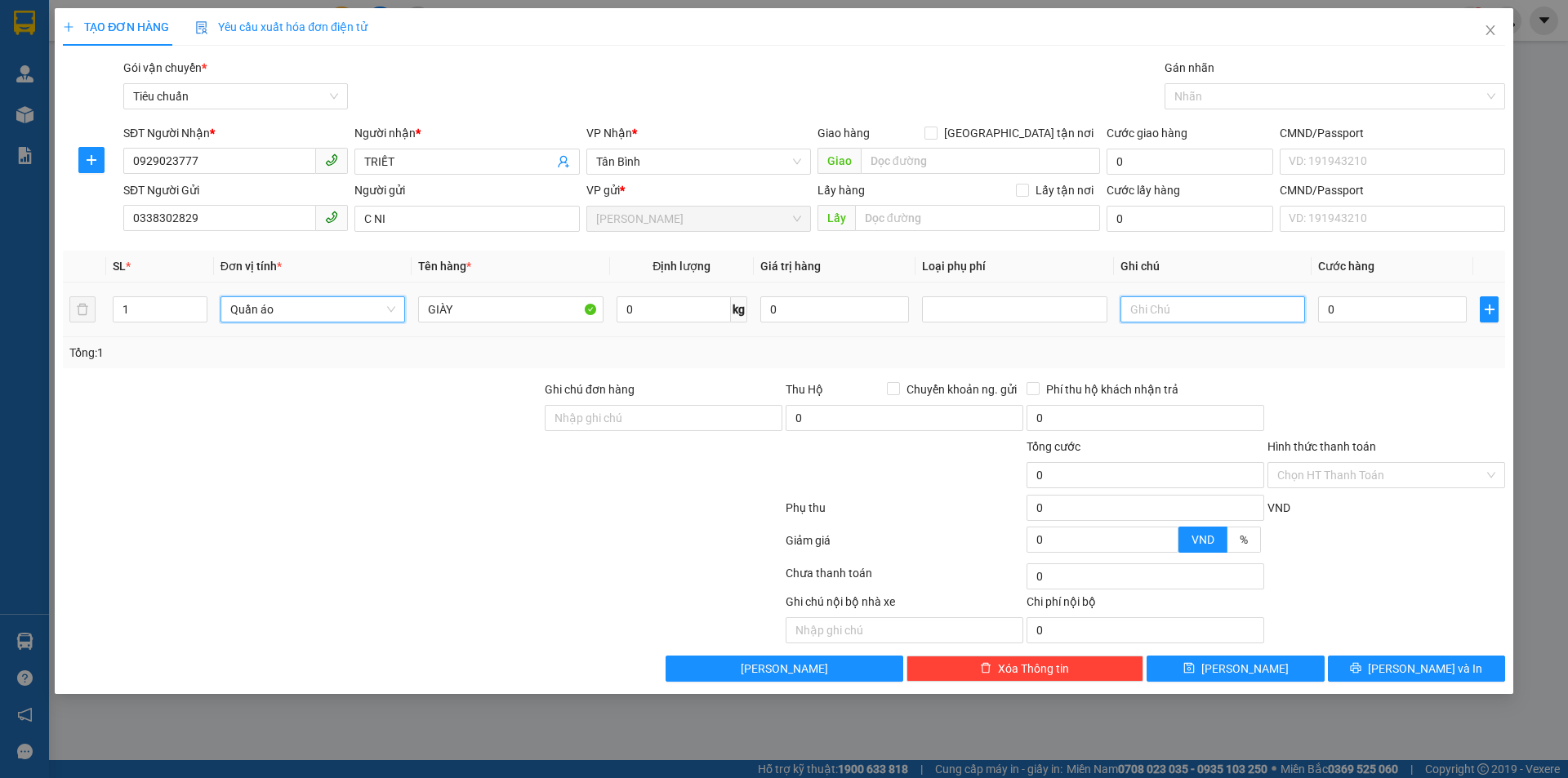
click at [1142, 305] on input "text" at bounding box center [1213, 309] width 185 height 26
type input "HỘP BKV"
click at [1353, 312] on input "0" at bounding box center [1393, 309] width 149 height 26
type input "3"
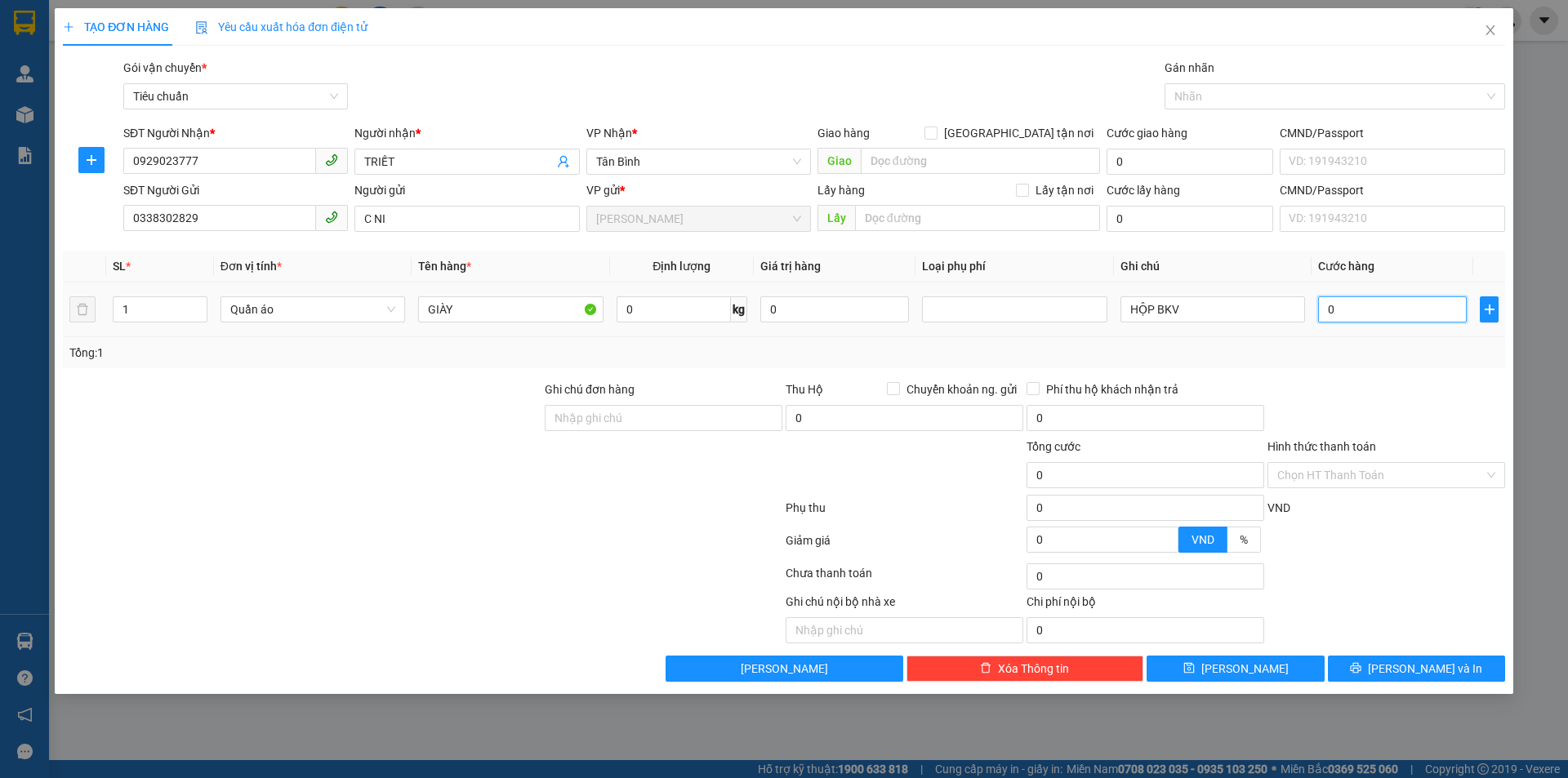
type input "3"
type input "30"
type input "30.000"
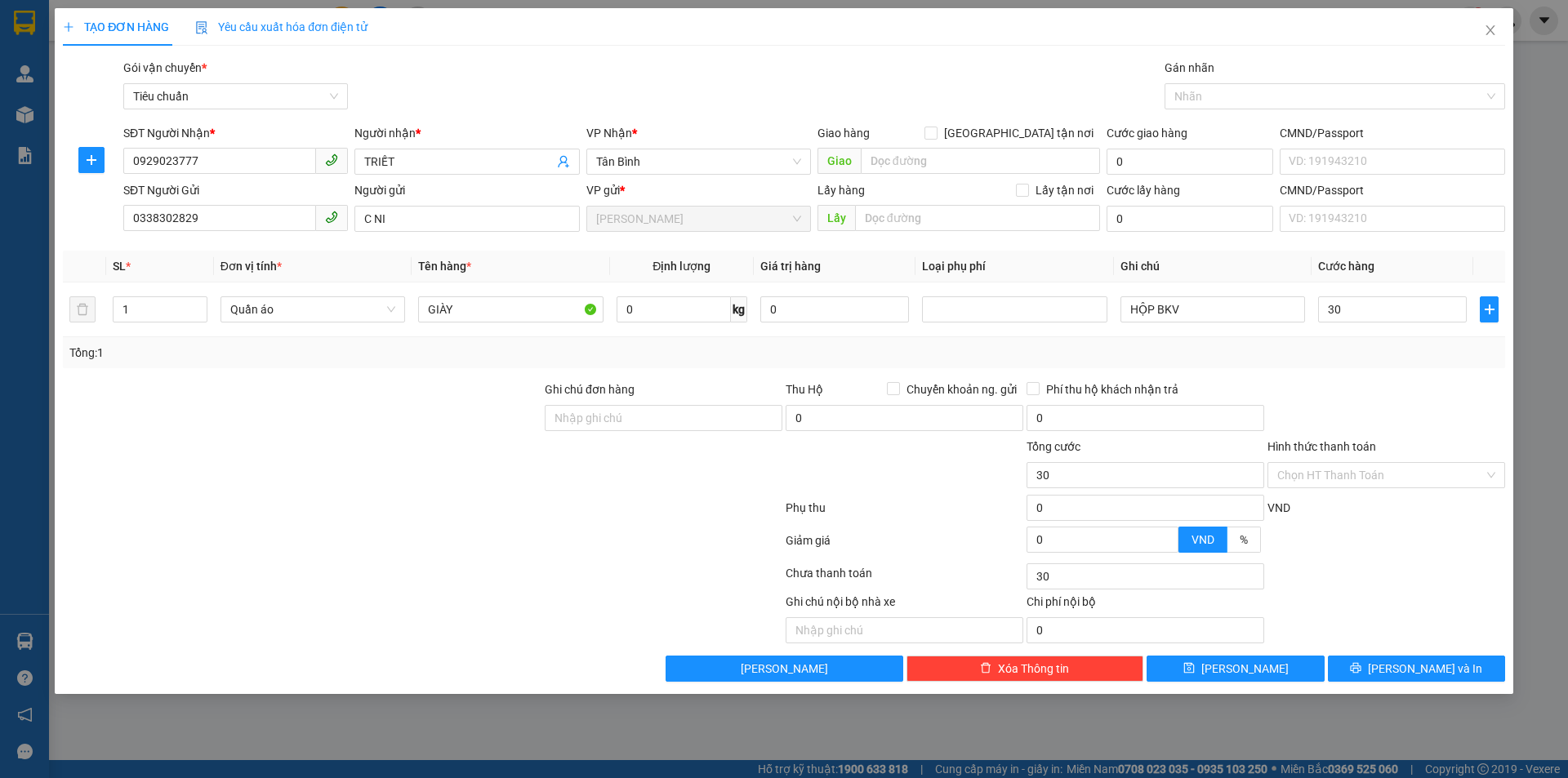
type input "30.000"
click at [1419, 381] on div at bounding box center [1386, 409] width 241 height 57
click at [1361, 663] on icon "printer" at bounding box center [1357, 669] width 11 height 11
